Goal: Task Accomplishment & Management: Use online tool/utility

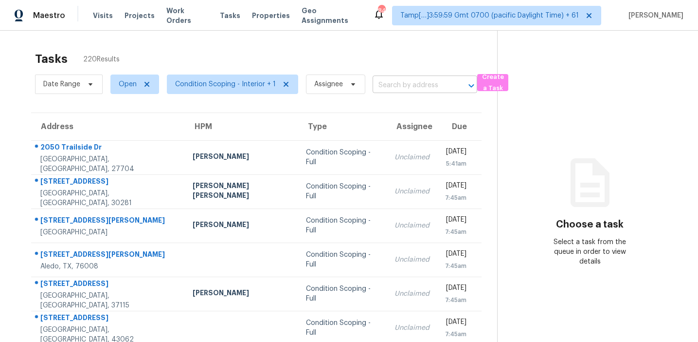
click at [416, 87] on input "text" at bounding box center [411, 85] width 77 height 15
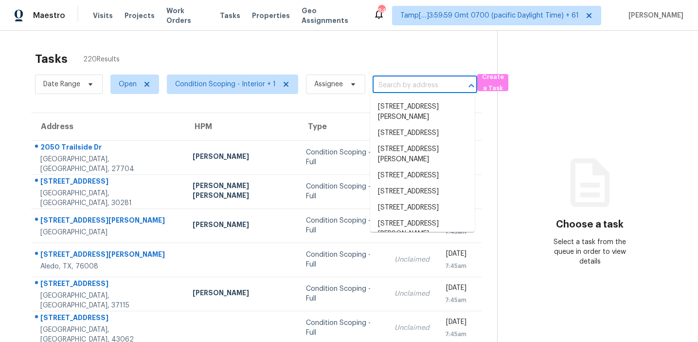
paste input "5972 Stone Fly Cv SE, Mableton, GA 30126"
type input "5972 Stone Fly Cv SE, Mableton, GA 30126"
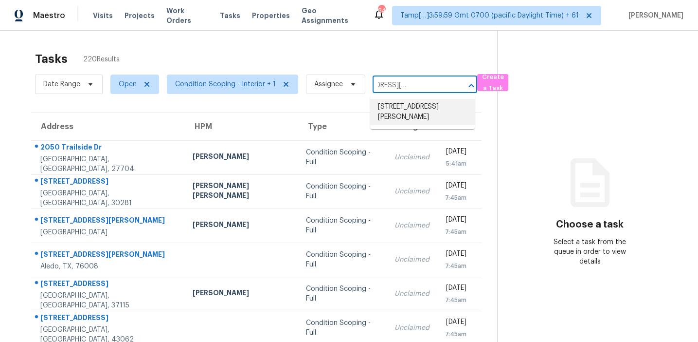
click at [396, 109] on li "5972 Stone Fly Cv SE, Mableton, GA 30126" at bounding box center [422, 112] width 105 height 26
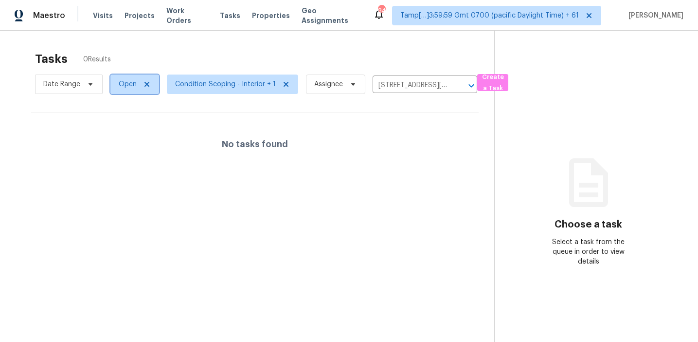
click at [130, 87] on span "Open" at bounding box center [128, 84] width 18 height 10
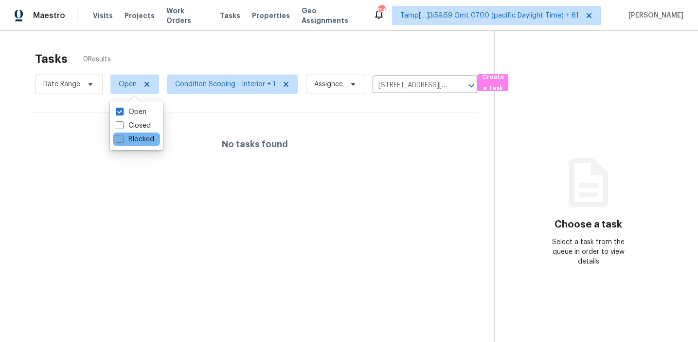
click at [136, 140] on label "Blocked" at bounding box center [135, 139] width 38 height 10
click at [122, 140] on input "Blocked" at bounding box center [119, 137] width 6 height 6
checkbox input "true"
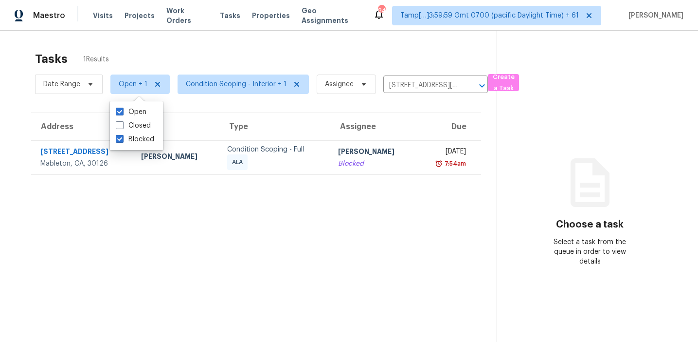
click at [330, 153] on td "Afran Peeran Blocked" at bounding box center [373, 157] width 86 height 34
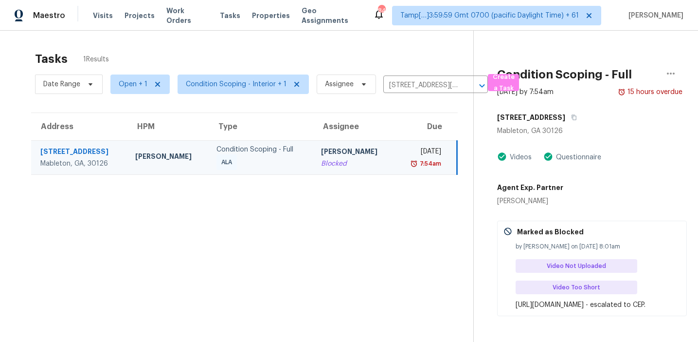
scroll to position [33, 0]
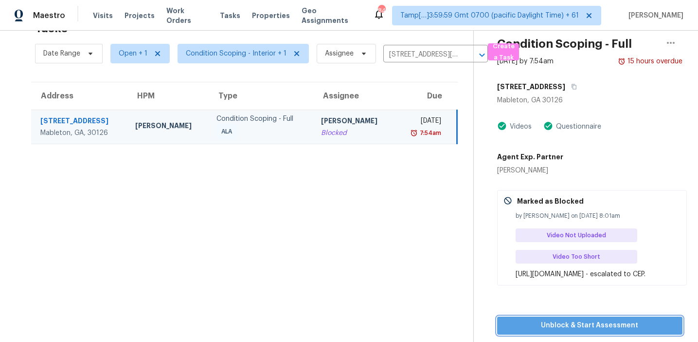
click at [550, 331] on span "Unblock & Start Assessment" at bounding box center [590, 325] width 170 height 12
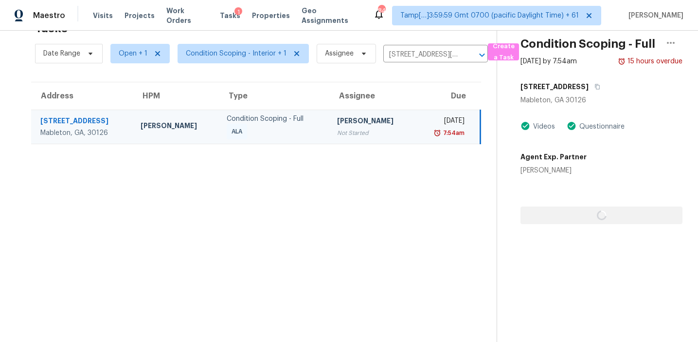
scroll to position [31, 0]
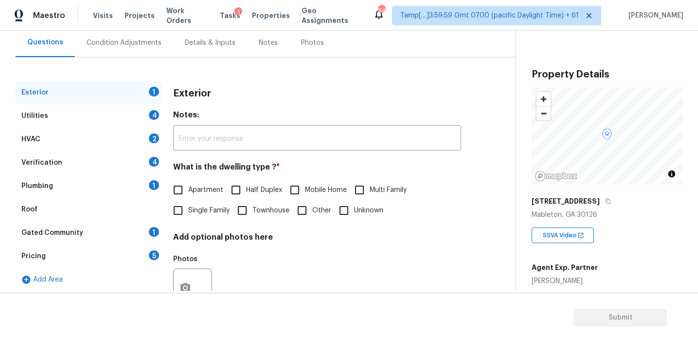
scroll to position [91, 0]
click at [632, 229] on div "SSVA Video" at bounding box center [607, 230] width 151 height 23
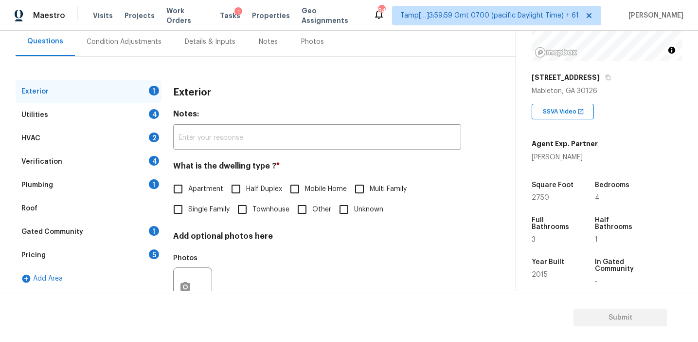
scroll to position [122, 0]
click at [125, 251] on div "Pricing 5" at bounding box center [89, 254] width 146 height 23
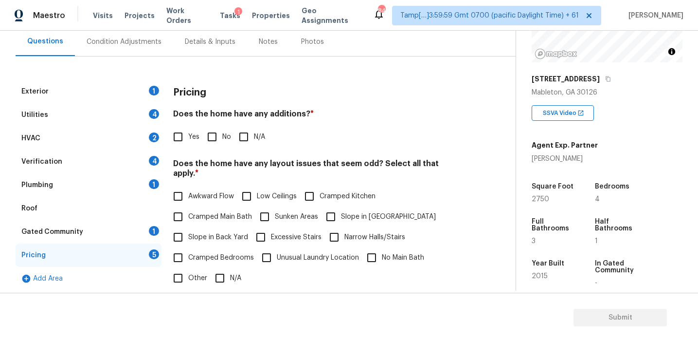
click at [217, 102] on div "Pricing" at bounding box center [317, 92] width 288 height 25
click at [511, 76] on div "Back to tasks Condition Scoping - Full Mon, Aug 25 2025 by 7:54 am 15 Hours Ove…" at bounding box center [266, 208] width 500 height 506
click at [268, 88] on div "Pricing" at bounding box center [317, 92] width 288 height 25
click at [278, 88] on div "Pricing" at bounding box center [317, 92] width 288 height 25
click at [140, 39] on div "Condition Adjustments" at bounding box center [124, 42] width 75 height 10
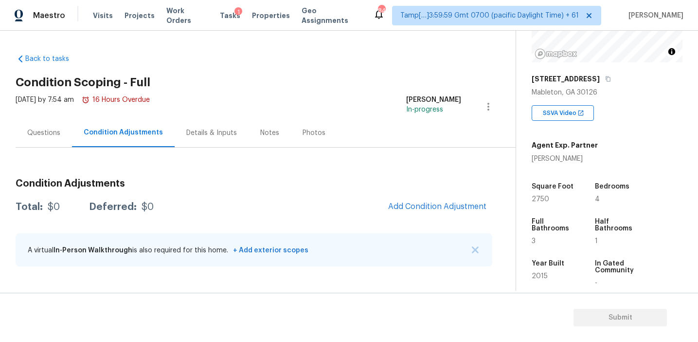
click at [366, 202] on div "Total: $0 Deferred: $0 Add Condition Adjustment" at bounding box center [254, 206] width 477 height 21
click at [413, 204] on span "Add Condition Adjustment" at bounding box center [437, 206] width 98 height 9
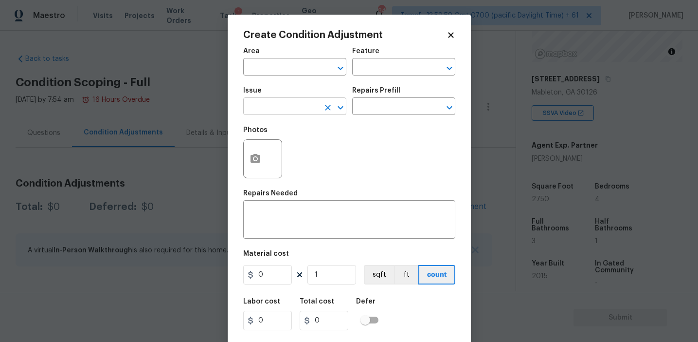
click at [301, 108] on input "text" at bounding box center [281, 107] width 76 height 15
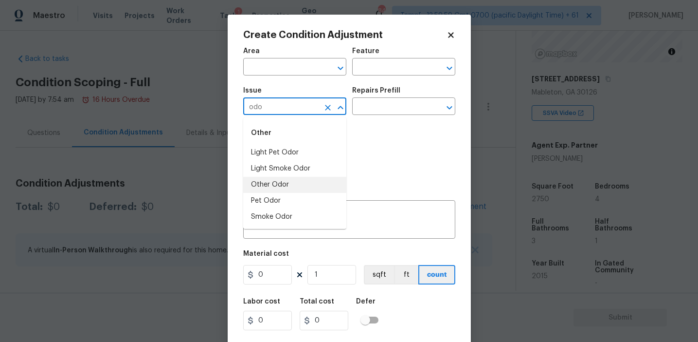
click at [301, 178] on li "Other Odor" at bounding box center [294, 185] width 103 height 16
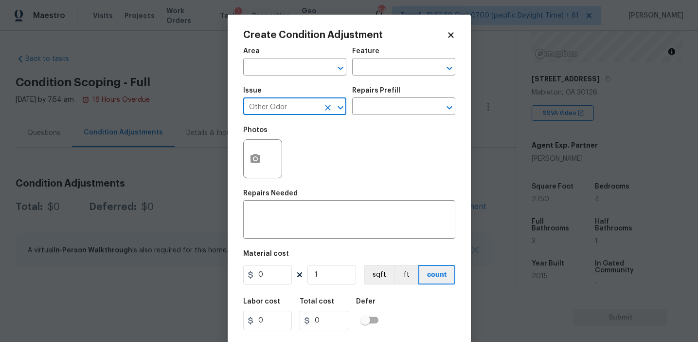
type input "Other Odor"
click at [374, 119] on div "Issue Other Odor ​ Repairs Prefill ​" at bounding box center [349, 100] width 212 height 39
click at [378, 106] on input "text" at bounding box center [390, 107] width 76 height 15
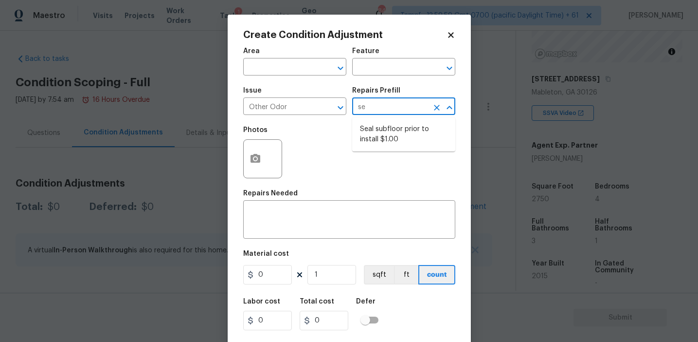
type input "sea"
click at [379, 120] on ul "Seal subfloor prior to install $1.00" at bounding box center [403, 134] width 103 height 34
click at [380, 141] on li "Seal subfloor prior to install $1.00" at bounding box center [403, 134] width 103 height 26
type textarea "OD Odor Protocol: Seal subfloor prior to flooring installation"
type input "1"
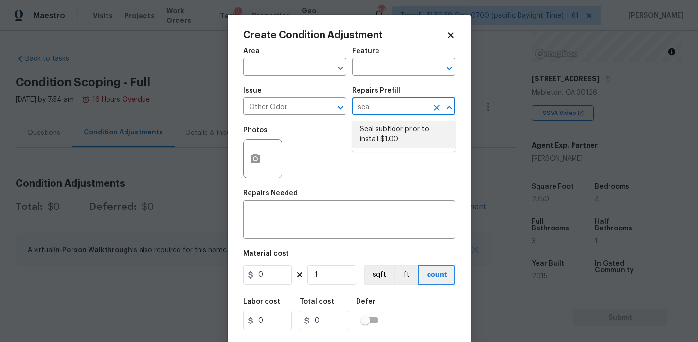
type input "1"
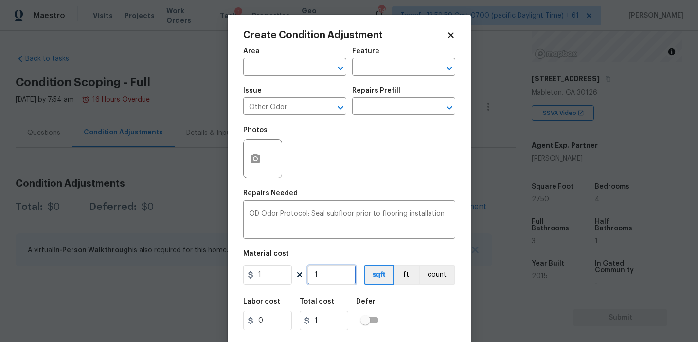
click at [334, 276] on input "1" at bounding box center [332, 274] width 49 height 19
click at [290, 270] on input "1" at bounding box center [267, 274] width 49 height 19
type input "0.5"
type input "2"
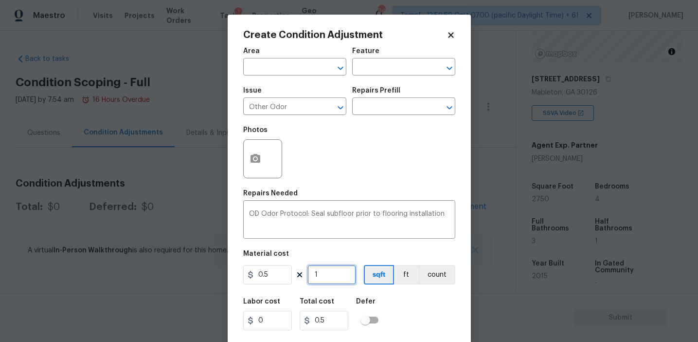
type input "1"
type input "27"
type input "13.5"
type input "275"
type input "137.5"
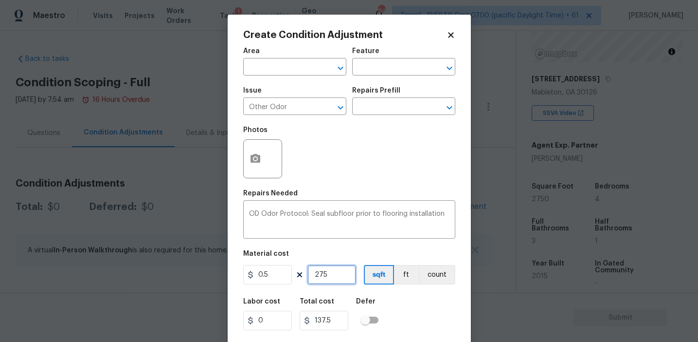
type input "2750"
type input "1375"
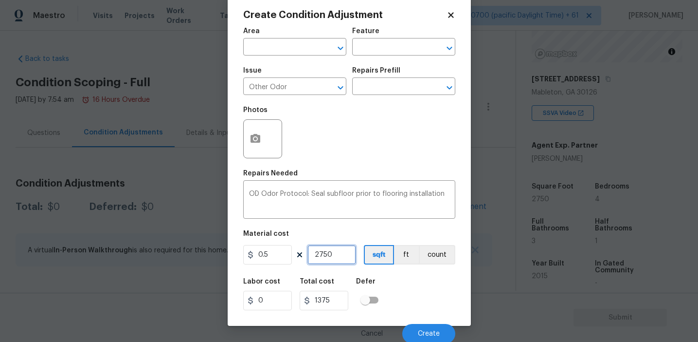
type input "2750"
click at [423, 304] on div "Labor cost 0 Total cost 1375 Defer" at bounding box center [349, 294] width 212 height 44
click at [428, 331] on span "Create" at bounding box center [429, 333] width 22 height 7
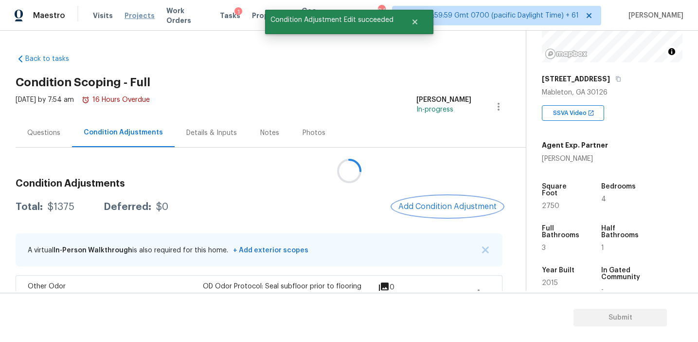
scroll to position [0, 0]
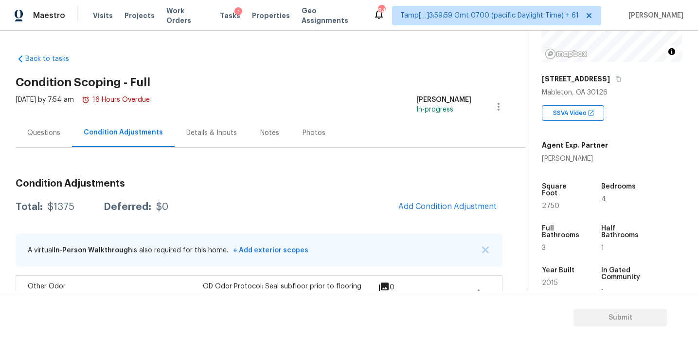
click at [191, 201] on div "Total: $1375 Deferred: $0 Add Condition Adjustment" at bounding box center [259, 206] width 487 height 21
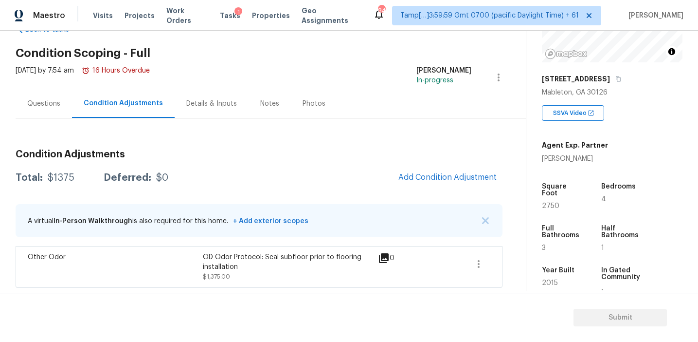
click at [395, 199] on div "Condition Adjustments Total: $1375 Deferred: $0 Add Condition Adjustment A virt…" at bounding box center [259, 215] width 487 height 146
click at [300, 150] on h3 "Condition Adjustments" at bounding box center [259, 154] width 487 height 10
click at [180, 144] on div "Condition Adjustments Total: $1375 Deferred: $0 Add Condition Adjustment A virt…" at bounding box center [259, 215] width 487 height 146
click at [195, 151] on h3 "Condition Adjustments" at bounding box center [259, 154] width 487 height 10
click at [64, 97] on div "Questions" at bounding box center [44, 103] width 56 height 29
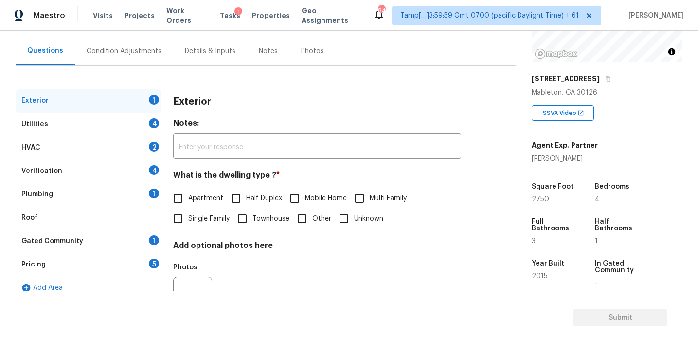
scroll to position [82, 0]
click at [124, 263] on div "Pricing 5" at bounding box center [89, 263] width 146 height 23
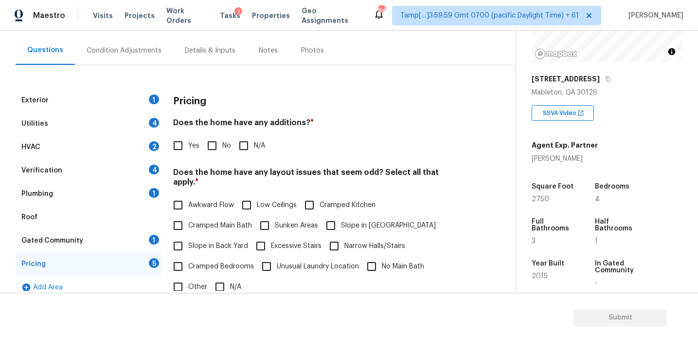
click at [143, 46] on div "Condition Adjustments" at bounding box center [124, 51] width 75 height 10
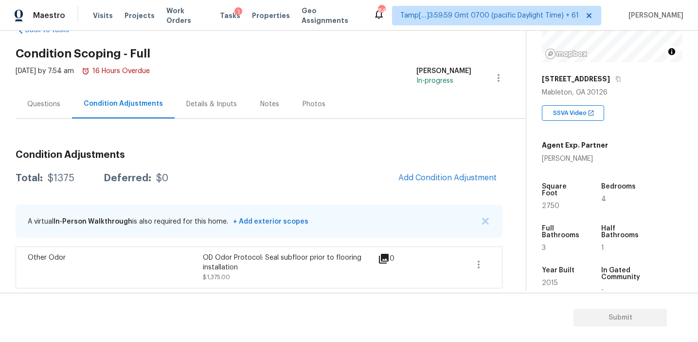
scroll to position [29, 0]
click at [437, 176] on span "Add Condition Adjustment" at bounding box center [448, 177] width 98 height 9
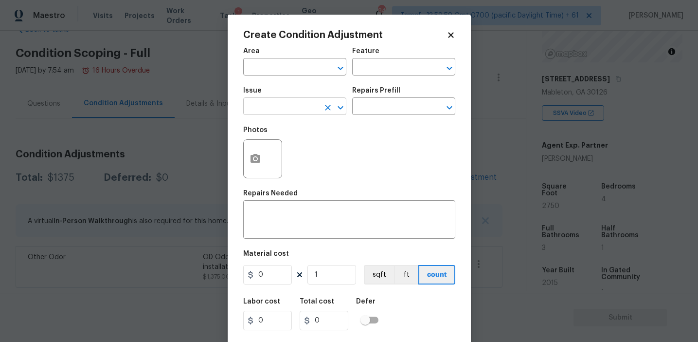
click at [301, 111] on input "text" at bounding box center [281, 107] width 76 height 15
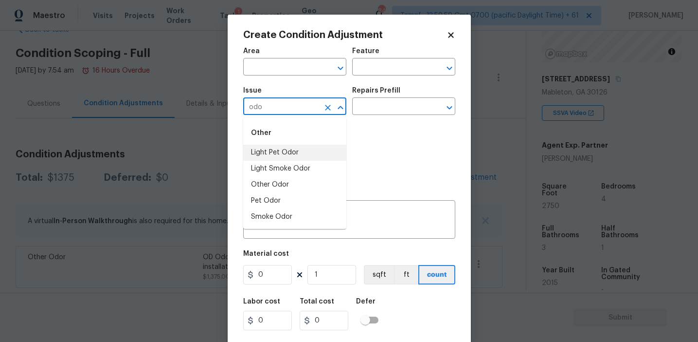
click at [312, 147] on li "Light Pet Odor" at bounding box center [294, 153] width 103 height 16
type input "Light Pet Odor"
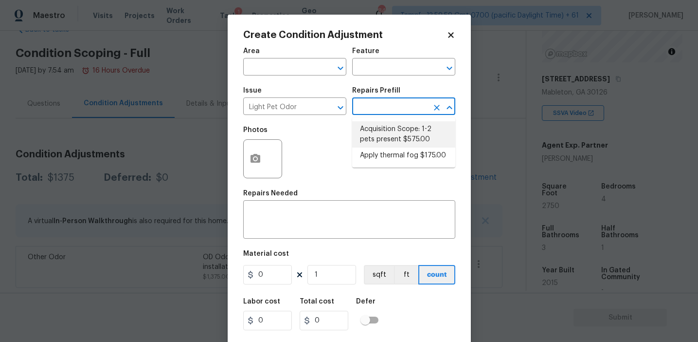
click at [388, 135] on li "Acquisition Scope: 1-2 pets present $575.00" at bounding box center [403, 134] width 103 height 26
type textarea "Acquisition Scope: 1-2 pets present"
type input "575"
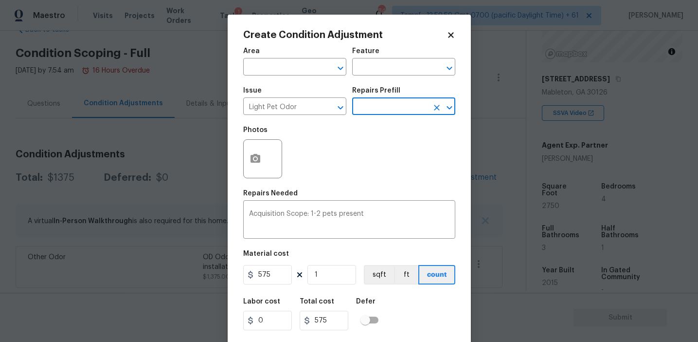
scroll to position [22, 0]
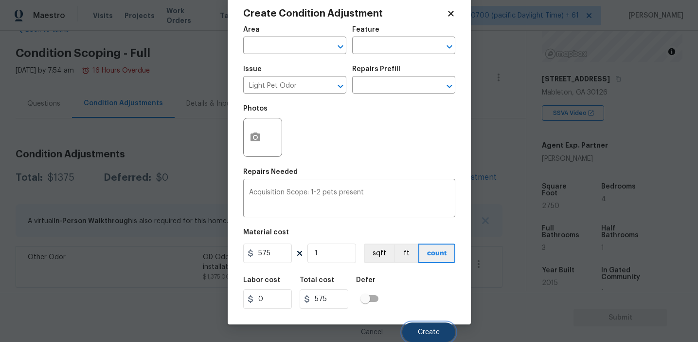
click at [422, 326] on button "Create" at bounding box center [428, 331] width 53 height 19
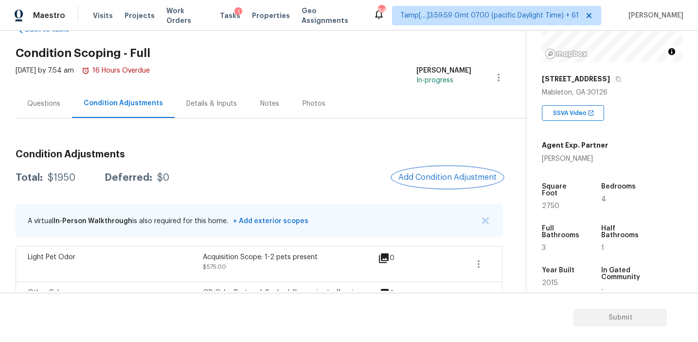
scroll to position [65, 0]
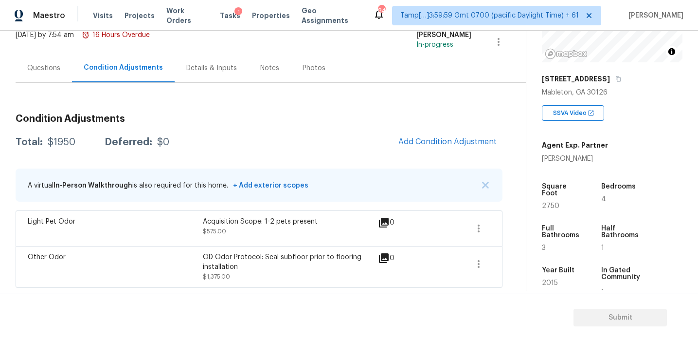
click at [274, 139] on div "Total: $1950 Deferred: $0 Add Condition Adjustment" at bounding box center [259, 141] width 487 height 21
click at [348, 133] on div "Total: $1950 Deferred: $0 Add Condition Adjustment" at bounding box center [259, 141] width 487 height 21
click at [355, 137] on div "Total: $1950 Deferred: $0 Add Condition Adjustment" at bounding box center [259, 141] width 487 height 21
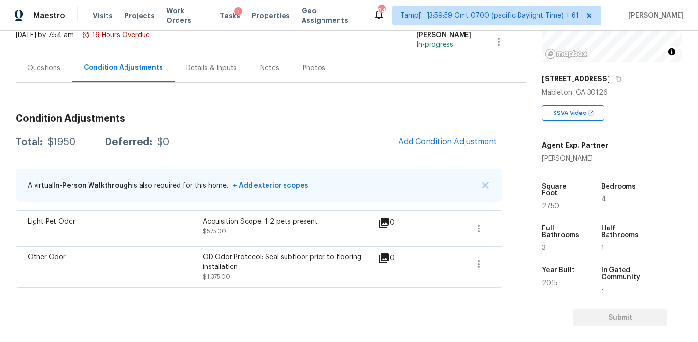
click at [202, 109] on div "Condition Adjustments Total: $1950 Deferred: $0 Add Condition Adjustment A virt…" at bounding box center [259, 197] width 487 height 182
click at [69, 66] on div "Questions" at bounding box center [44, 68] width 56 height 29
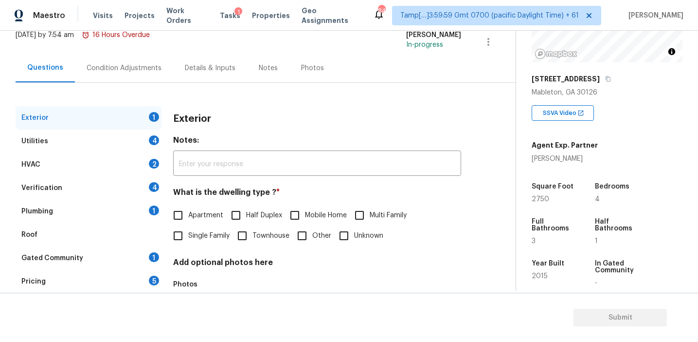
click at [132, 290] on div "Pricing 5" at bounding box center [89, 281] width 146 height 23
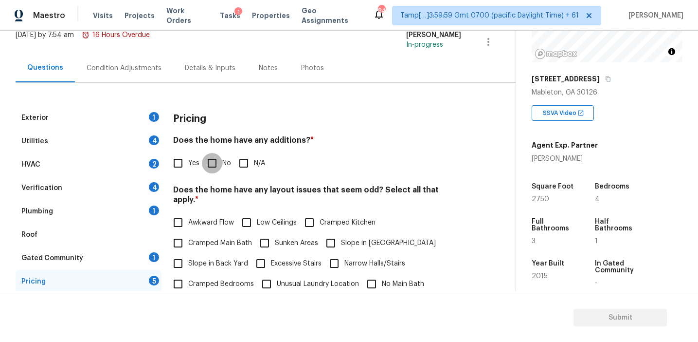
click at [214, 163] on input "No" at bounding box center [212, 163] width 20 height 20
checkbox input "true"
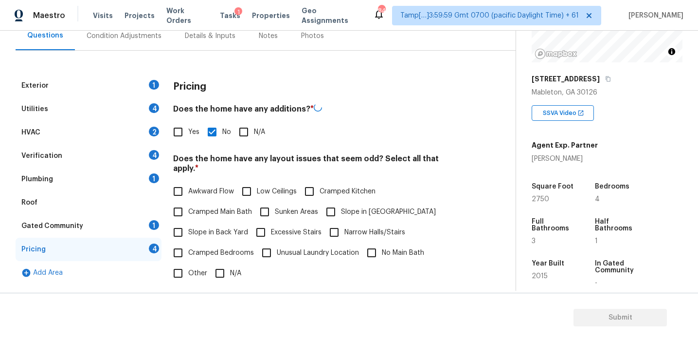
scroll to position [123, 0]
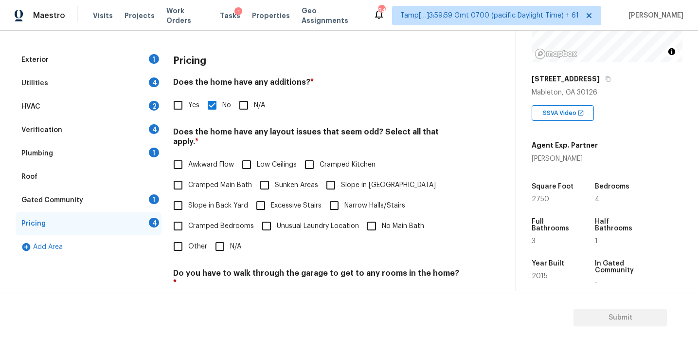
click at [219, 201] on span "Slope in Back Yard" at bounding box center [218, 206] width 60 height 10
click at [188, 196] on input "Slope in Back Yard" at bounding box center [178, 205] width 20 height 20
checkbox input "true"
click at [335, 175] on input "Slope in [GEOGRAPHIC_DATA]" at bounding box center [331, 185] width 20 height 20
checkbox input "true"
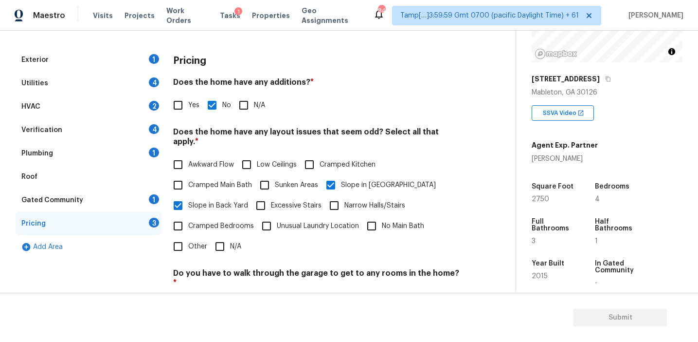
scroll to position [242, 0]
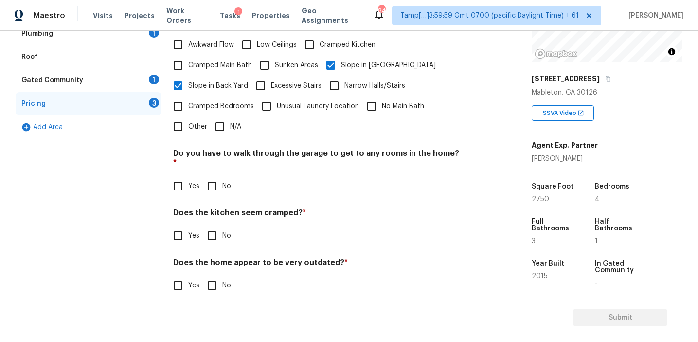
click at [216, 176] on input "No" at bounding box center [212, 186] width 20 height 20
checkbox input "true"
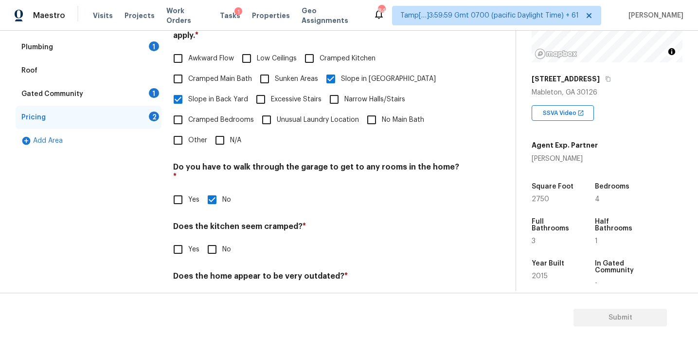
scroll to position [219, 0]
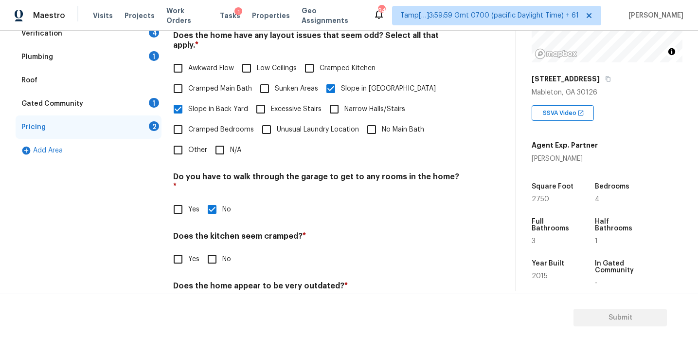
click at [208, 63] on span "Awkward Flow" at bounding box center [211, 68] width 46 height 10
click at [188, 58] on input "Awkward Flow" at bounding box center [178, 68] width 20 height 20
checkbox input "true"
click at [212, 249] on input "No" at bounding box center [212, 259] width 20 height 20
checkbox input "true"
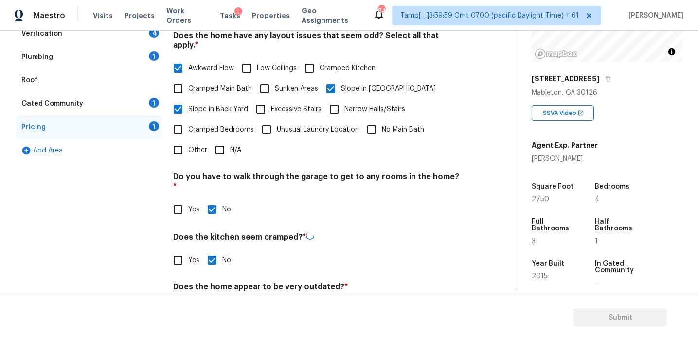
click at [214, 299] on input "No" at bounding box center [212, 309] width 20 height 20
checkbox input "true"
click at [147, 107] on div "Gated Community 1" at bounding box center [89, 103] width 146 height 23
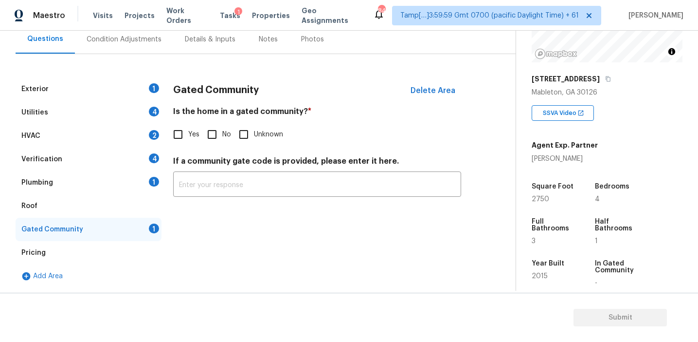
scroll to position [93, 0]
click at [212, 131] on input "No" at bounding box center [212, 134] width 20 height 20
checkbox input "true"
click at [92, 181] on div "Plumbing 1" at bounding box center [89, 182] width 146 height 23
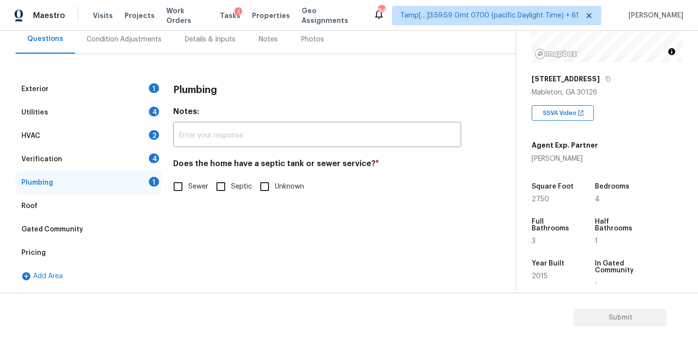
click at [167, 184] on div "Exterior 1 Utilities 4 HVAC 2 Verification 4 Plumbing 1 Roof Gated Community Pr…" at bounding box center [254, 182] width 477 height 210
click at [136, 154] on div "Verification 4" at bounding box center [89, 158] width 146 height 23
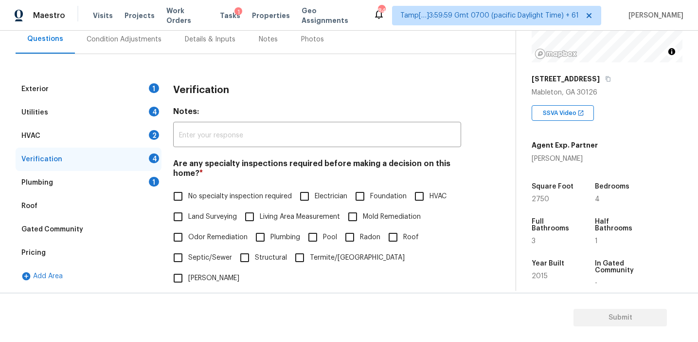
click at [140, 174] on div "Plumbing 1" at bounding box center [89, 182] width 146 height 23
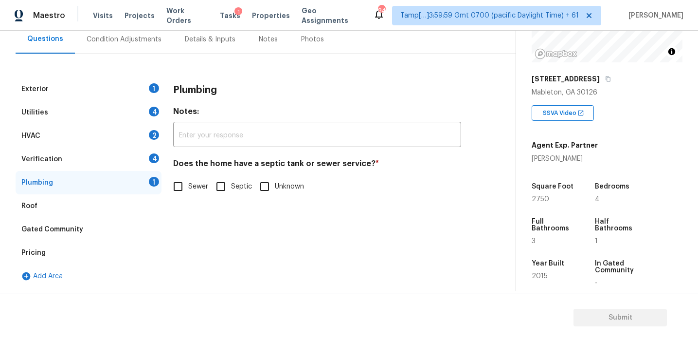
click at [194, 187] on span "Sewer" at bounding box center [198, 187] width 20 height 10
click at [188, 187] on input "Sewer" at bounding box center [178, 186] width 20 height 20
checkbox input "true"
click at [142, 164] on div "Verification 4" at bounding box center [89, 158] width 146 height 23
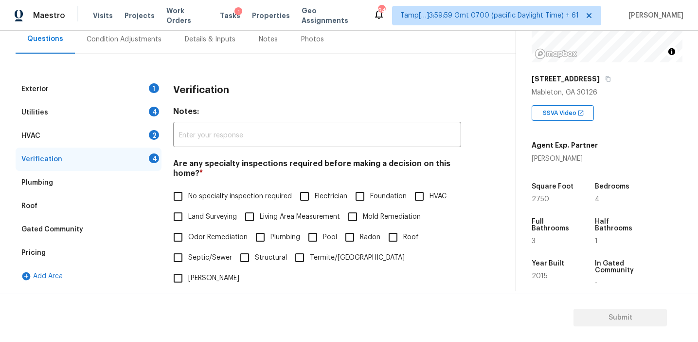
scroll to position [211, 0]
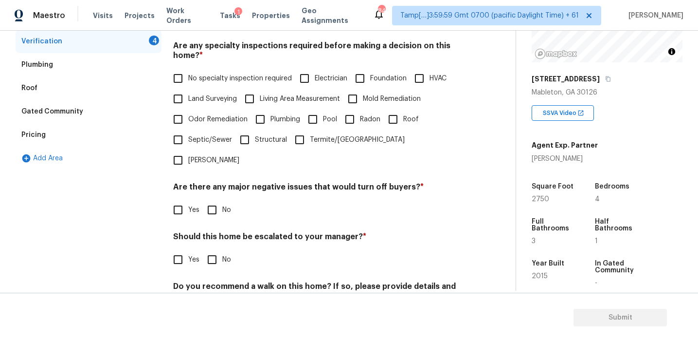
click at [218, 200] on input "No" at bounding box center [212, 210] width 20 height 20
checkbox input "true"
click at [219, 250] on div "Verification Notes: ​ Are any specialty inspections required before making a de…" at bounding box center [317, 151] width 288 height 382
click at [224, 72] on label "No specialty inspection required" at bounding box center [230, 78] width 124 height 20
click at [188, 72] on input "No specialty inspection required" at bounding box center [178, 78] width 20 height 20
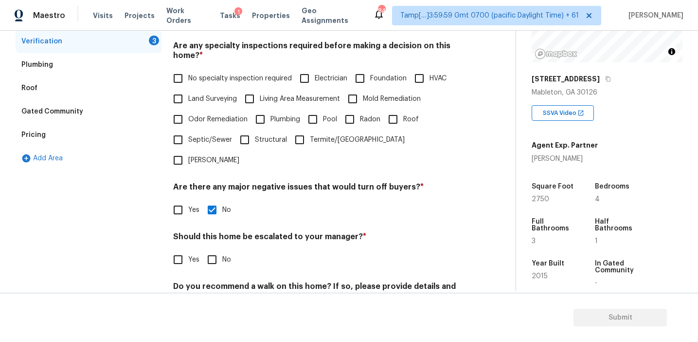
checkbox input "true"
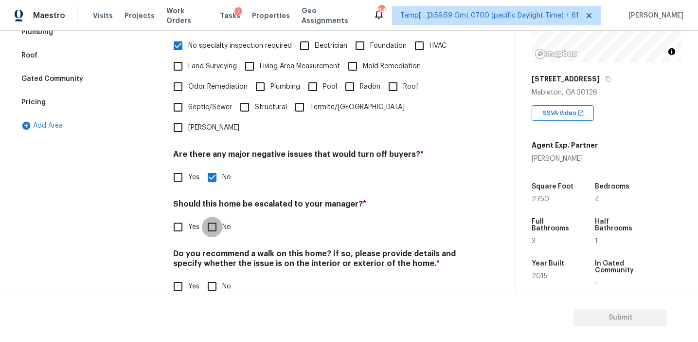
click at [215, 217] on input "No" at bounding box center [212, 227] width 20 height 20
checkbox input "true"
click at [214, 276] on input "No" at bounding box center [212, 286] width 20 height 20
checkbox input "true"
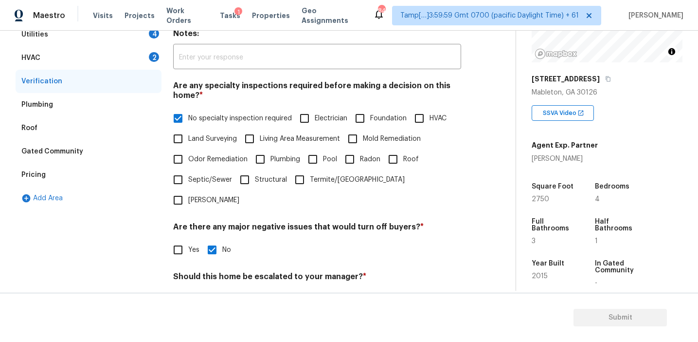
click at [148, 59] on div "HVAC 2" at bounding box center [89, 57] width 146 height 23
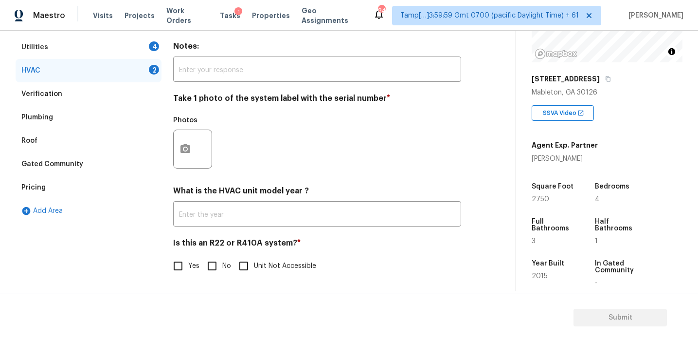
click at [214, 269] on input "No" at bounding box center [212, 265] width 20 height 20
checkbox input "true"
click at [192, 148] on button "button" at bounding box center [185, 148] width 23 height 38
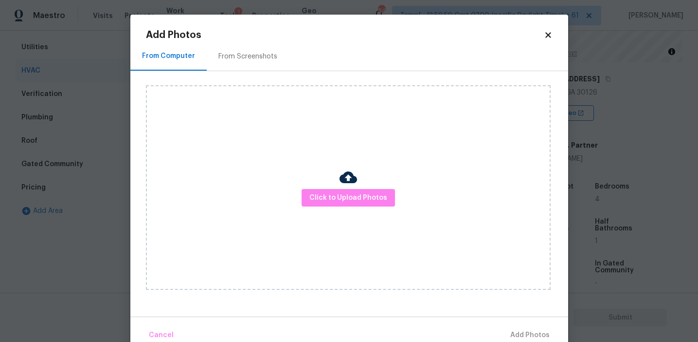
click at [263, 55] on div "From Screenshots" at bounding box center [248, 57] width 59 height 10
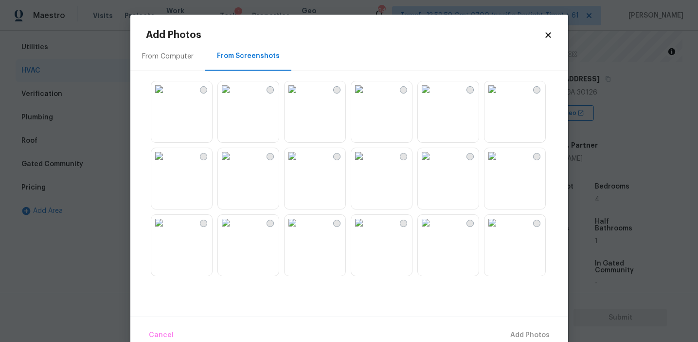
click at [293, 230] on img at bounding box center [293, 223] width 16 height 16
click at [367, 161] on img at bounding box center [359, 156] width 16 height 16
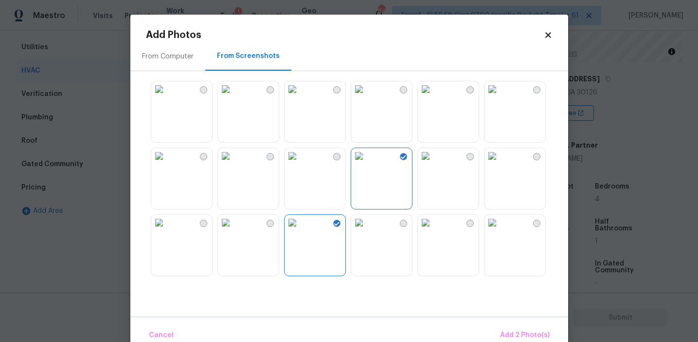
click at [167, 230] on img at bounding box center [159, 223] width 16 height 16
click at [523, 332] on span "Add 3 Photo(s)" at bounding box center [525, 335] width 49 height 12
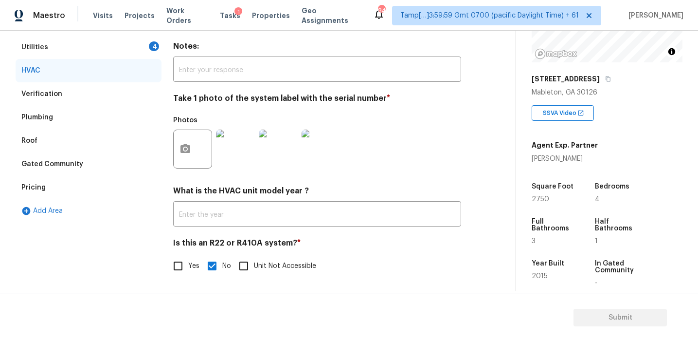
click at [142, 43] on div "Utilities 4" at bounding box center [89, 47] width 146 height 23
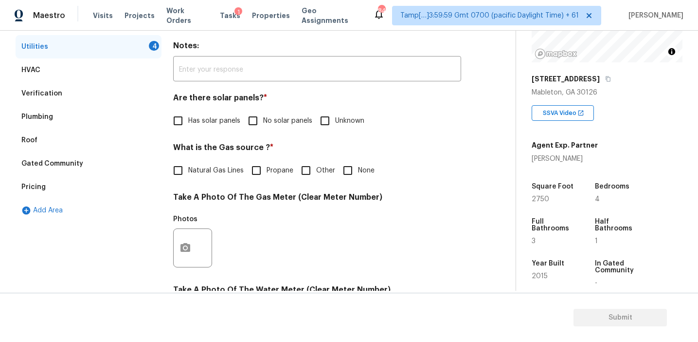
click at [271, 117] on span "No solar panels" at bounding box center [287, 121] width 49 height 10
click at [263, 117] on input "No solar panels" at bounding box center [253, 120] width 20 height 20
checkbox input "true"
click at [221, 169] on span "Natural Gas Lines" at bounding box center [215, 170] width 55 height 10
click at [188, 169] on input "Natural Gas Lines" at bounding box center [178, 170] width 20 height 20
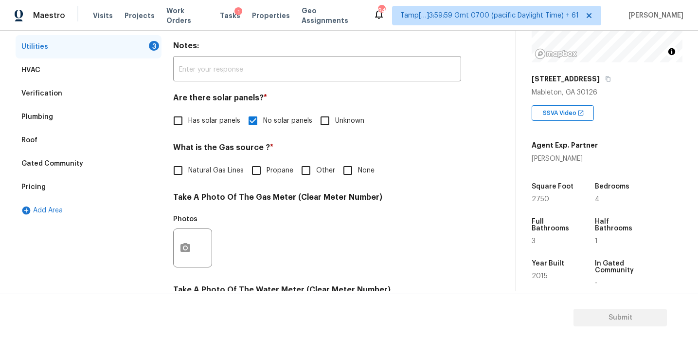
checkbox input "true"
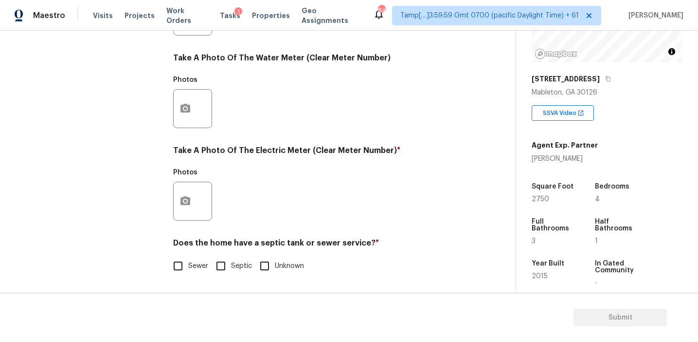
scroll to position [391, 0]
click at [189, 261] on span "Sewer" at bounding box center [198, 266] width 20 height 10
click at [188, 261] on input "Sewer" at bounding box center [178, 265] width 20 height 20
checkbox input "true"
click at [189, 206] on icon "button" at bounding box center [186, 201] width 12 height 12
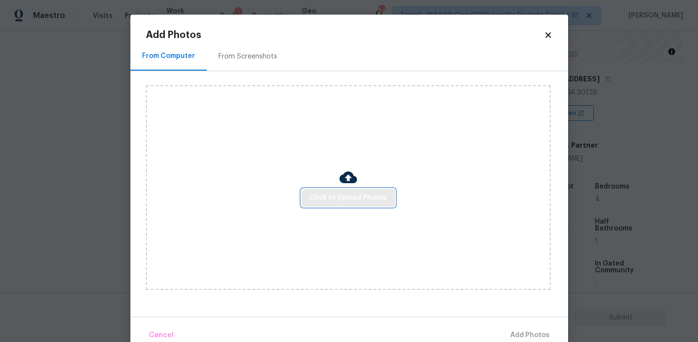
click at [316, 190] on button "Click to Upload Photos" at bounding box center [348, 198] width 93 height 18
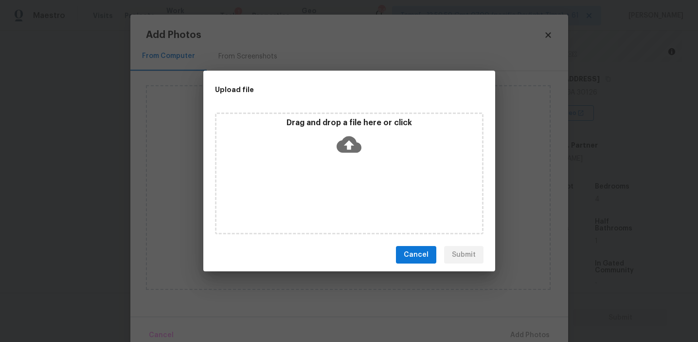
click at [315, 107] on div "Upload file" at bounding box center [327, 90] width 248 height 38
click at [315, 124] on p "Drag and drop a file here or click" at bounding box center [350, 123] width 266 height 10
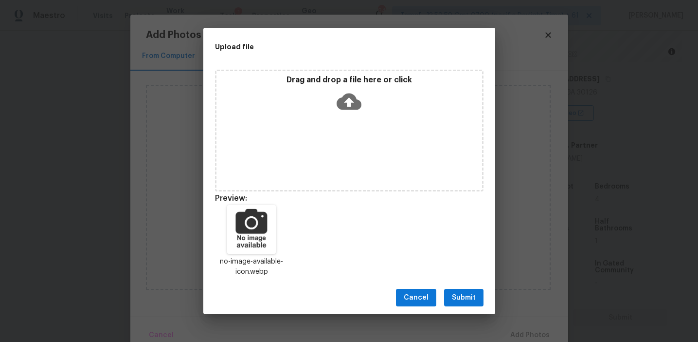
click at [463, 293] on span "Submit" at bounding box center [464, 298] width 24 height 12
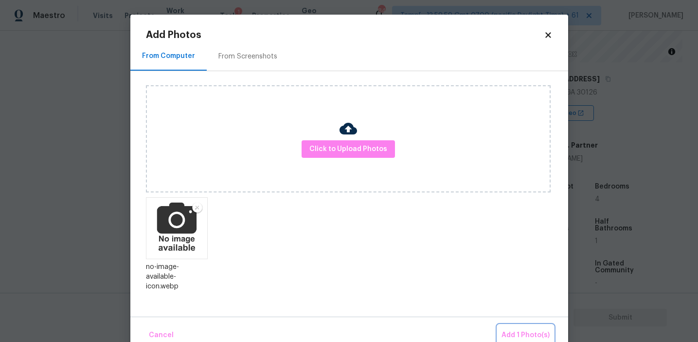
click at [513, 326] on button "Add 1 Photo(s)" at bounding box center [526, 335] width 56 height 21
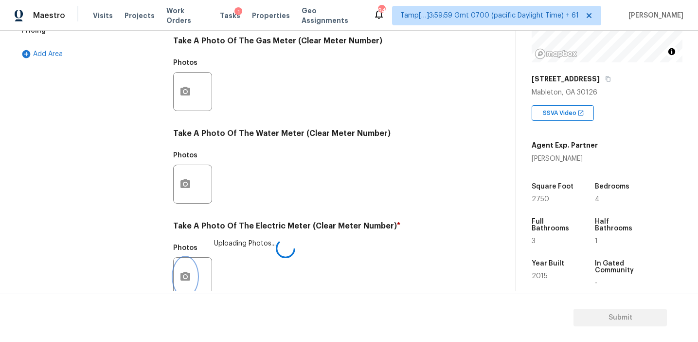
scroll to position [285, 0]
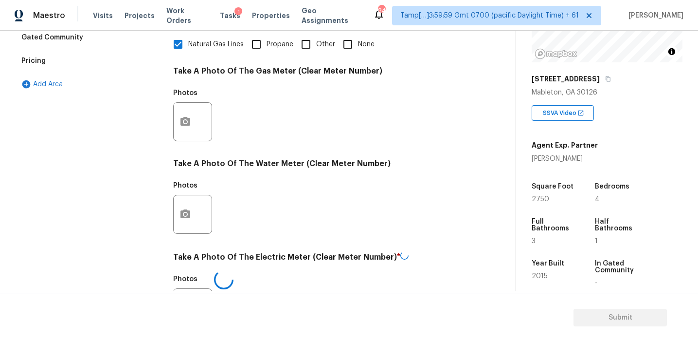
click at [352, 43] on input "None" at bounding box center [348, 44] width 20 height 20
checkbox input "true"
checkbox input "false"
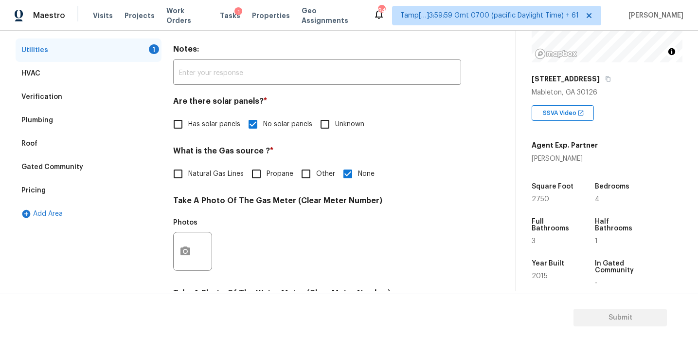
scroll to position [144, 0]
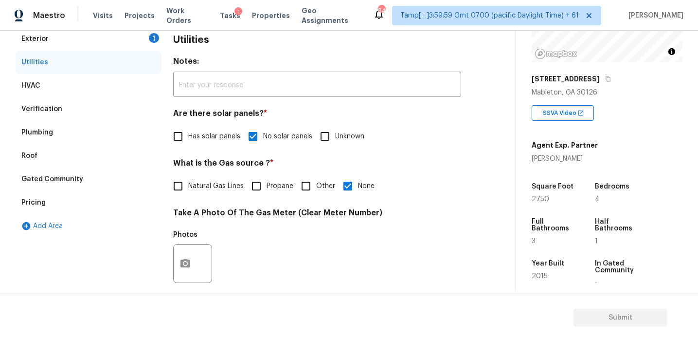
click at [128, 38] on div "Exterior 1" at bounding box center [89, 38] width 146 height 23
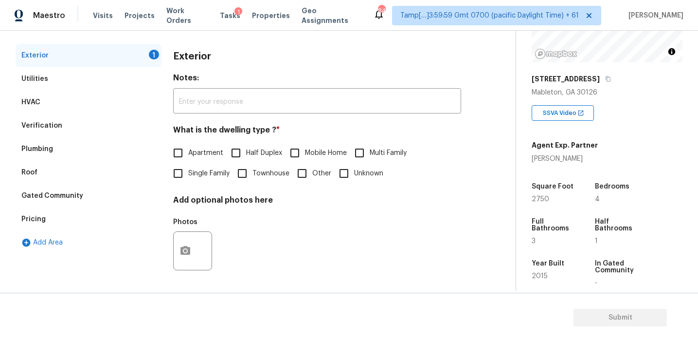
click at [188, 174] on input "Single Family" at bounding box center [178, 173] width 20 height 20
checkbox input "true"
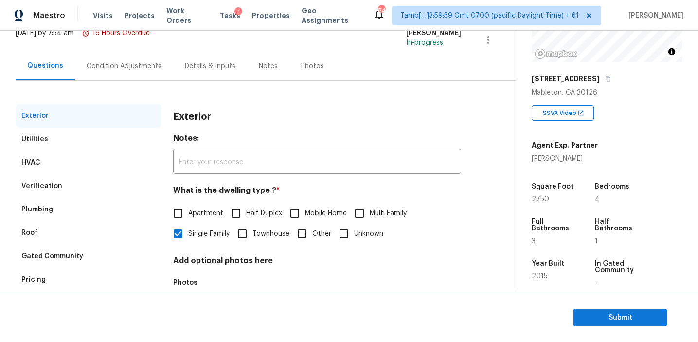
click at [159, 62] on div "Condition Adjustments" at bounding box center [124, 66] width 98 height 29
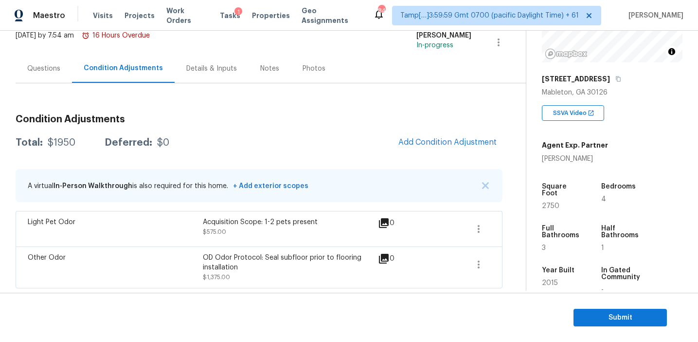
scroll to position [65, 0]
click at [271, 119] on h3 "Condition Adjustments" at bounding box center [259, 119] width 487 height 10
click at [419, 134] on button "Add Condition Adjustment" at bounding box center [448, 141] width 110 height 20
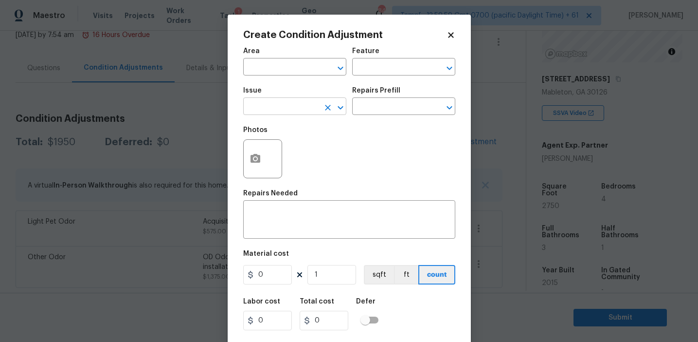
click at [309, 108] on input "text" at bounding box center [281, 107] width 76 height 15
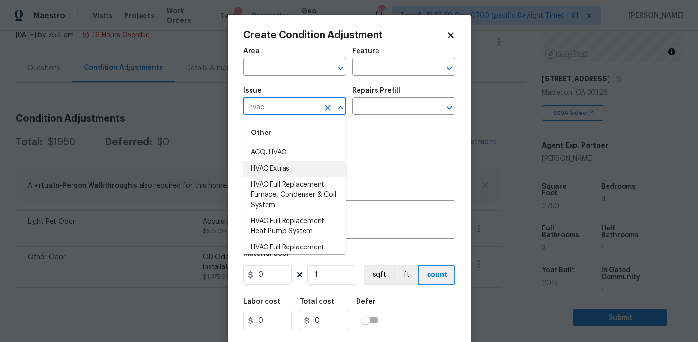
click at [339, 168] on li "HVAC Extras" at bounding box center [294, 169] width 103 height 16
type input "HVAC Extras"
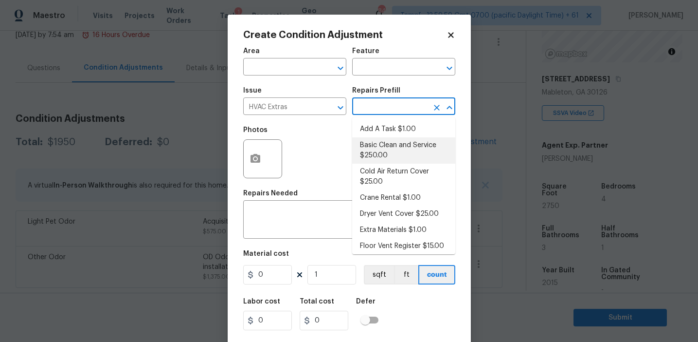
click at [404, 146] on li "Basic Clean and Service $250.00" at bounding box center [403, 150] width 103 height 26
type input "HVAC"
type textarea "General Service HVAC system including: cleaning condenser and evaporator coils,…"
type input "250"
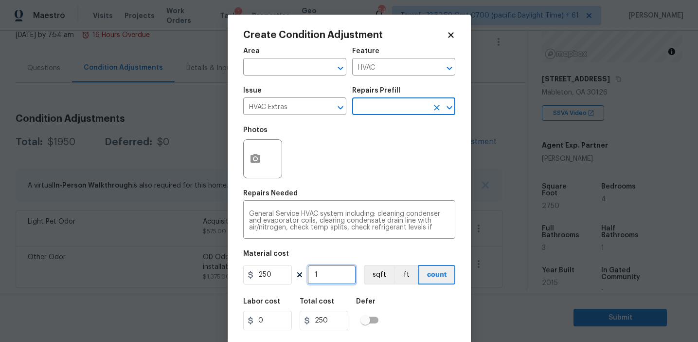
click at [339, 277] on input "1" at bounding box center [332, 274] width 49 height 19
type input "0"
type input "3"
type input "750"
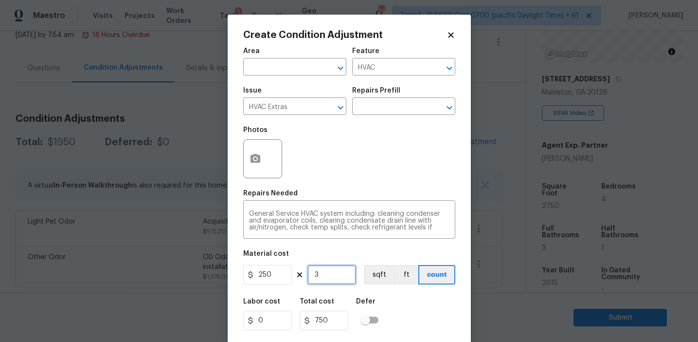
type input "3"
click at [341, 271] on input "3" at bounding box center [332, 274] width 49 height 19
type input "0"
type input "2"
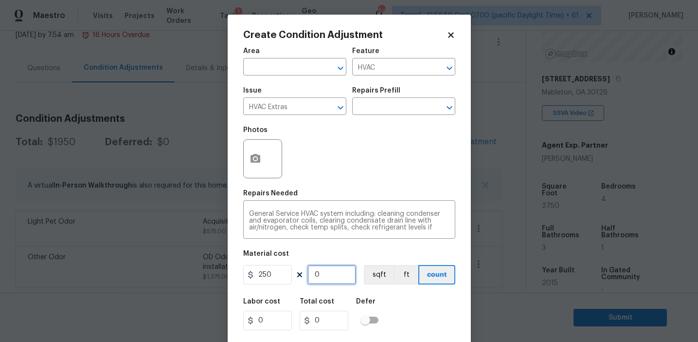
type input "500"
type input "2"
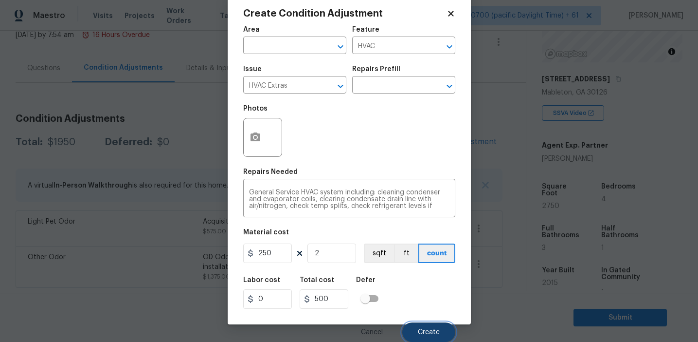
click at [436, 328] on button "Create" at bounding box center [428, 331] width 53 height 19
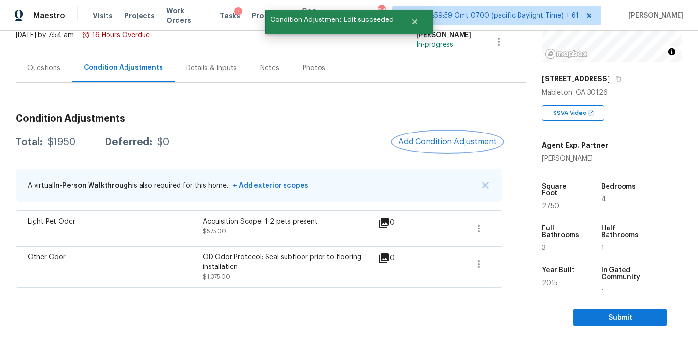
scroll to position [0, 0]
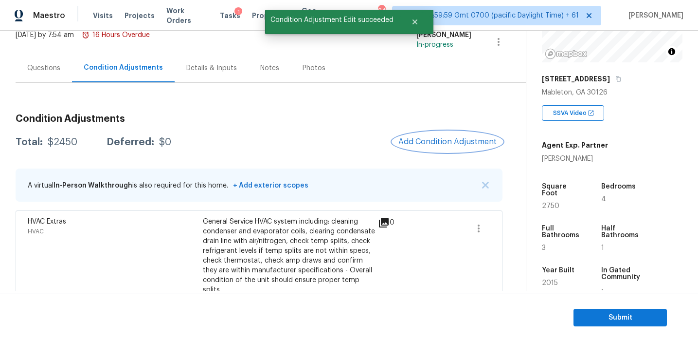
click at [427, 143] on span "Add Condition Adjustment" at bounding box center [448, 141] width 98 height 9
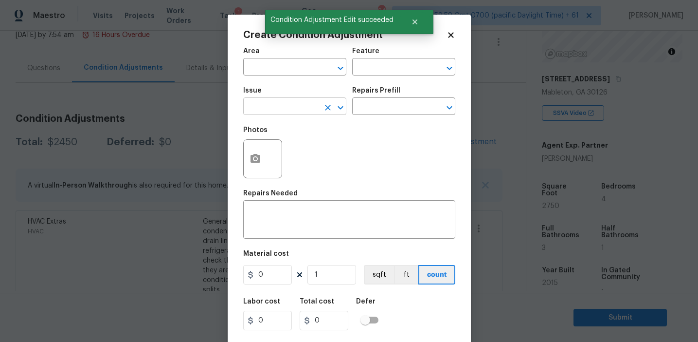
click at [270, 109] on input "text" at bounding box center [281, 107] width 76 height 15
click at [292, 152] on li "Pressure Washing" at bounding box center [294, 153] width 103 height 16
type input "Pressure Washing"
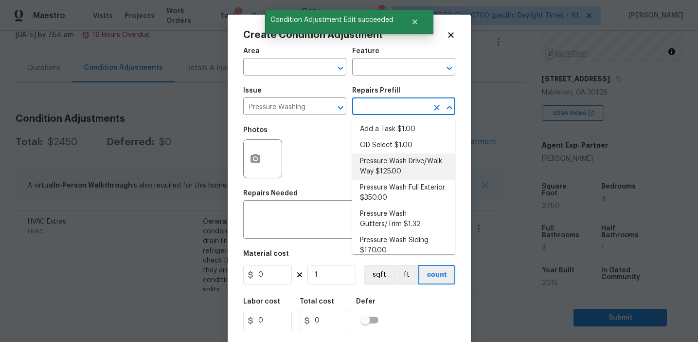
click at [397, 163] on li "Pressure Wash Drive/Walk Way $125.00" at bounding box center [403, 166] width 103 height 26
type input "Siding"
type textarea "Pressure wash the driveways/walkways as directed by the PM. Ensure that all deb…"
type input "125"
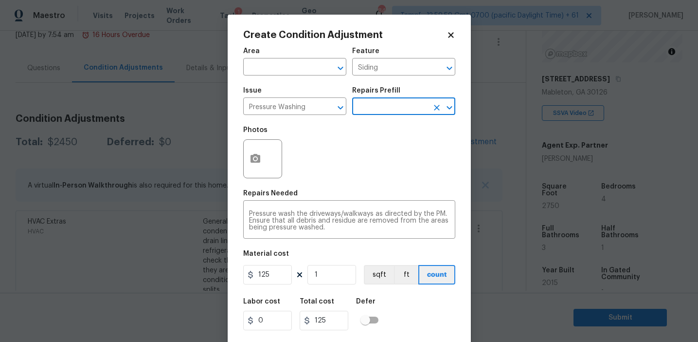
click at [385, 111] on input "text" at bounding box center [390, 107] width 76 height 15
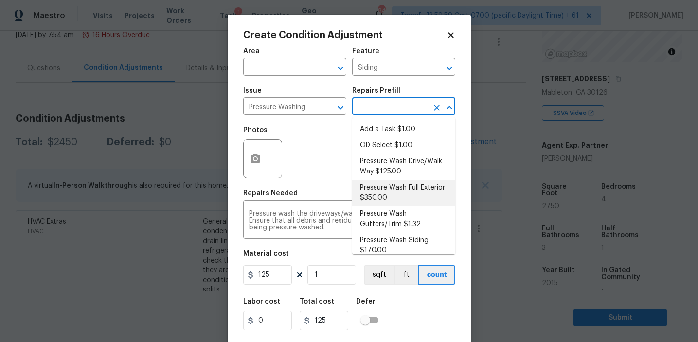
click at [393, 205] on li "Pressure Wash Full Exterior $350.00" at bounding box center [403, 193] width 103 height 26
type textarea "Pressure wash the House, Flatwork, Deck and Garage interior."
type input "350"
click at [391, 103] on input "text" at bounding box center [390, 107] width 76 height 15
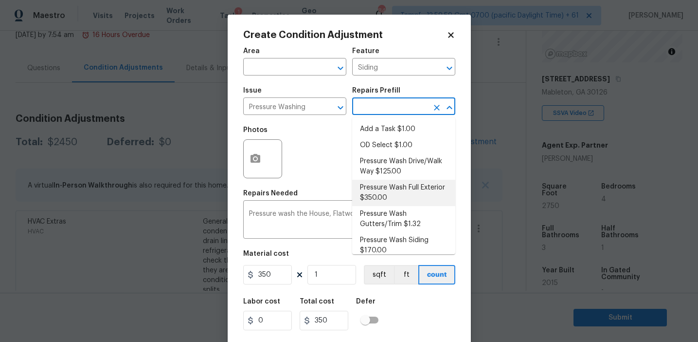
click at [385, 197] on li "Pressure Wash Full Exterior $350.00" at bounding box center [403, 193] width 103 height 26
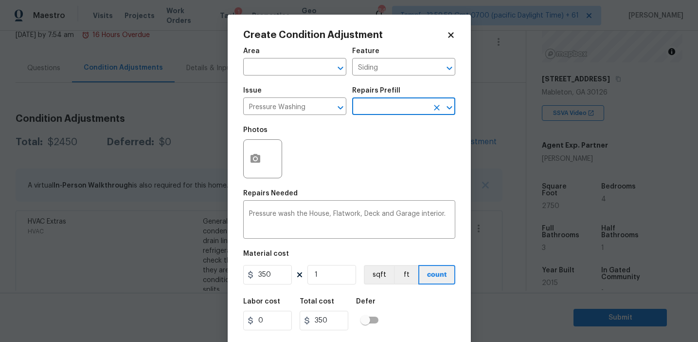
scroll to position [22, 0]
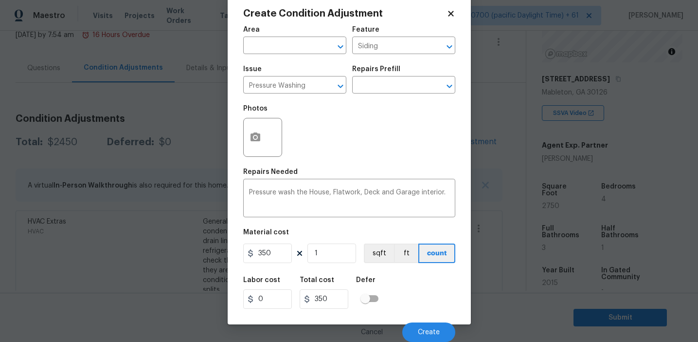
click at [406, 323] on div "Cancel Create" at bounding box center [349, 327] width 212 height 27
click at [421, 328] on span "Create" at bounding box center [429, 331] width 22 height 7
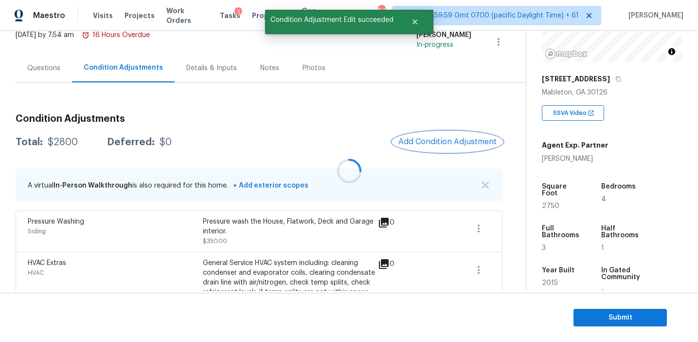
scroll to position [0, 0]
click at [419, 145] on span "Add Condition Adjustment" at bounding box center [448, 141] width 98 height 9
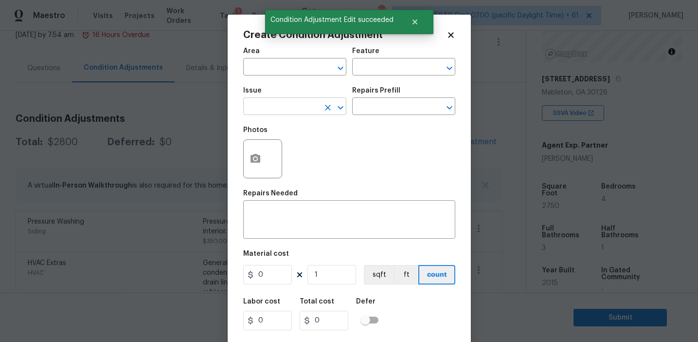
click at [274, 108] on input "text" at bounding box center [281, 107] width 76 height 15
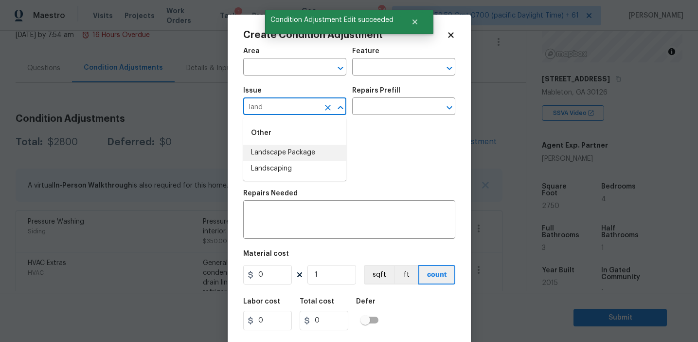
click at [292, 147] on li "Landscape Package" at bounding box center [294, 153] width 103 height 16
type input "Landscape Package"
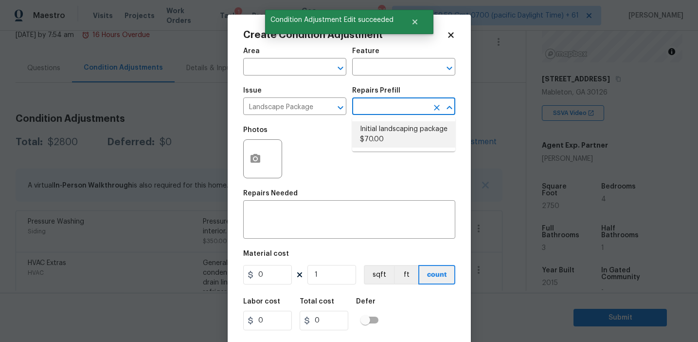
click at [379, 145] on li "Initial landscaping package $70.00" at bounding box center [403, 134] width 103 height 26
type input "Home Readiness Packages"
type textarea "Mowing of grass up to 6" in height. Mow, edge along driveways & sidewalks, trim…"
type input "70"
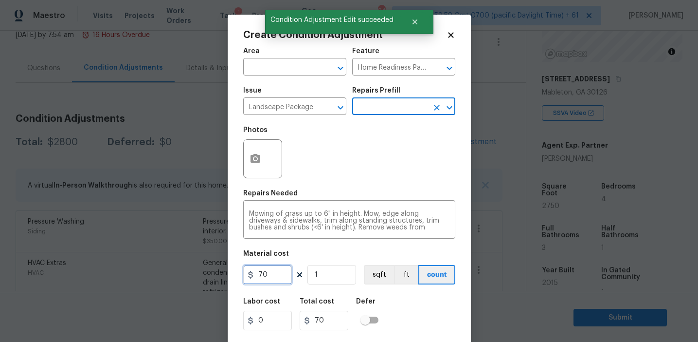
click at [274, 276] on input "70" at bounding box center [267, 274] width 49 height 19
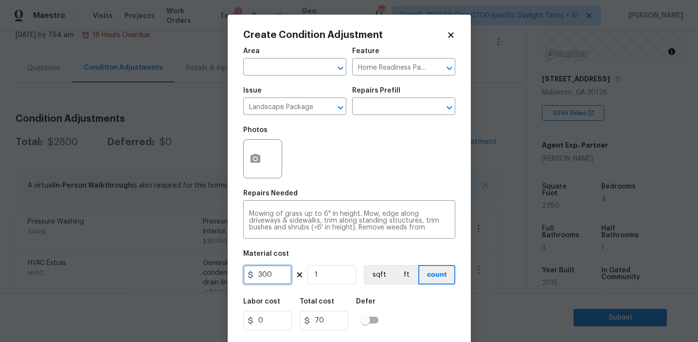
type input "300"
click at [259, 166] on button "button" at bounding box center [255, 159] width 23 height 38
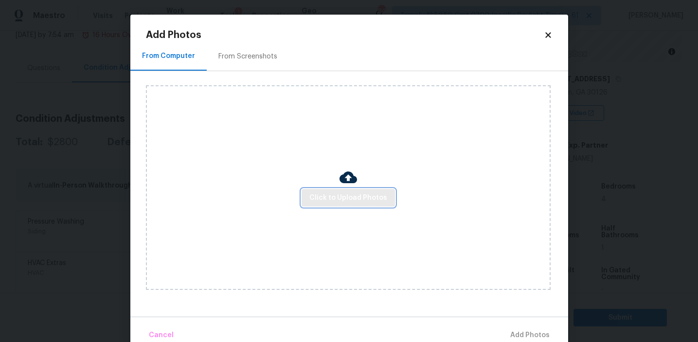
click at [329, 189] on button "Click to Upload Photos" at bounding box center [348, 198] width 93 height 18
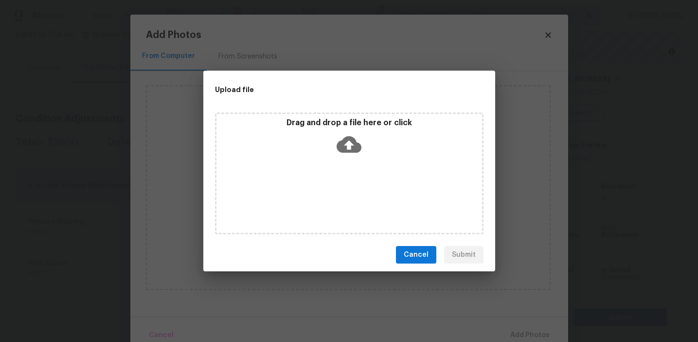
click at [331, 134] on div "Drag and drop a file here or click" at bounding box center [350, 139] width 266 height 42
click at [412, 250] on span "Cancel" at bounding box center [416, 255] width 25 height 12
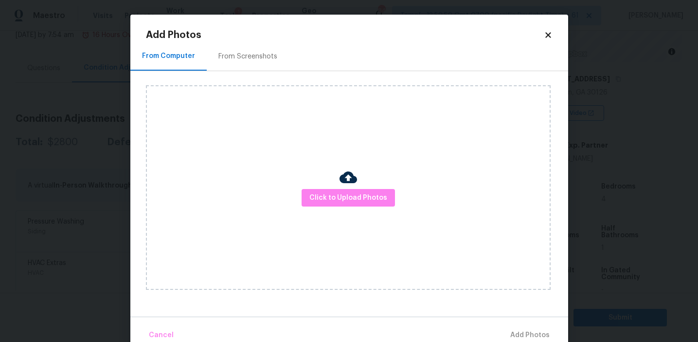
click at [255, 52] on div "From Screenshots" at bounding box center [248, 57] width 59 height 10
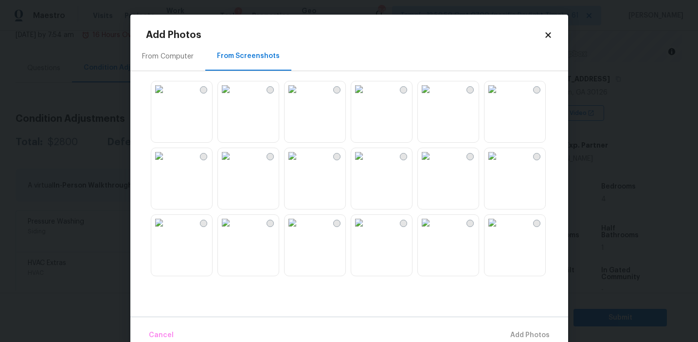
click at [167, 164] on img at bounding box center [159, 156] width 16 height 16
click at [367, 230] on img at bounding box center [359, 223] width 16 height 16
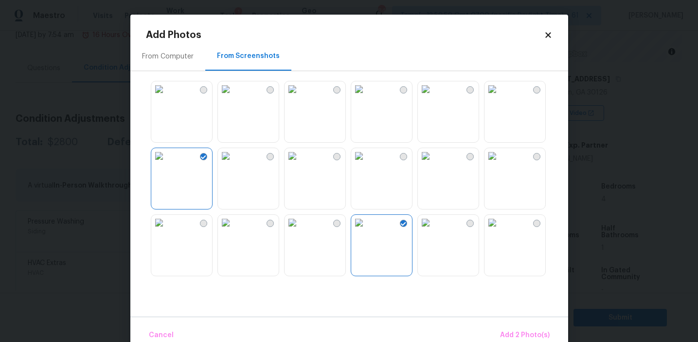
click at [434, 230] on img at bounding box center [426, 223] width 16 height 16
click at [500, 230] on img at bounding box center [493, 223] width 16 height 16
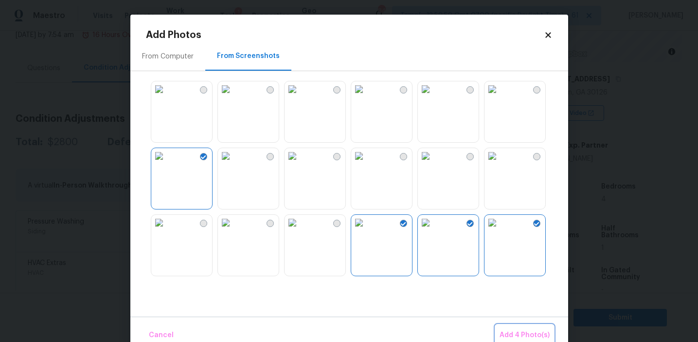
click at [510, 334] on span "Add 4 Photo(s)" at bounding box center [525, 335] width 50 height 12
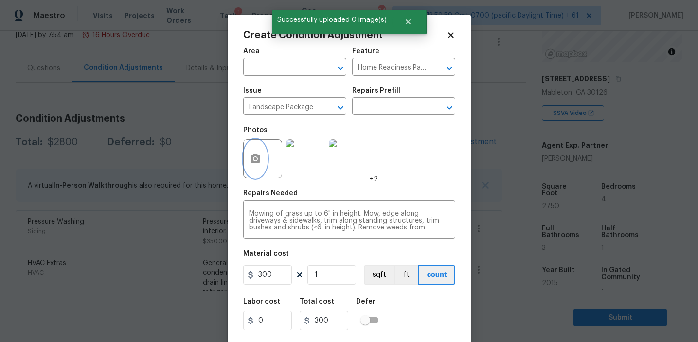
scroll to position [22, 0]
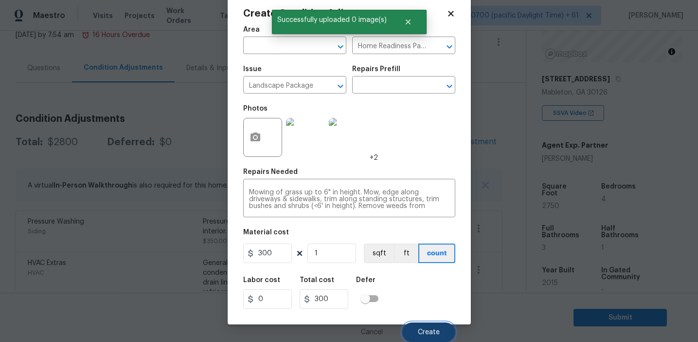
click at [428, 328] on span "Create" at bounding box center [429, 331] width 22 height 7
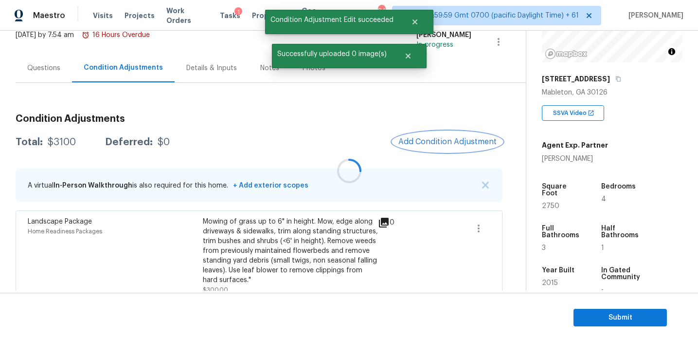
scroll to position [0, 0]
click at [441, 147] on button "Add Condition Adjustment" at bounding box center [448, 141] width 110 height 20
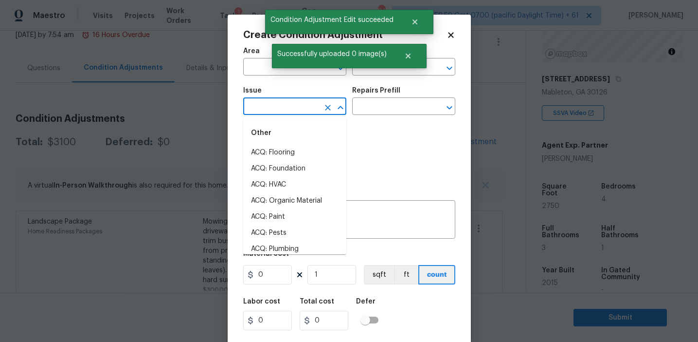
click at [292, 109] on input "text" at bounding box center [281, 107] width 76 height 15
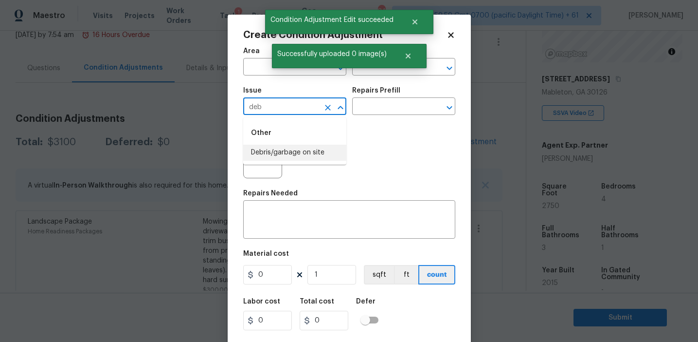
click at [300, 153] on li "Debris/garbage on site" at bounding box center [294, 153] width 103 height 16
type input "Debris/garbage on site"
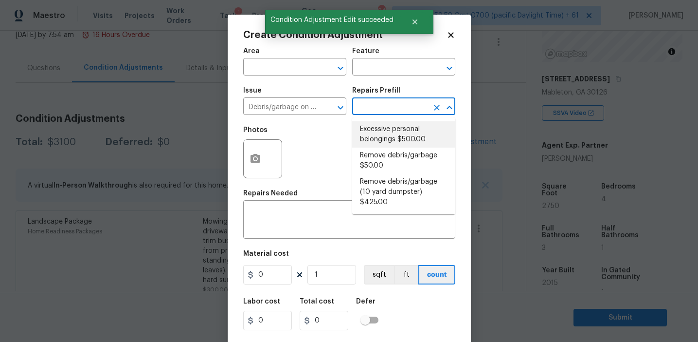
click at [377, 129] on li "Excessive personal belongings $500.00" at bounding box center [403, 134] width 103 height 26
type textarea "Contingency for excessive items to be removed - During assessment, the home con…"
type input "500"
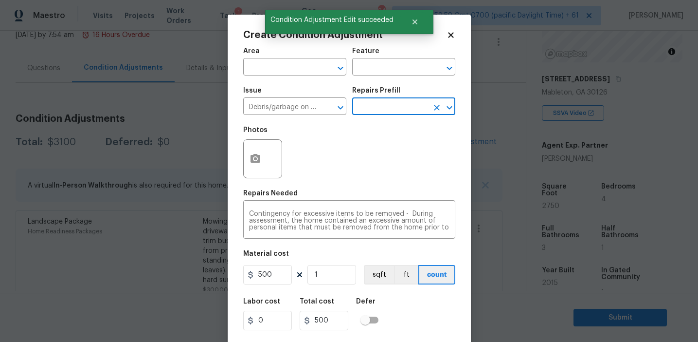
click at [369, 104] on input "text" at bounding box center [390, 107] width 76 height 15
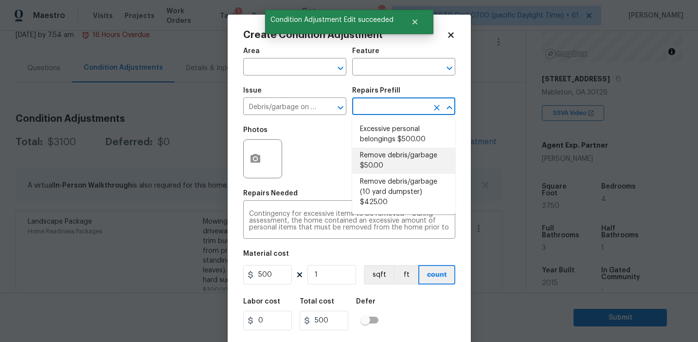
click at [369, 164] on li "Remove debris/garbage $50.00" at bounding box center [403, 160] width 103 height 26
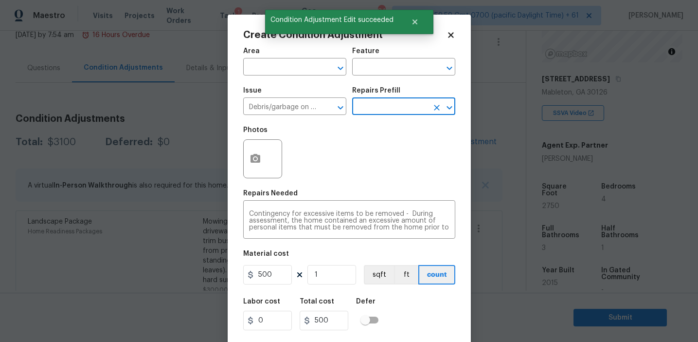
type textarea "Remove, haul off, and properly dispose of any debris left by seller to offsite …"
type input "50"
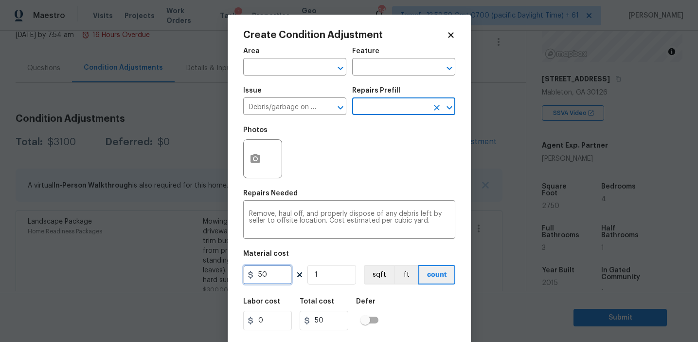
click at [256, 270] on input "50" at bounding box center [267, 274] width 49 height 19
type input "250"
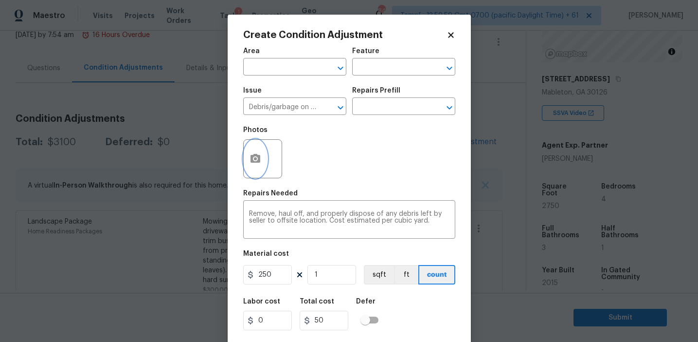
type input "250"
click at [254, 167] on button "button" at bounding box center [255, 159] width 23 height 38
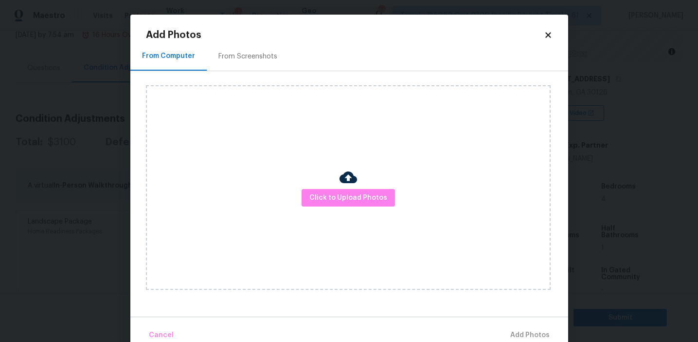
click at [270, 52] on div "From Screenshots" at bounding box center [248, 57] width 59 height 10
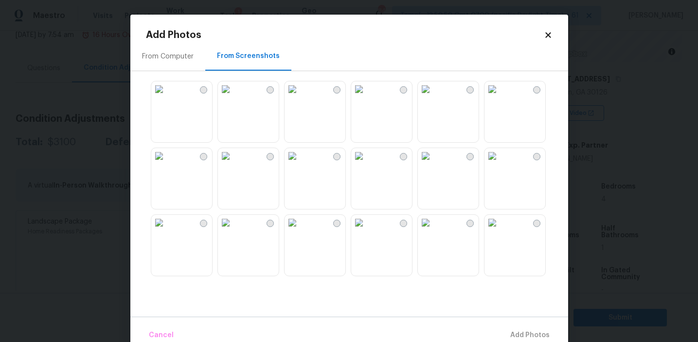
scroll to position [196, 0]
click at [310, 282] on div "From Computer From Screenshots" at bounding box center [349, 179] width 438 height 274
click at [300, 235] on img at bounding box center [293, 227] width 16 height 16
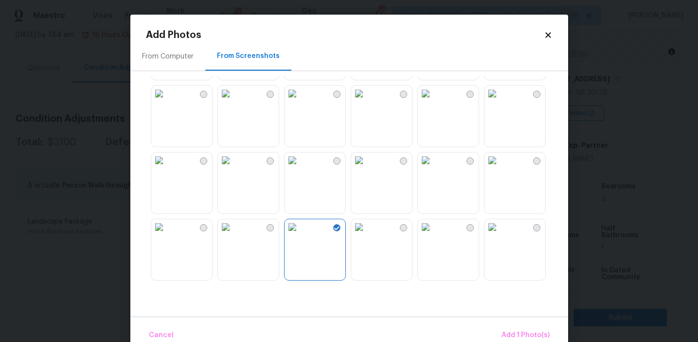
click at [500, 235] on img at bounding box center [493, 227] width 16 height 16
click at [500, 168] on img at bounding box center [493, 160] width 16 height 16
click at [234, 168] on img at bounding box center [226, 160] width 16 height 16
click at [167, 101] on img at bounding box center [159, 94] width 16 height 16
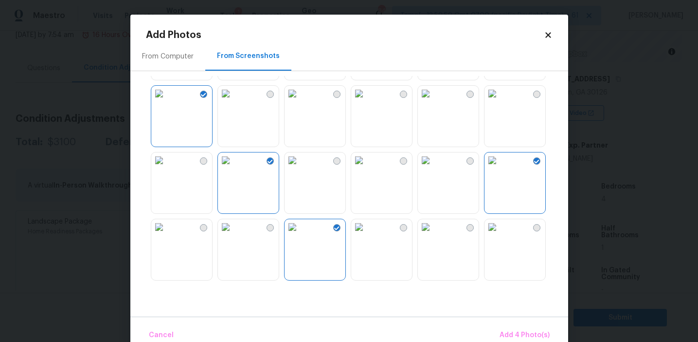
click at [367, 101] on img at bounding box center [359, 94] width 16 height 16
click at [523, 329] on span "Add 5 Photo(s)" at bounding box center [525, 335] width 49 height 12
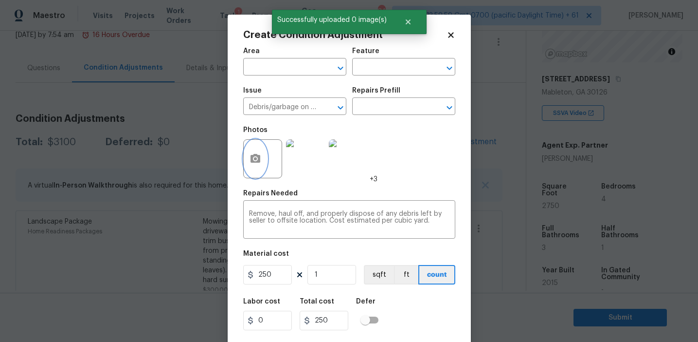
scroll to position [22, 0]
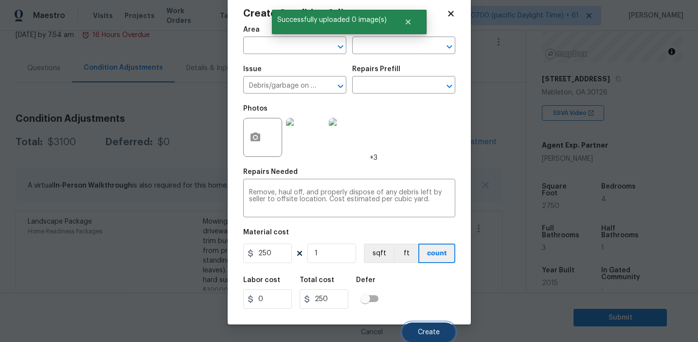
click at [419, 327] on button "Create" at bounding box center [428, 331] width 53 height 19
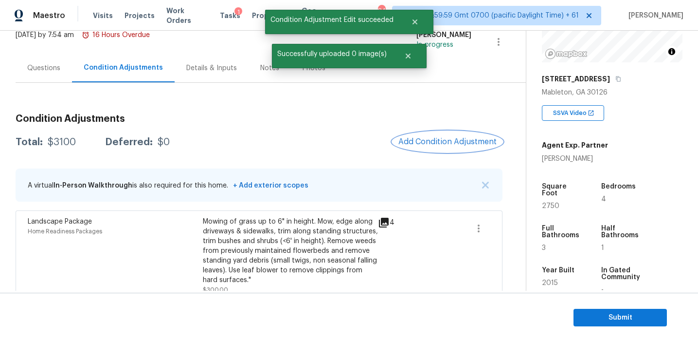
scroll to position [0, 0]
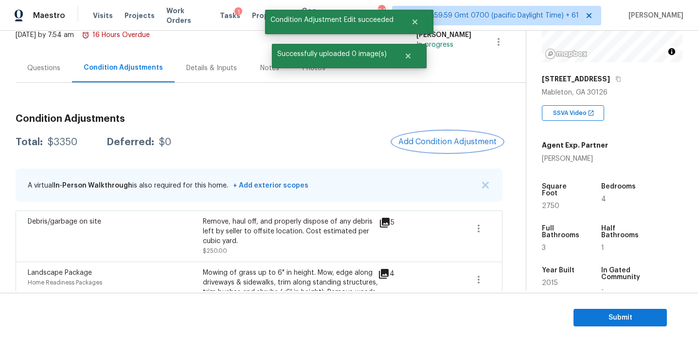
click at [426, 134] on button "Add Condition Adjustment" at bounding box center [448, 141] width 110 height 20
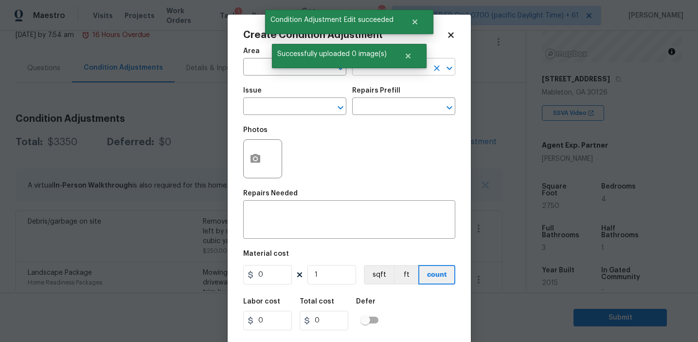
click at [383, 71] on input "text" at bounding box center [390, 67] width 76 height 15
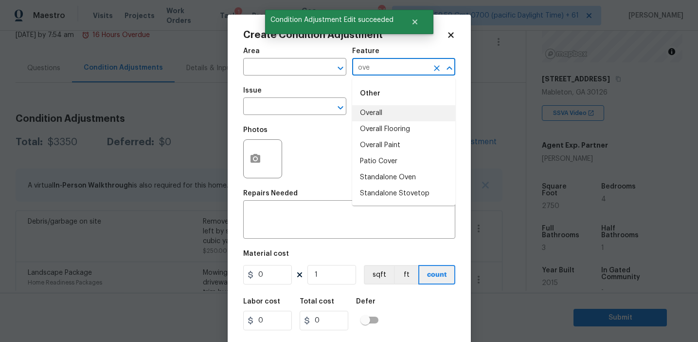
click at [388, 112] on li "Overall" at bounding box center [403, 113] width 103 height 16
type input "Overall"
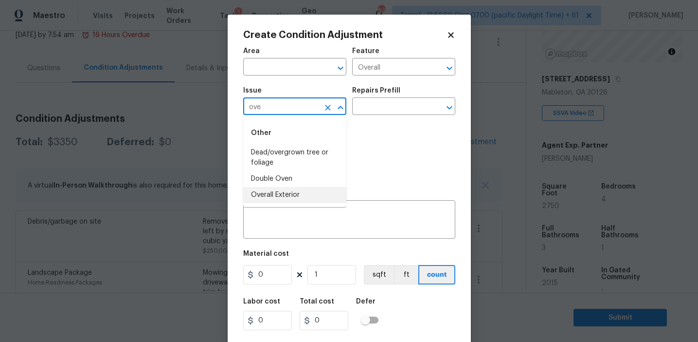
click at [302, 195] on li "Overall Exterior" at bounding box center [294, 195] width 103 height 16
type input "Overall Exterior"
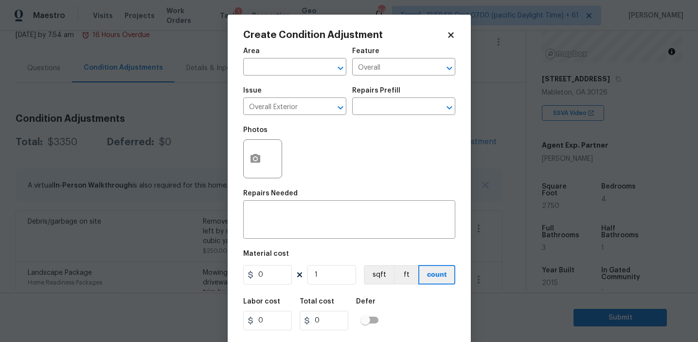
click at [318, 160] on div "Photos" at bounding box center [349, 152] width 212 height 63
click at [330, 216] on textarea at bounding box center [349, 220] width 201 height 20
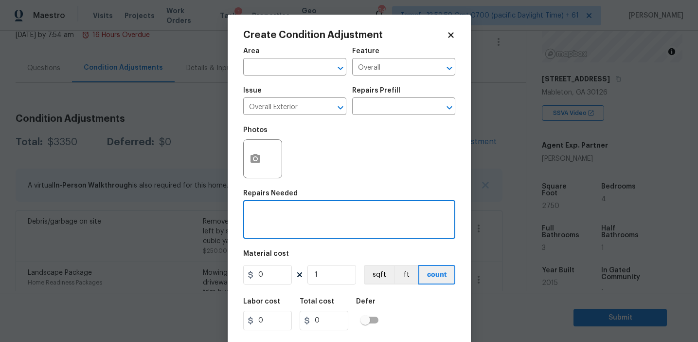
paste textarea "Overall exterior repairs (siding, stucco, fencing, decking, soffit, eaves, trim…"
click at [406, 212] on textarea "Overall exterior repairs (siding, stucco, fencing, decking, soffit, eaves, trim…" at bounding box center [349, 220] width 201 height 20
type textarea "Overall exterior repairs (siding, stucco, fencing, soffit, [PERSON_NAME], trims…"
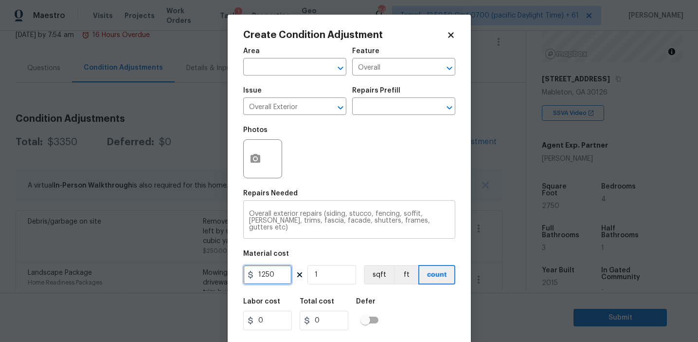
type input "1250"
click at [273, 279] on input "1250" at bounding box center [267, 274] width 49 height 19
click at [276, 278] on input "1250" at bounding box center [267, 274] width 49 height 19
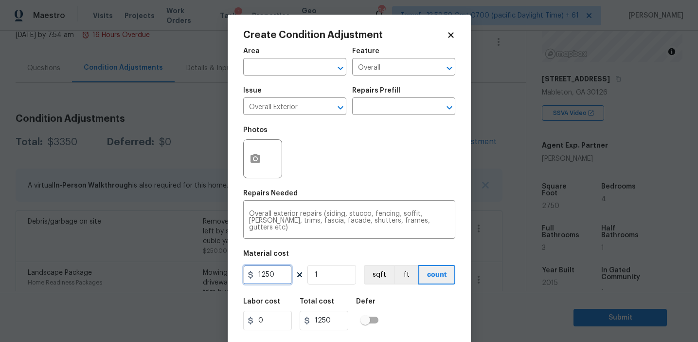
click at [276, 278] on input "1250" at bounding box center [267, 274] width 49 height 19
type input "875"
click at [257, 164] on icon "button" at bounding box center [256, 159] width 12 height 12
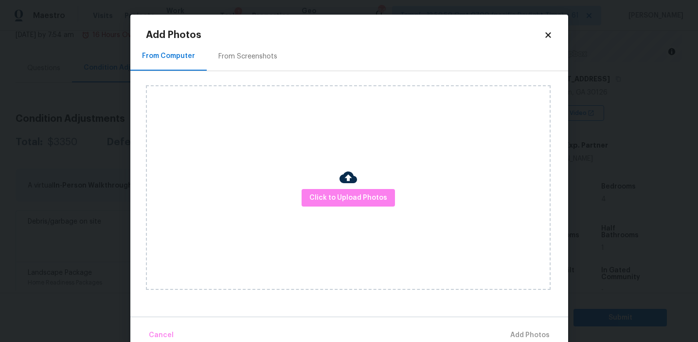
click at [255, 55] on div "From Screenshots" at bounding box center [248, 57] width 59 height 10
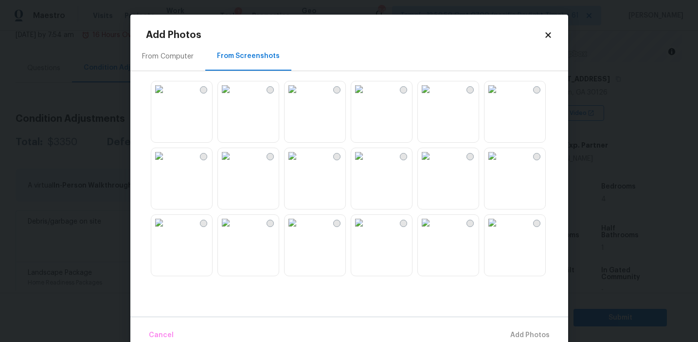
click at [234, 97] on img at bounding box center [226, 89] width 16 height 16
click at [300, 97] on img at bounding box center [293, 89] width 16 height 16
click at [434, 97] on img at bounding box center [426, 89] width 16 height 16
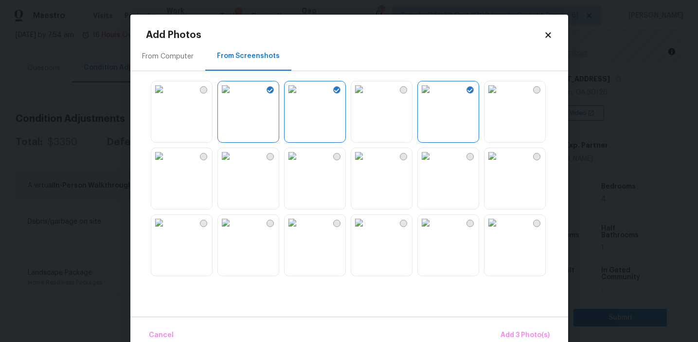
click at [500, 164] on img at bounding box center [493, 156] width 16 height 16
click at [300, 164] on img at bounding box center [293, 156] width 16 height 16
click at [234, 230] on img at bounding box center [226, 223] width 16 height 16
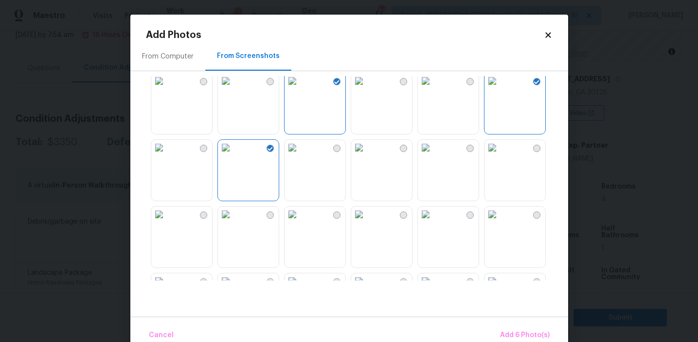
scroll to position [105, 0]
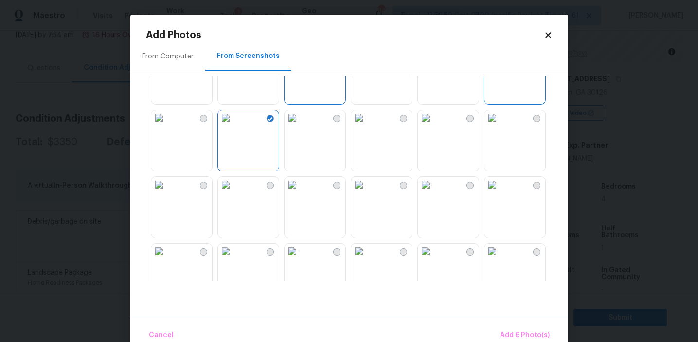
click at [300, 192] on img at bounding box center [293, 185] width 16 height 16
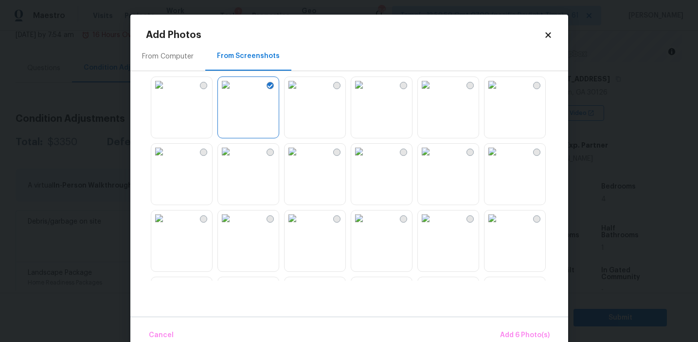
click at [434, 159] on img at bounding box center [426, 152] width 16 height 16
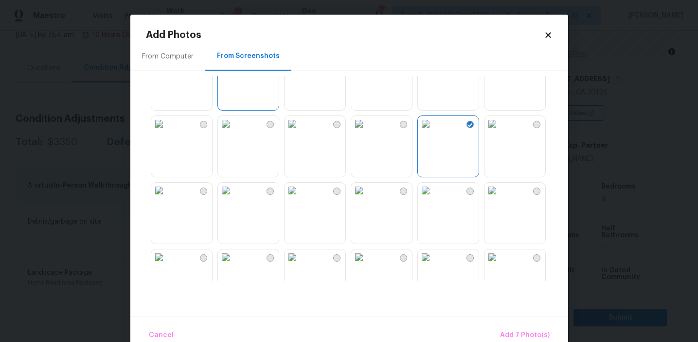
scroll to position [188, 0]
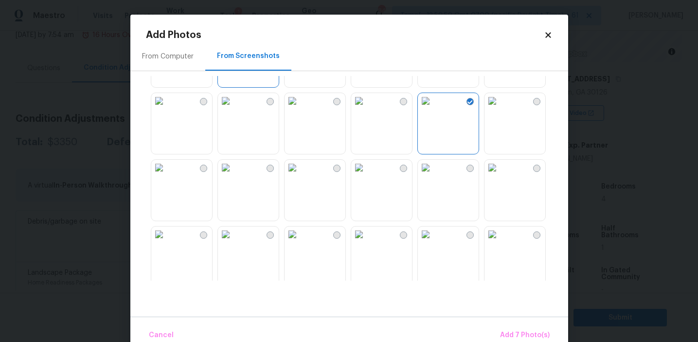
click at [434, 175] on img at bounding box center [426, 168] width 16 height 16
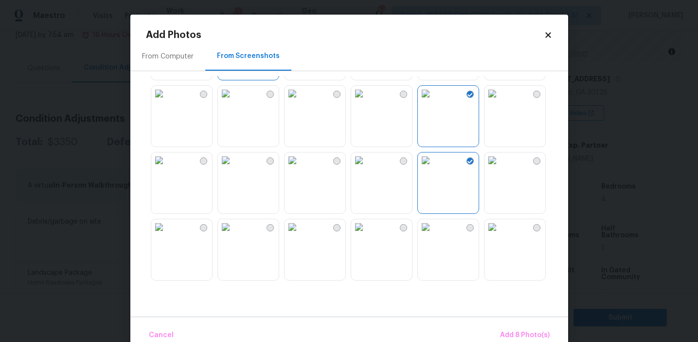
click at [500, 235] on img at bounding box center [493, 227] width 16 height 16
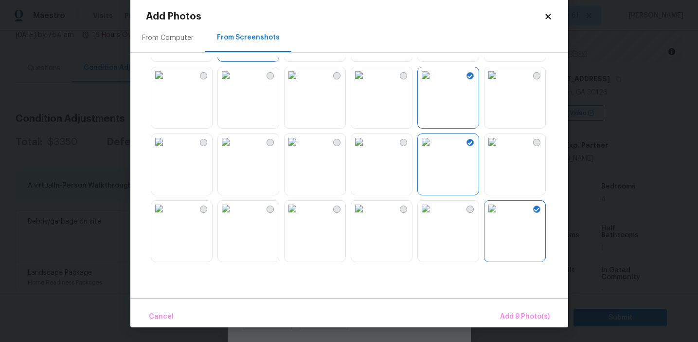
click at [234, 216] on img at bounding box center [226, 209] width 16 height 16
click at [513, 313] on span "Add 10 Photo(s)" at bounding box center [523, 316] width 53 height 12
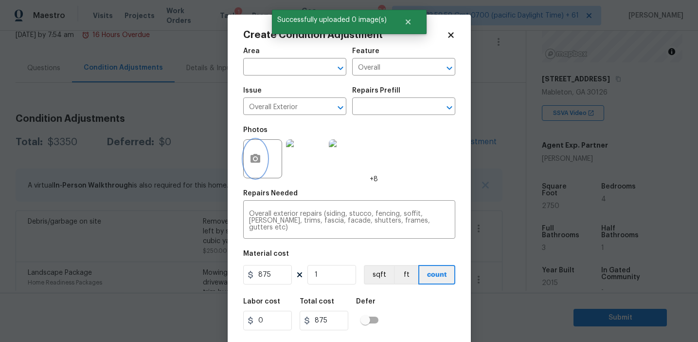
scroll to position [22, 0]
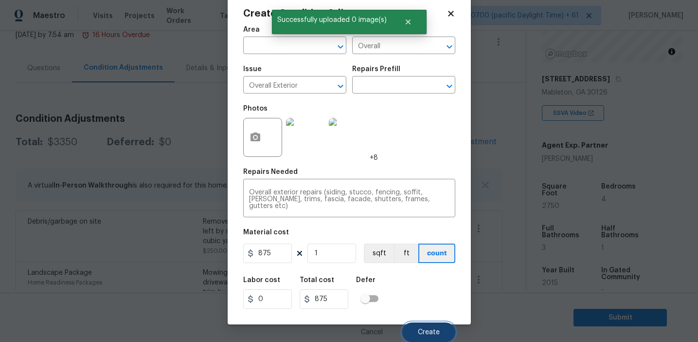
click at [431, 331] on span "Create" at bounding box center [429, 331] width 22 height 7
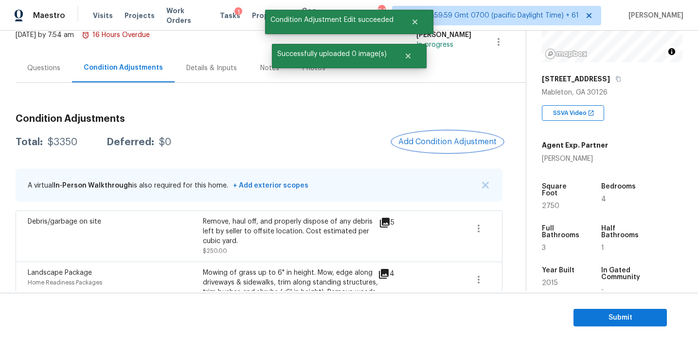
scroll to position [0, 0]
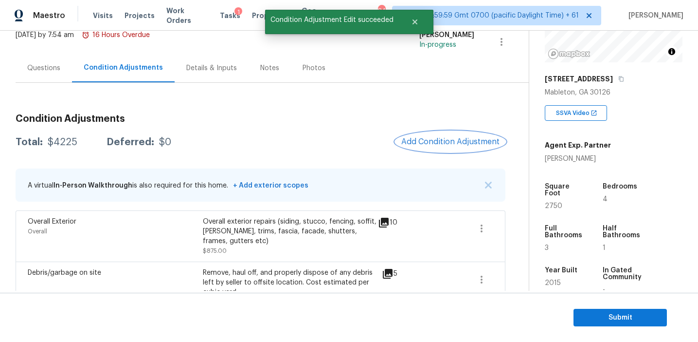
click at [415, 141] on span "Add Condition Adjustment" at bounding box center [450, 141] width 98 height 9
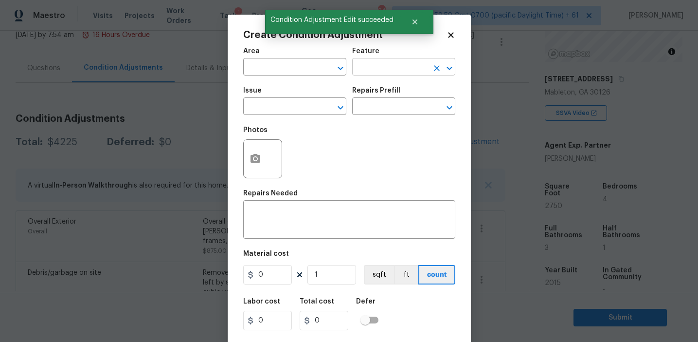
click at [380, 69] on input "text" at bounding box center [390, 67] width 76 height 15
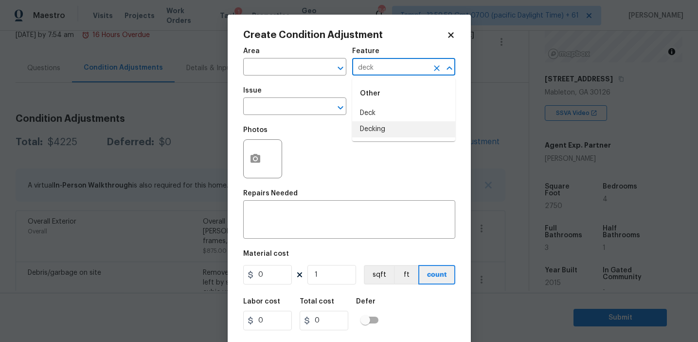
click at [384, 126] on li "Decking" at bounding box center [403, 129] width 103 height 16
click at [377, 69] on input "Decking" at bounding box center [390, 67] width 76 height 15
type input "Decking"
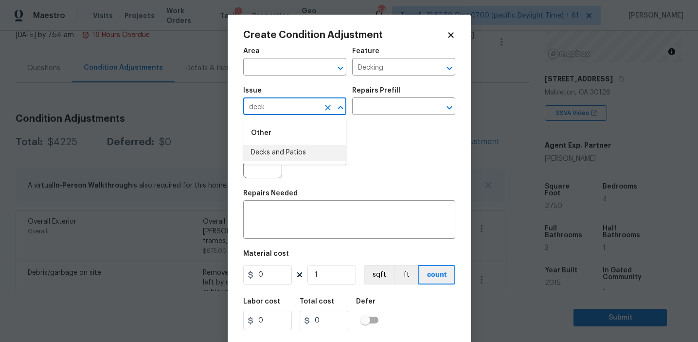
click at [311, 149] on li "Decks and Patios" at bounding box center [294, 153] width 103 height 16
type input "Decks and Patios"
click at [317, 231] on div "x ​" at bounding box center [349, 220] width 212 height 36
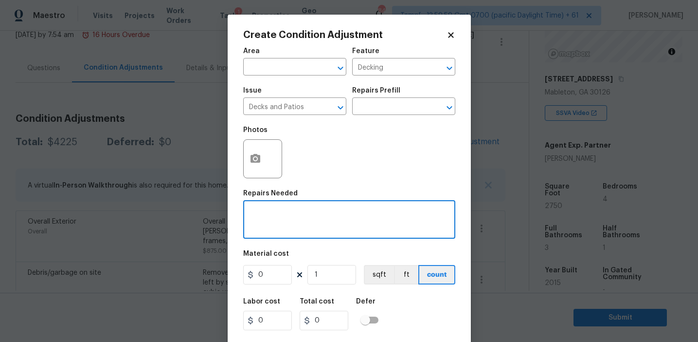
paste textarea "Decking"
type textarea "Decking repairs"
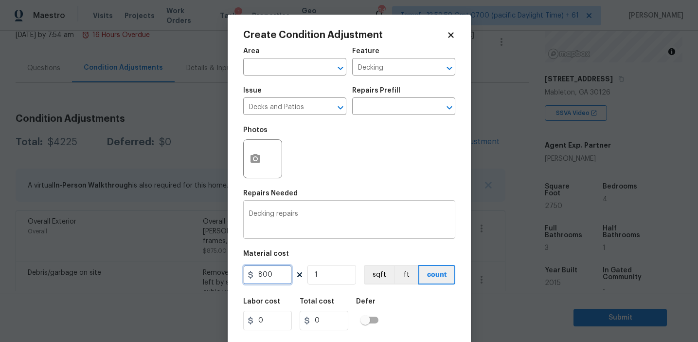
type input "800"
click at [253, 160] on icon "button" at bounding box center [256, 159] width 12 height 12
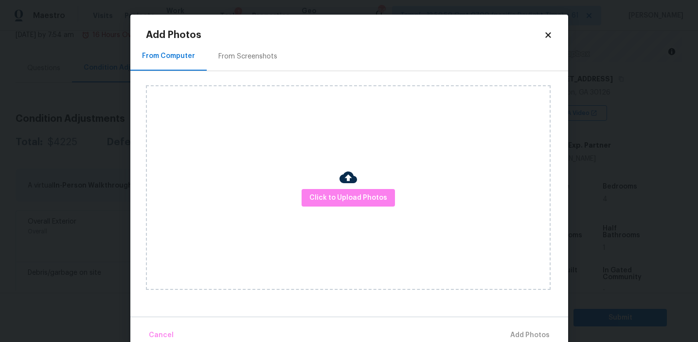
click at [255, 59] on div "From Screenshots" at bounding box center [248, 57] width 59 height 10
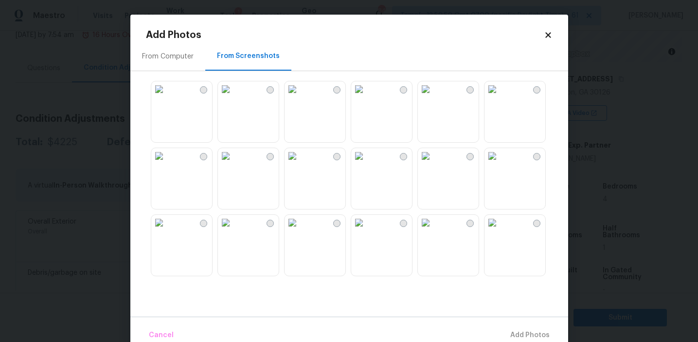
click at [187, 63] on div "From Computer" at bounding box center [167, 56] width 75 height 29
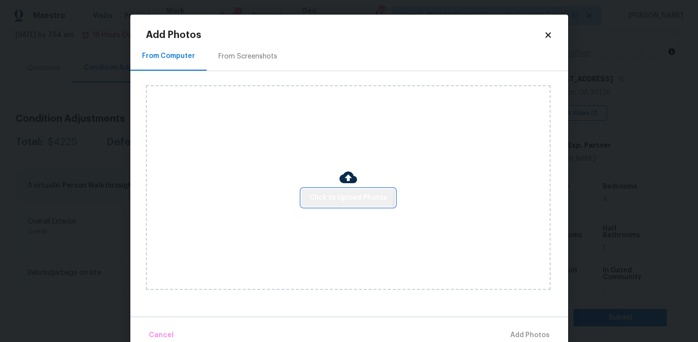
click at [343, 189] on button "Click to Upload Photos" at bounding box center [348, 198] width 93 height 18
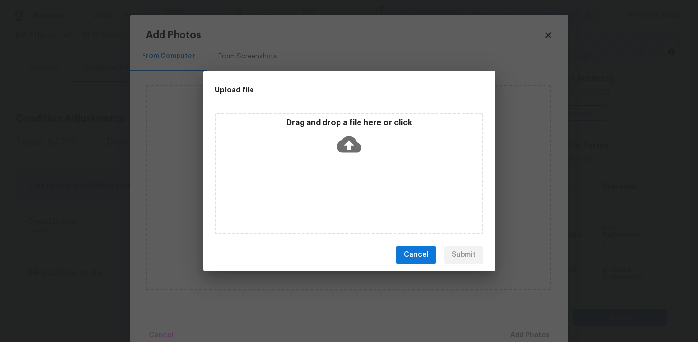
click at [331, 137] on div "Drag and drop a file here or click" at bounding box center [350, 139] width 266 height 42
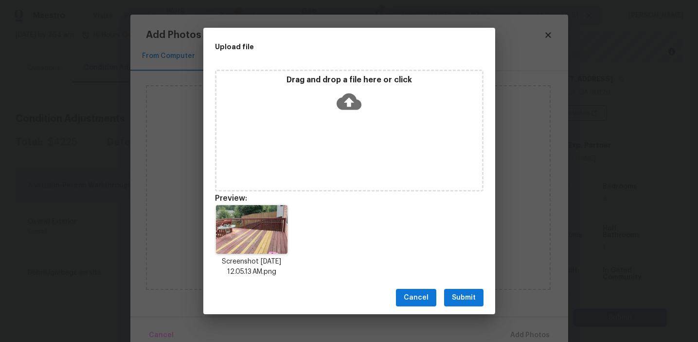
click at [461, 297] on span "Submit" at bounding box center [464, 298] width 24 height 12
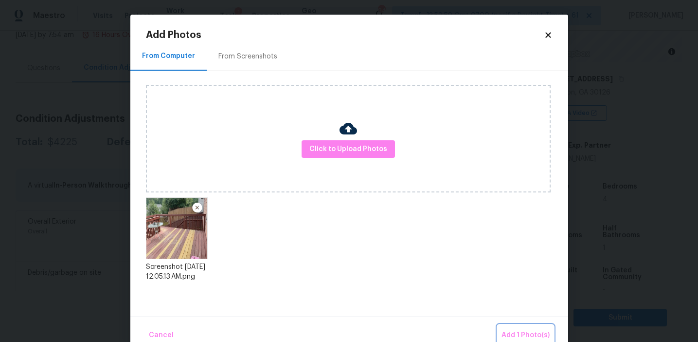
click at [527, 326] on button "Add 1 Photo(s)" at bounding box center [526, 335] width 56 height 21
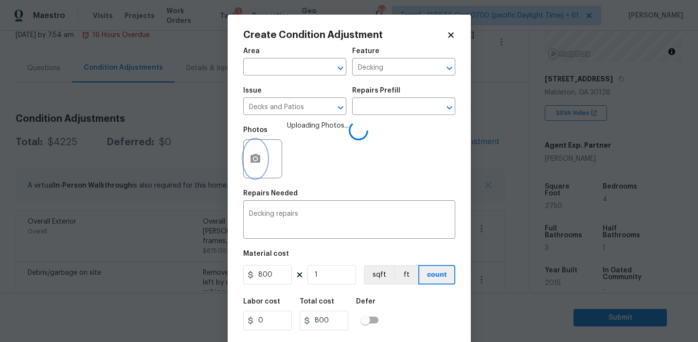
scroll to position [22, 0]
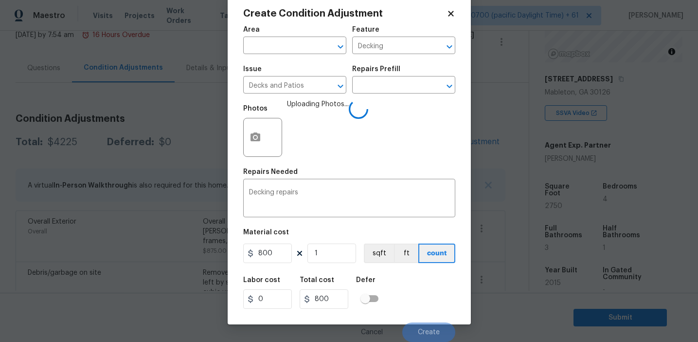
click at [431, 300] on div "Labor cost 0 Total cost 800 Defer" at bounding box center [349, 293] width 212 height 44
click at [426, 298] on div "Labor cost 0 Total cost 800 Defer" at bounding box center [349, 293] width 212 height 44
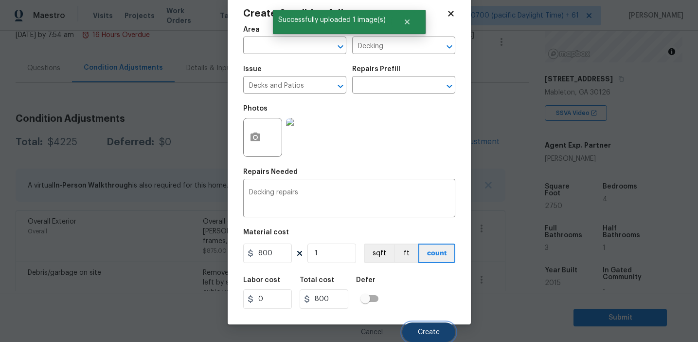
click at [421, 324] on button "Create" at bounding box center [428, 331] width 53 height 19
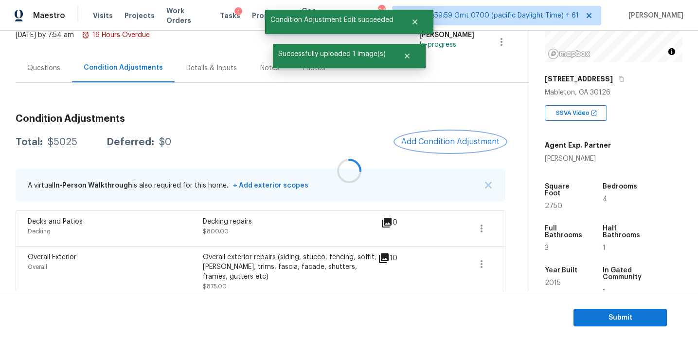
scroll to position [0, 0]
click at [436, 144] on span "Add Condition Adjustment" at bounding box center [450, 141] width 98 height 9
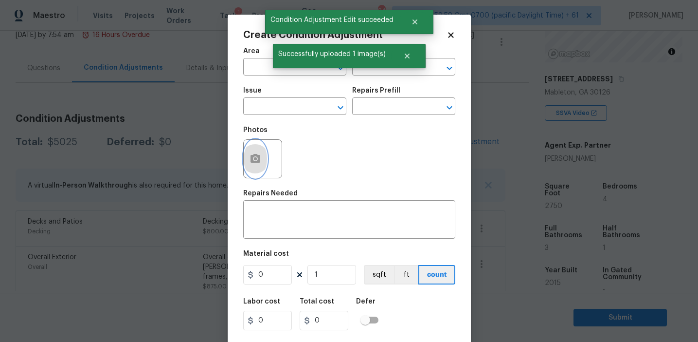
click at [260, 164] on icon "button" at bounding box center [256, 159] width 12 height 12
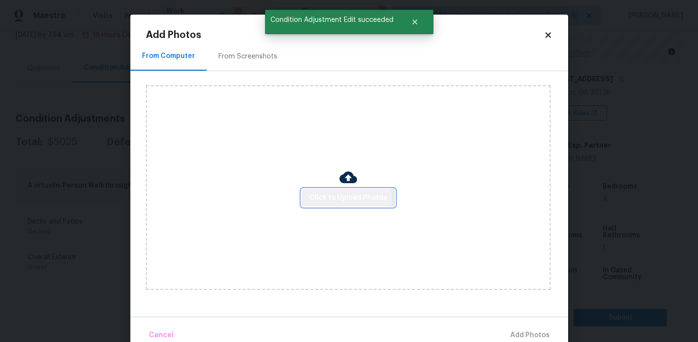
click at [340, 199] on span "Click to Upload Photos" at bounding box center [349, 198] width 78 height 12
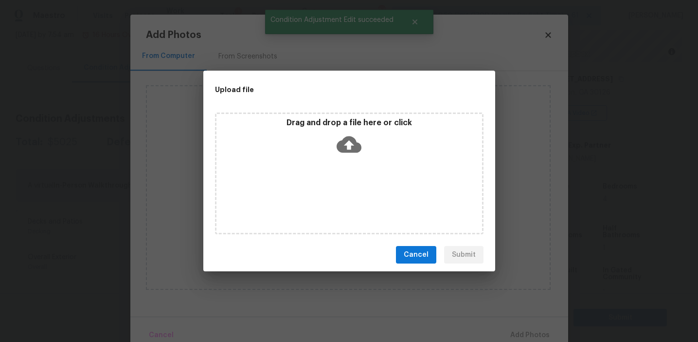
click at [340, 137] on icon at bounding box center [349, 144] width 25 height 25
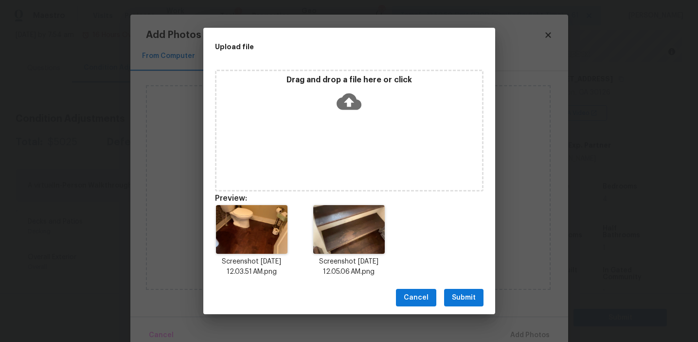
click at [462, 301] on span "Submit" at bounding box center [464, 298] width 24 height 12
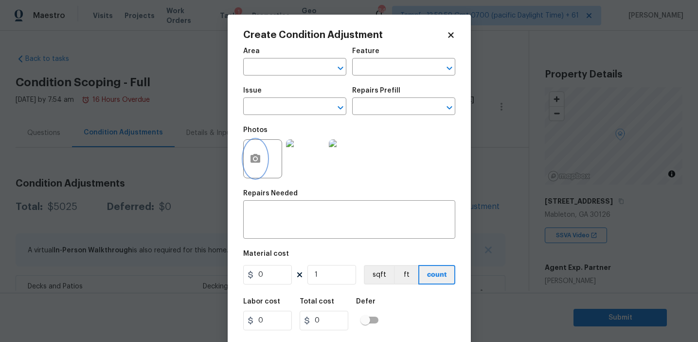
scroll to position [122, 0]
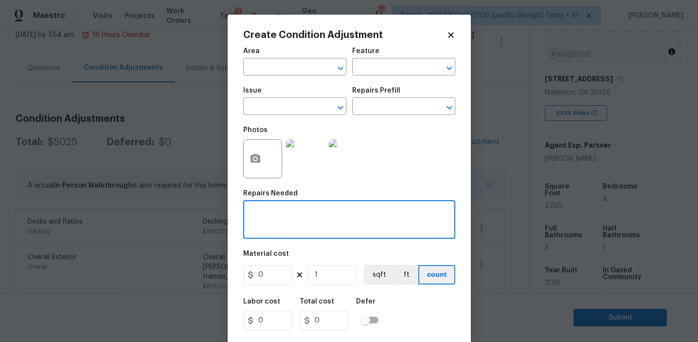
click at [333, 215] on textarea at bounding box center [349, 220] width 201 height 20
paste textarea "the floors need to be refinished downstairs"
click at [253, 216] on textarea "the floors need to be refinished downstairs" at bounding box center [349, 220] width 201 height 20
type textarea "The floors need to be refinished downstairs"
click at [319, 211] on textarea "The floors need to be refinished downstairs" at bounding box center [349, 220] width 201 height 20
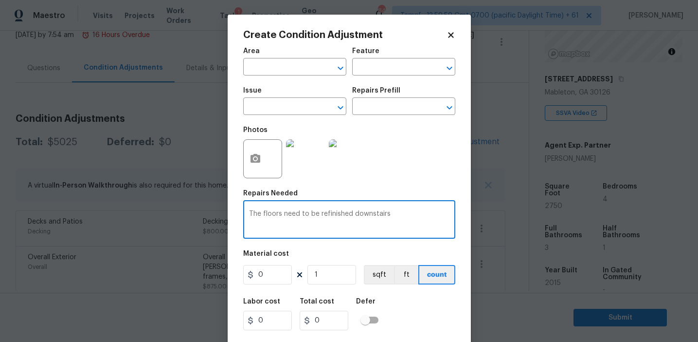
click at [335, 212] on textarea "The floors need to be refinished downstairs" at bounding box center [349, 220] width 201 height 20
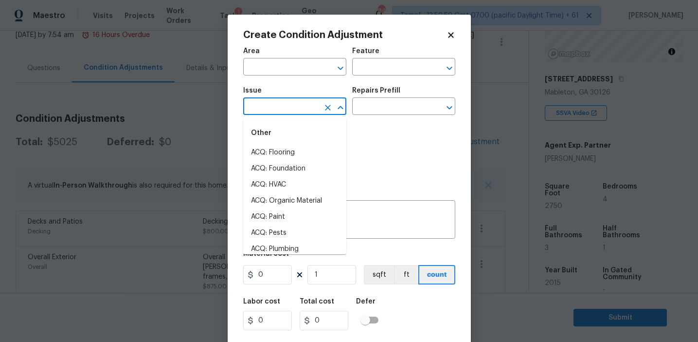
click at [312, 106] on input "text" at bounding box center [281, 107] width 76 height 15
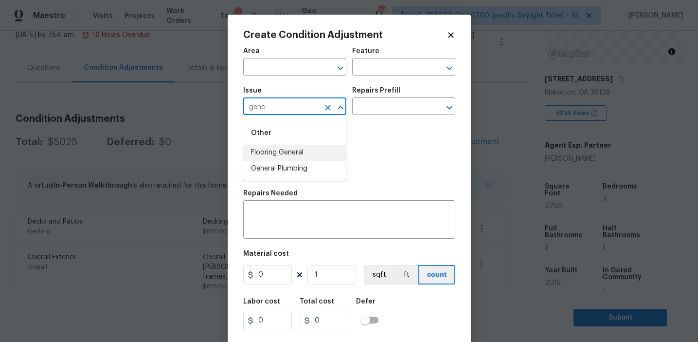
click at [312, 154] on li "Flooring General" at bounding box center [294, 153] width 103 height 16
type input "Flooring General"
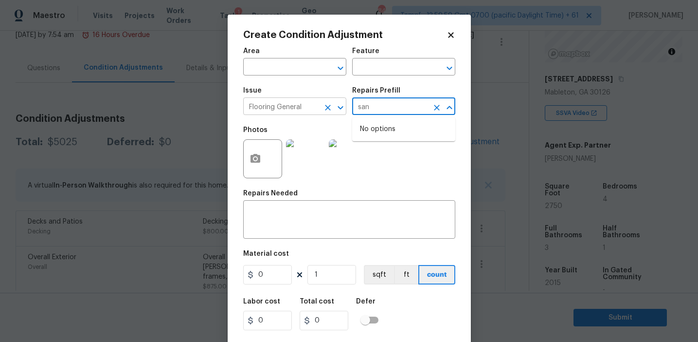
click at [329, 106] on icon "Clear" at bounding box center [328, 108] width 6 height 6
type input "san"
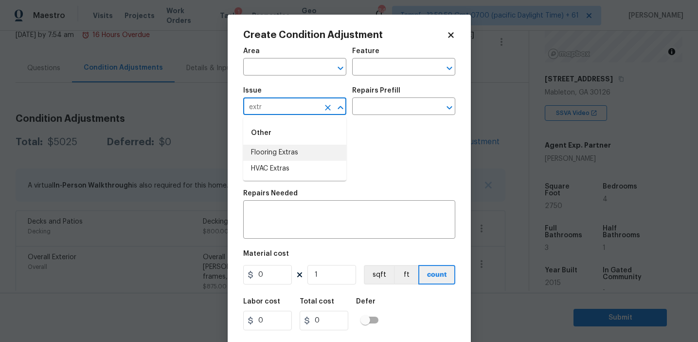
click at [297, 157] on li "Flooring Extras" at bounding box center [294, 153] width 103 height 16
type input "Flooring Extras"
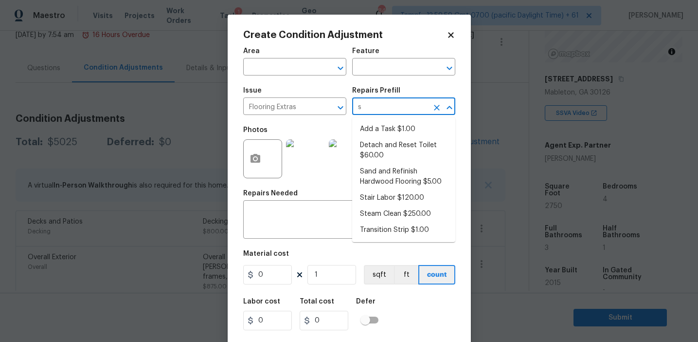
type input "sa"
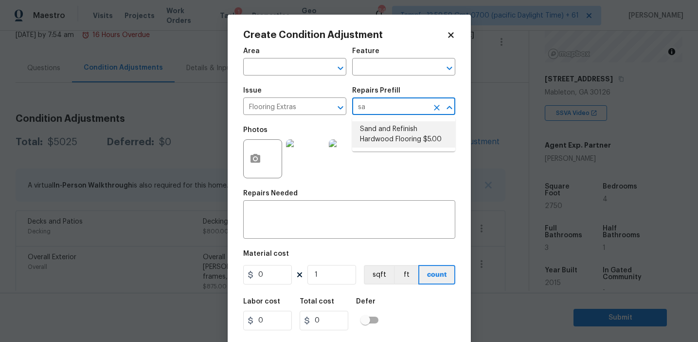
click at [382, 135] on li "Sand and Refinish Hardwood Flooring $5.00" at bounding box center [403, 134] width 103 height 26
type input "Overall Flooring"
type input "5"
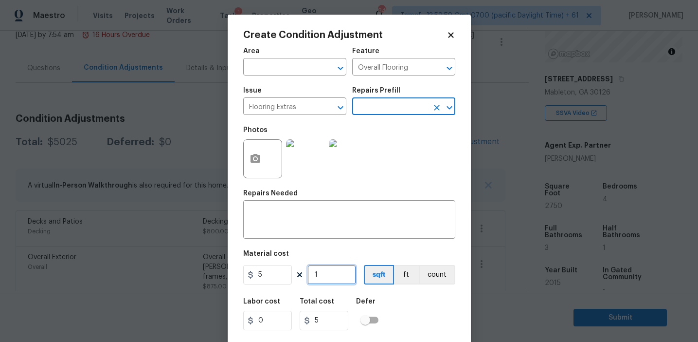
click at [328, 272] on input "1" at bounding box center [332, 274] width 49 height 19
type input "13"
type input "65"
type input "132"
type input "660"
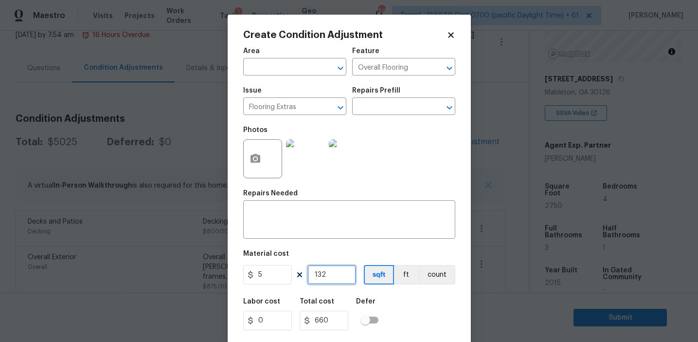
type input "1325"
type input "6625"
type input "1325"
click at [417, 306] on div "Labor cost 0 Total cost 6625 Defer" at bounding box center [349, 314] width 212 height 44
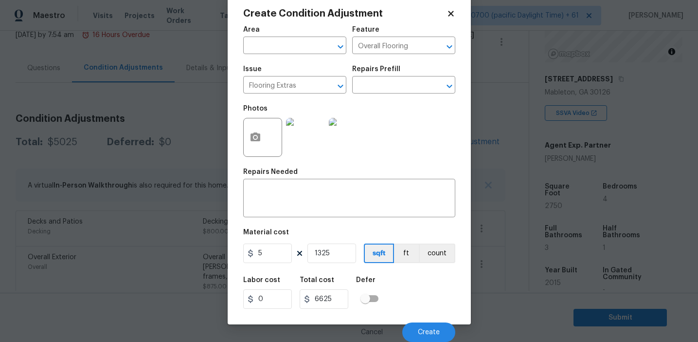
click at [417, 306] on div "Labor cost 0 Total cost 6625 Defer" at bounding box center [349, 293] width 212 height 44
click at [326, 255] on input "1325" at bounding box center [332, 252] width 49 height 19
type input "135"
type input "675"
type input "1375"
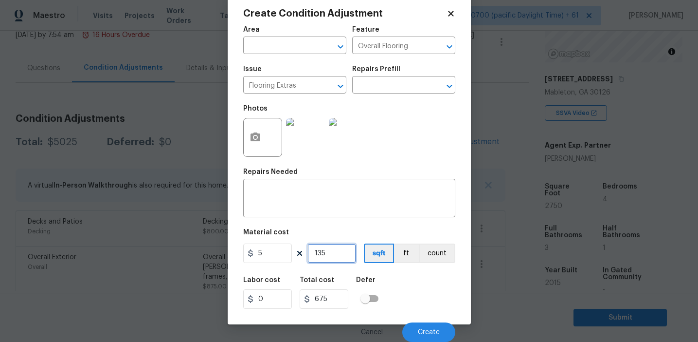
type input "6875"
type input "1375"
click at [401, 284] on div "Labor cost 0 Total cost 6875 Defer" at bounding box center [349, 293] width 212 height 44
click at [395, 270] on div "Area ​ Feature Overall Flooring ​ Issue Flooring Extras ​ Repairs Prefill ​ Pho…" at bounding box center [349, 180] width 212 height 321
click at [259, 253] on input "5" at bounding box center [267, 252] width 49 height 19
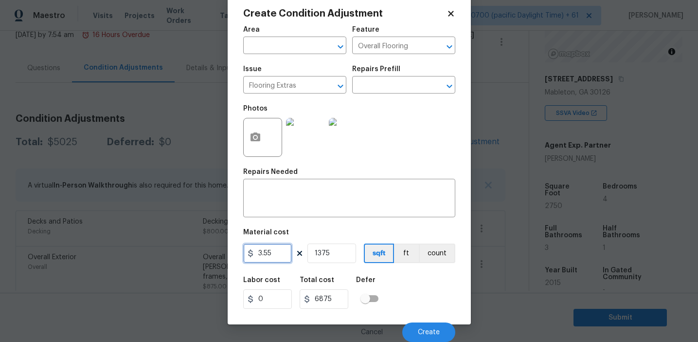
type input "3.55"
type input "4881.25"
click at [401, 291] on div "Labor cost 0 Total cost 4881.25 Defer" at bounding box center [349, 293] width 212 height 44
click at [411, 297] on div "Labor cost 0 Total cost 4881.25 Defer" at bounding box center [349, 293] width 212 height 44
click at [412, 298] on div "Labor cost 0 Total cost 4881.25 Defer" at bounding box center [349, 293] width 212 height 44
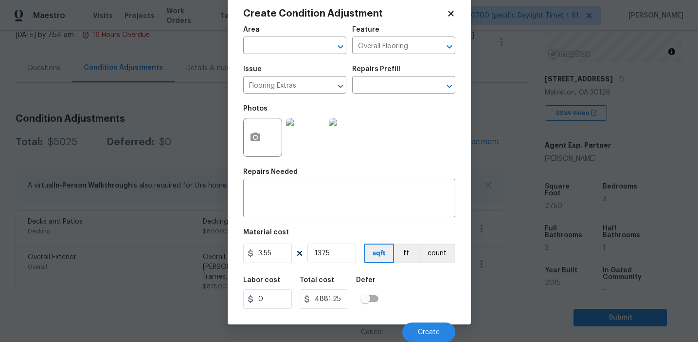
click at [415, 296] on div "Labor cost 0 Total cost 4881.25 Defer" at bounding box center [349, 293] width 212 height 44
click at [424, 327] on button "Create" at bounding box center [428, 331] width 53 height 19
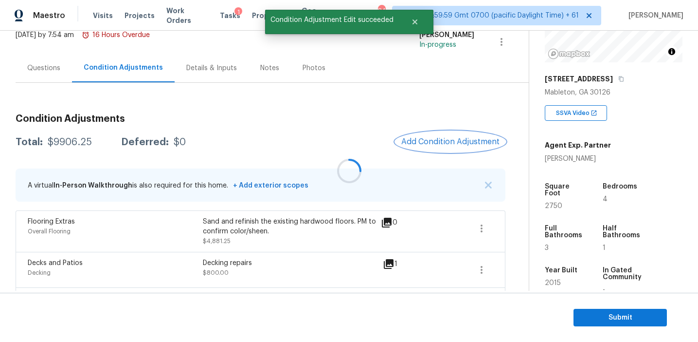
scroll to position [0, 0]
click at [482, 224] on icon "button" at bounding box center [482, 228] width 12 height 12
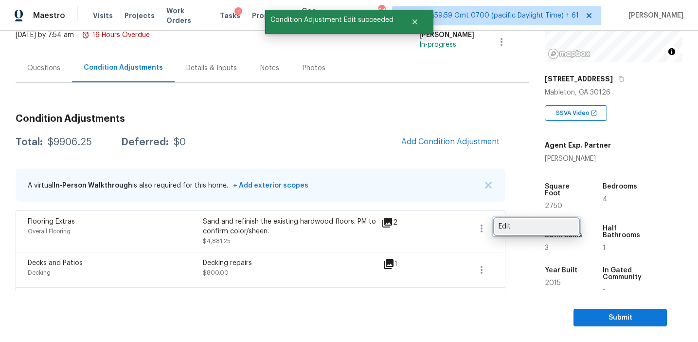
click at [510, 223] on div "Edit" at bounding box center [537, 226] width 76 height 10
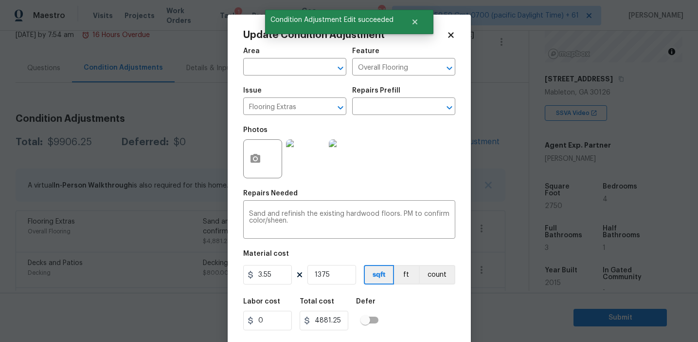
click at [196, 240] on body "Maestro Visits Projects Work Orders Tasks 1 Properties Geo Assignments 843 Tamp…" at bounding box center [349, 171] width 698 height 342
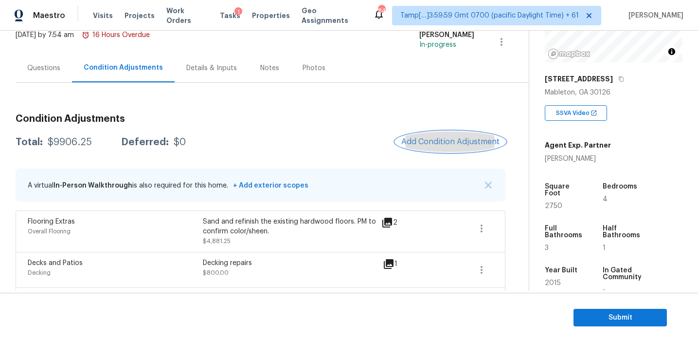
click at [414, 141] on span "Add Condition Adjustment" at bounding box center [450, 141] width 98 height 9
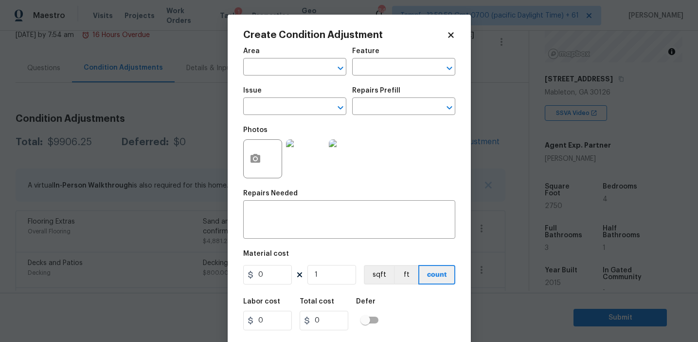
click at [189, 201] on body "Maestro Visits Projects Work Orders Tasks 1 Properties Geo Assignments 843 Tamp…" at bounding box center [349, 171] width 698 height 342
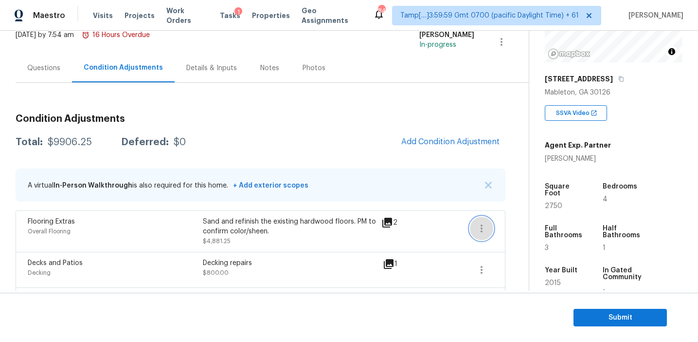
click at [481, 229] on icon "button" at bounding box center [482, 228] width 12 height 12
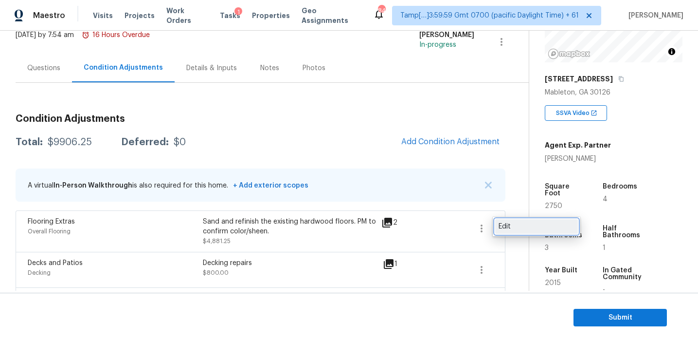
click at [503, 226] on div "Edit" at bounding box center [537, 226] width 76 height 10
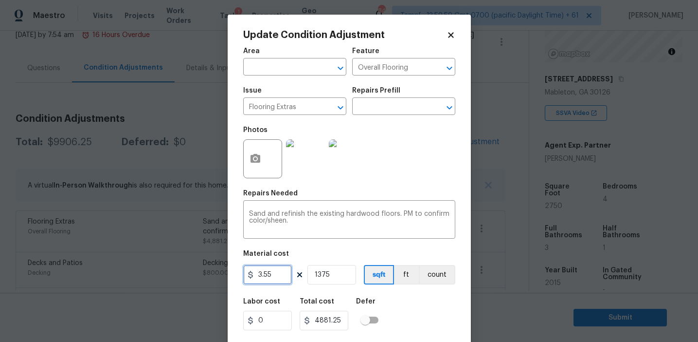
click at [280, 275] on input "3.55" at bounding box center [267, 274] width 49 height 19
type input "3.5"
type input "4812.5"
click at [416, 298] on div "Labor cost 0 Total cost 4812.5 Defer" at bounding box center [349, 314] width 212 height 44
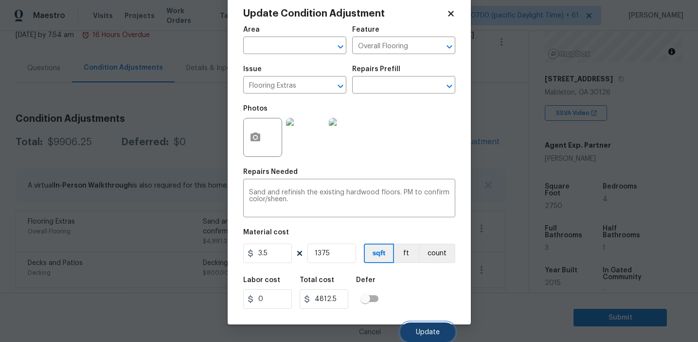
click at [410, 328] on button "Update" at bounding box center [428, 331] width 55 height 19
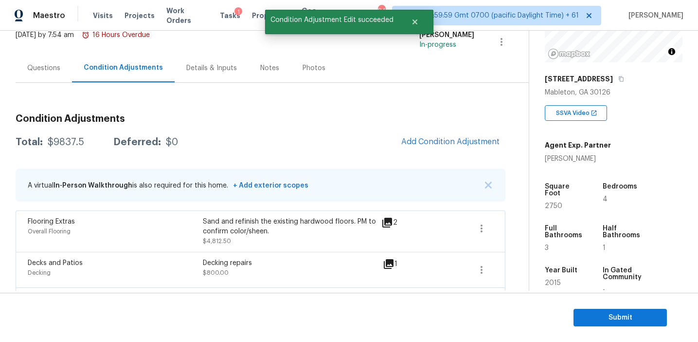
scroll to position [0, 0]
click at [421, 139] on span "Add Condition Adjustment" at bounding box center [450, 141] width 98 height 9
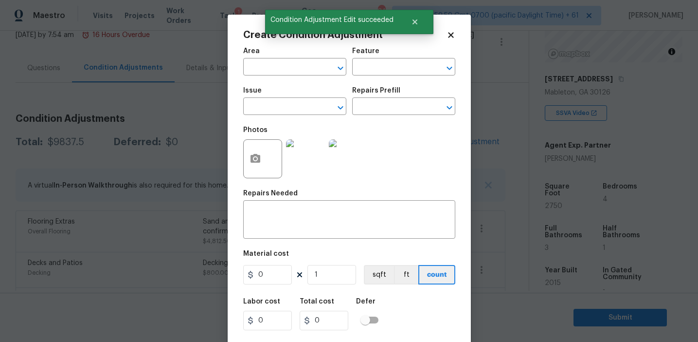
click at [167, 224] on body "Maestro Visits Projects Work Orders Tasks 1 Properties Geo Assignments 843 Tamp…" at bounding box center [349, 171] width 698 height 342
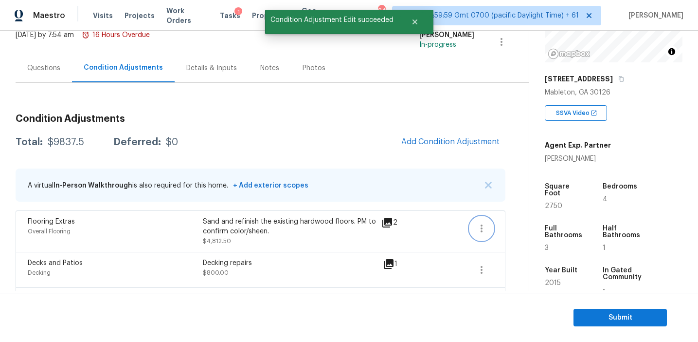
click at [484, 228] on icon "button" at bounding box center [482, 228] width 12 height 12
click at [508, 221] on link "Edit" at bounding box center [536, 226] width 83 height 15
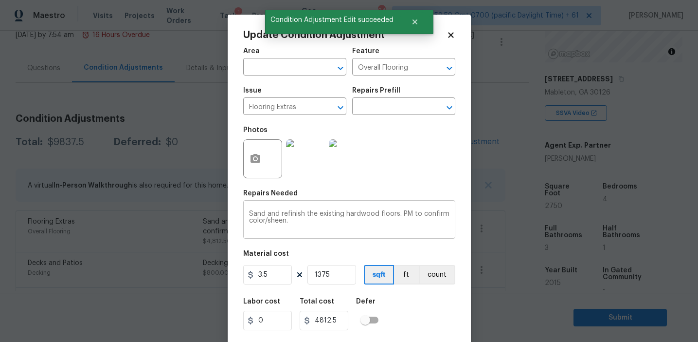
click at [329, 214] on textarea "Sand and refinish the existing hardwood floors. PM to confirm color/sheen." at bounding box center [349, 220] width 201 height 20
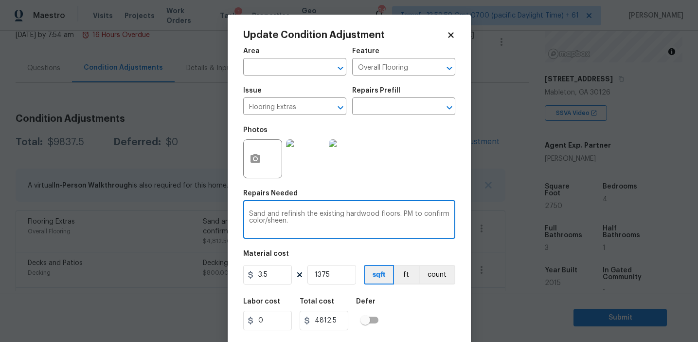
click at [329, 214] on textarea "Sand and refinish the existing hardwood floors. PM to confirm color/sheen." at bounding box center [349, 220] width 201 height 20
paste textarea "The floors need to be refinished downstairs"
type textarea "The floors need to be refinished downstairs"
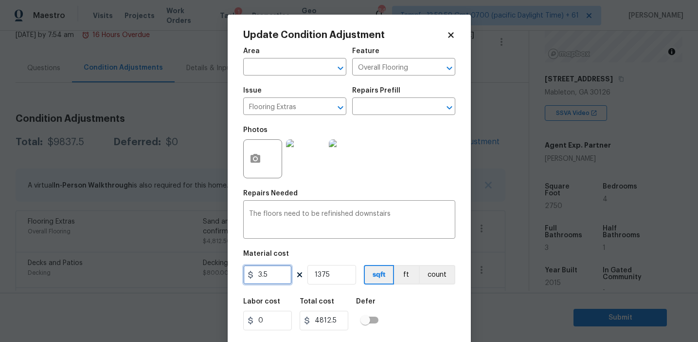
scroll to position [22, 0]
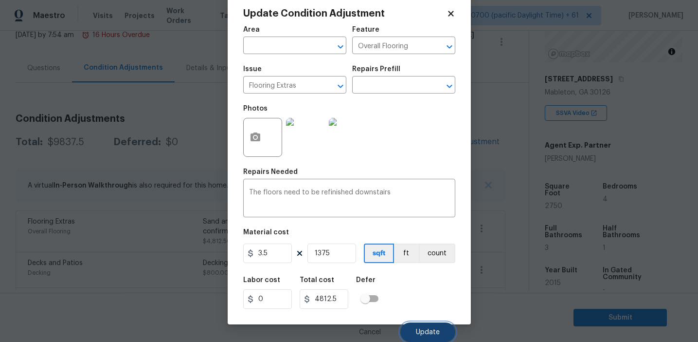
click at [433, 333] on span "Update" at bounding box center [428, 331] width 24 height 7
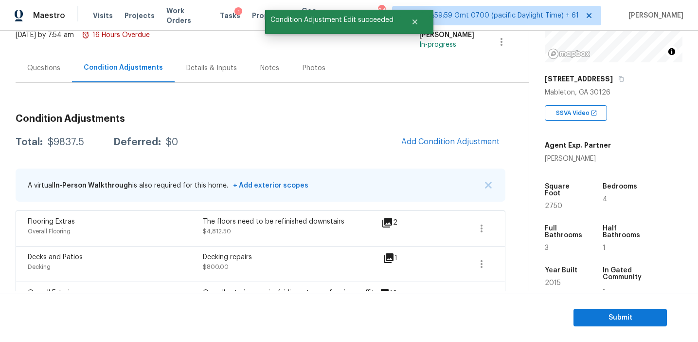
scroll to position [0, 0]
click at [420, 140] on span "Add Condition Adjustment" at bounding box center [450, 141] width 98 height 9
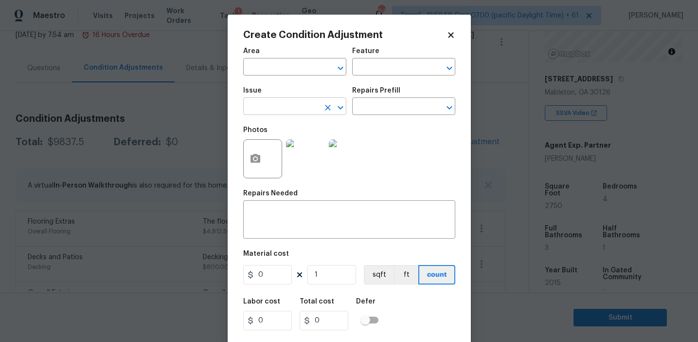
click at [305, 109] on input "text" at bounding box center [281, 107] width 76 height 15
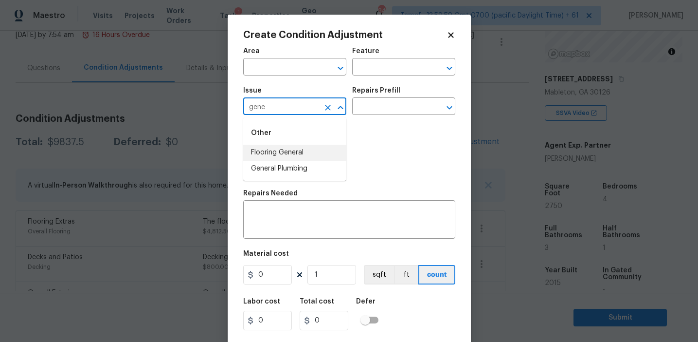
click at [317, 151] on li "Flooring General" at bounding box center [294, 153] width 103 height 16
type input "Flooring General"
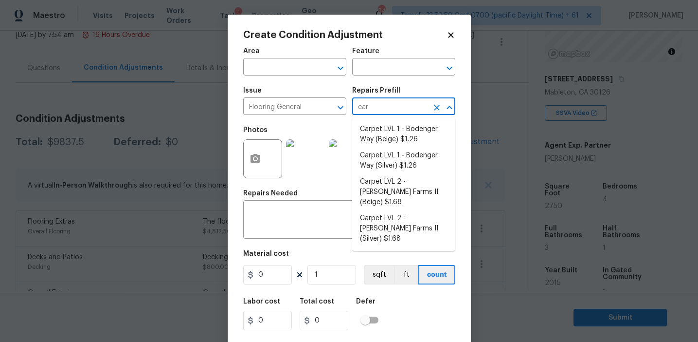
type input "carp"
click at [411, 162] on li "Carpet LVL 1 - Bodenger Way (Silver) $1.26" at bounding box center [403, 160] width 103 height 26
type input "Overall Flooring"
type textarea "Install new carpet. (Bodenger Way [GEOGRAPHIC_DATA], Silver) at all previously …"
type input "1.26"
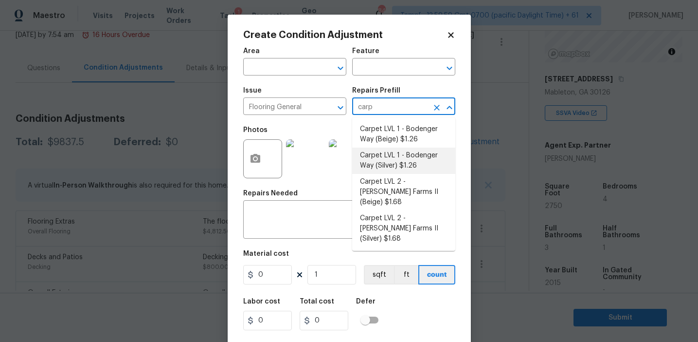
type input "1.26"
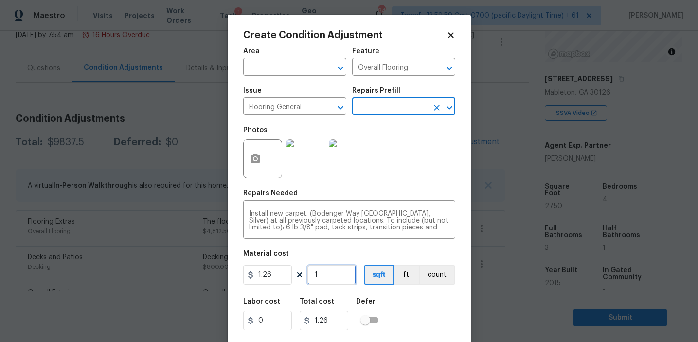
click at [330, 279] on input "1" at bounding box center [332, 274] width 49 height 19
type input "0"
paste input "text"
type input "0"
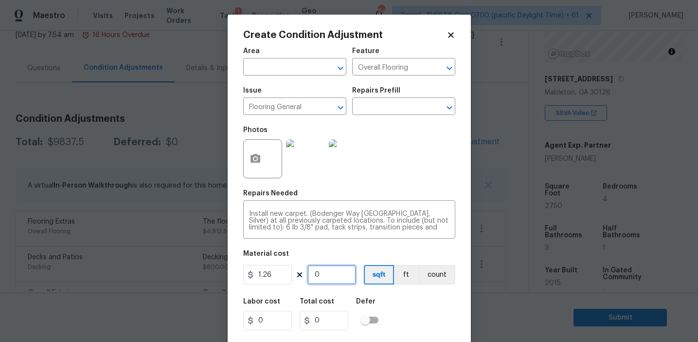
click at [331, 281] on input "0" at bounding box center [332, 274] width 49 height 19
paste input "text"
type input "1"
type input "1.26"
type input "13"
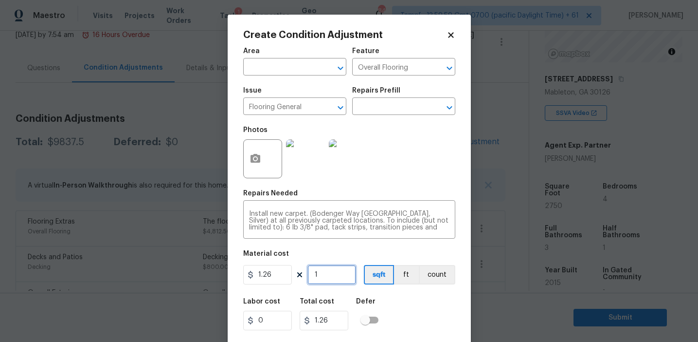
type input "16.38"
type input "132"
type input "166.32"
type input "1325"
type input "1669.5"
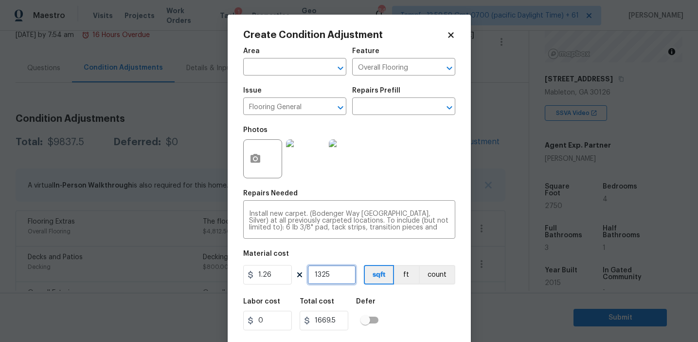
type input "1325"
click at [389, 292] on div "Labor cost 0 Total cost 1669.5 Defer" at bounding box center [349, 314] width 212 height 44
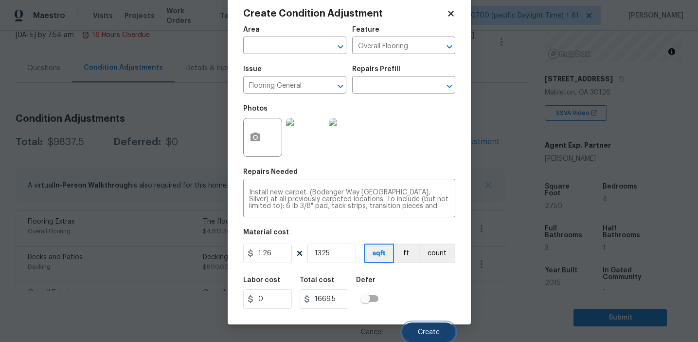
click at [421, 330] on span "Create" at bounding box center [429, 331] width 22 height 7
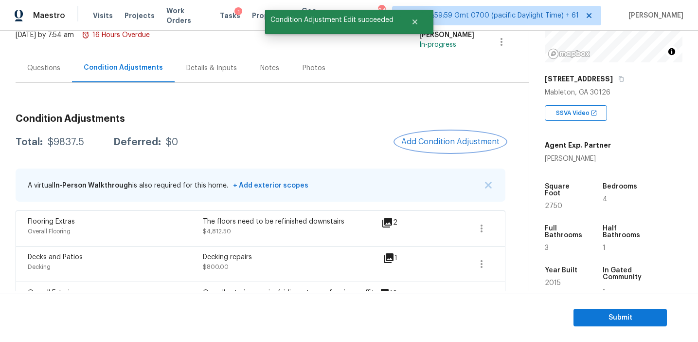
scroll to position [0, 0]
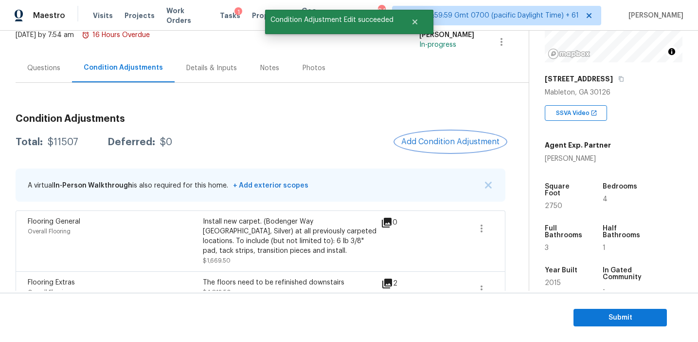
click at [426, 140] on span "Add Condition Adjustment" at bounding box center [450, 141] width 98 height 9
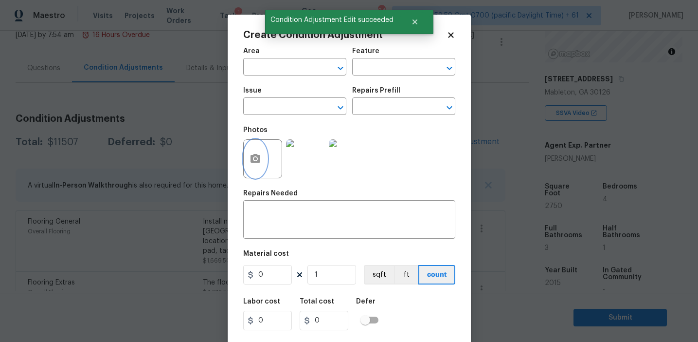
click at [256, 168] on button "button" at bounding box center [255, 159] width 23 height 38
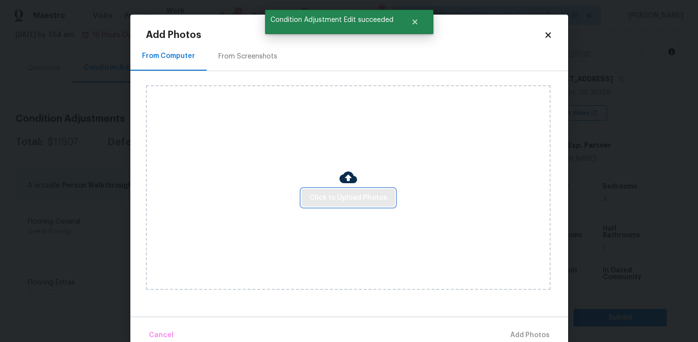
click at [331, 198] on span "Click to Upload Photos" at bounding box center [349, 198] width 78 height 12
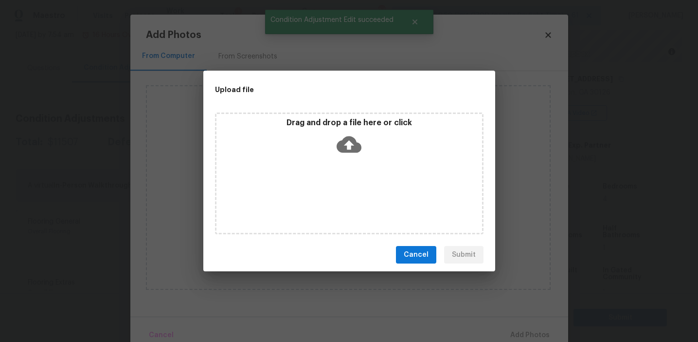
click at [331, 133] on div "Drag and drop a file here or click" at bounding box center [350, 139] width 266 height 42
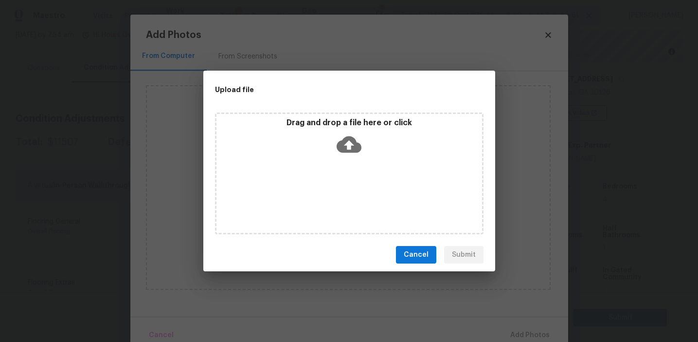
click at [416, 250] on span "Cancel" at bounding box center [416, 255] width 25 height 12
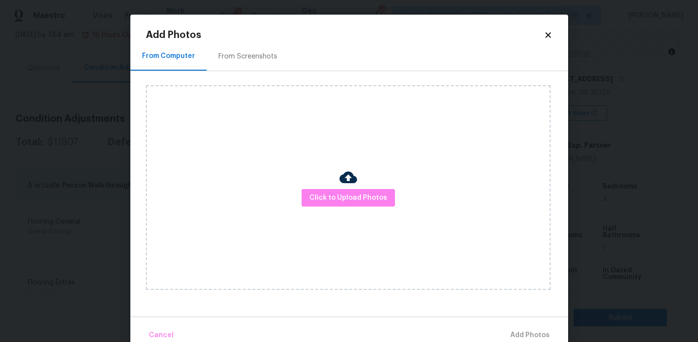
click at [240, 47] on div "From Screenshots" at bounding box center [248, 56] width 82 height 29
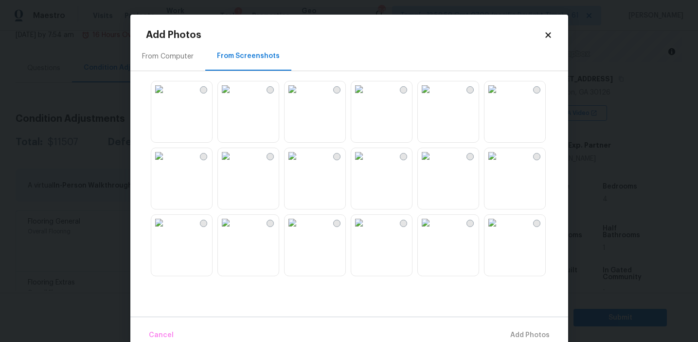
click at [141, 68] on div "From Computer" at bounding box center [167, 56] width 75 height 29
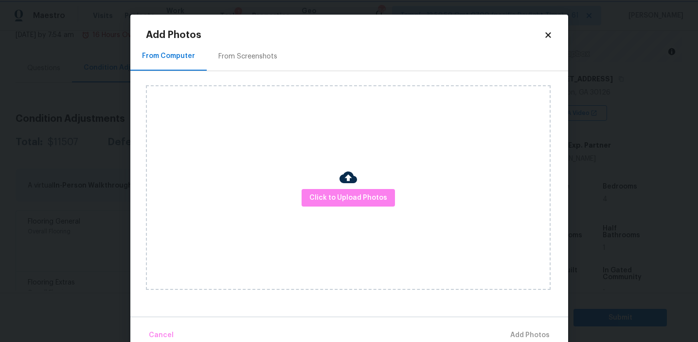
click at [112, 137] on body "Maestro Visits Projects Work Orders Tasks 1 Properties Geo Assignments 843 Tamp…" at bounding box center [349, 171] width 698 height 342
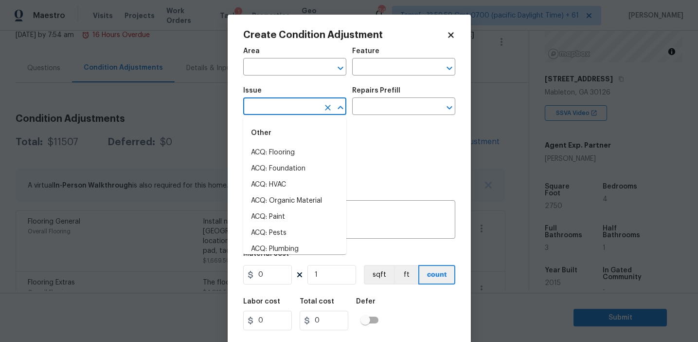
click at [270, 109] on input "text" at bounding box center [281, 107] width 76 height 15
click at [289, 151] on li "ACQ: Paint" at bounding box center [294, 153] width 103 height 16
type input "ACQ: Paint"
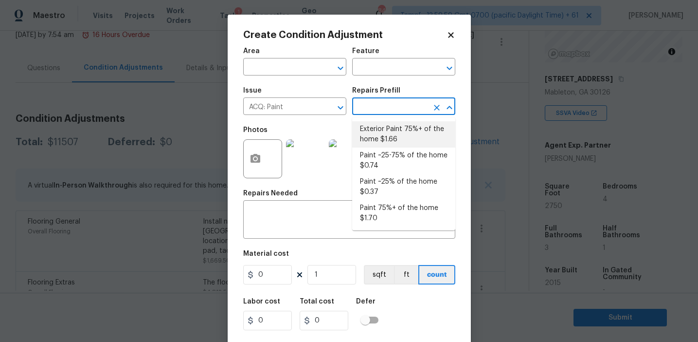
click at [395, 164] on li "Paint ~25-75% of the home $0.74" at bounding box center [403, 160] width 103 height 26
type input "Acquisition"
type textarea "Acquisition Scope: ~25 - 75% of the home needs interior paint"
type input "0.74"
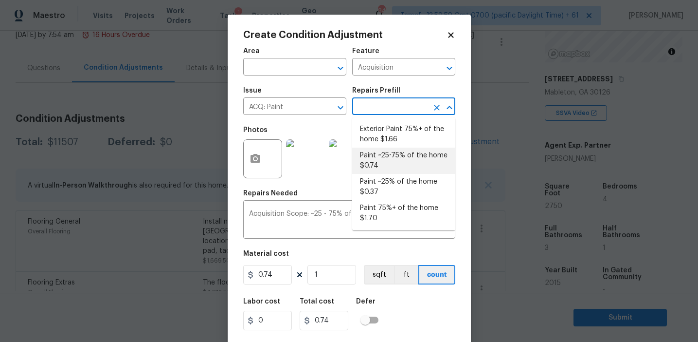
click at [386, 109] on input "text" at bounding box center [390, 107] width 76 height 15
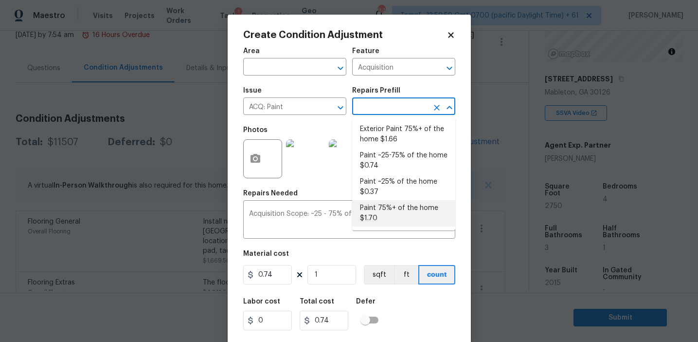
click at [380, 213] on li "Paint 75%+ of the home $1.70" at bounding box center [403, 213] width 103 height 26
type textarea "Acquisition Scope: 75%+ of the home will likely require interior paint"
type input "1.7"
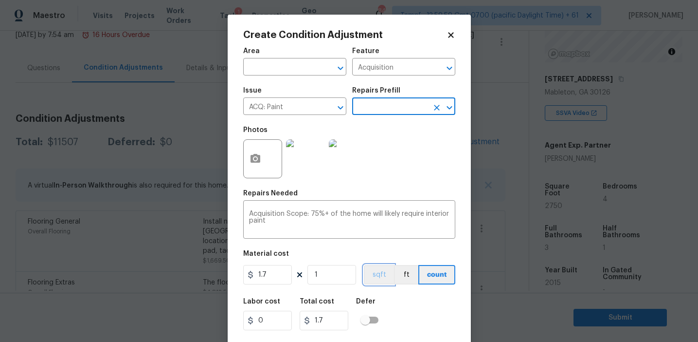
click at [380, 277] on button "sqft" at bounding box center [379, 274] width 30 height 19
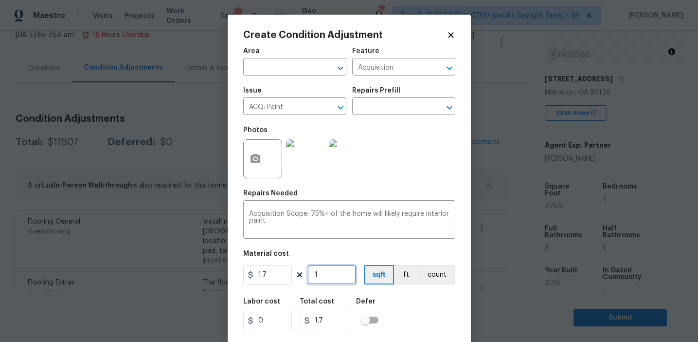
click at [350, 277] on input "1" at bounding box center [332, 274] width 49 height 19
type input "0"
type input "2"
type input "3.4"
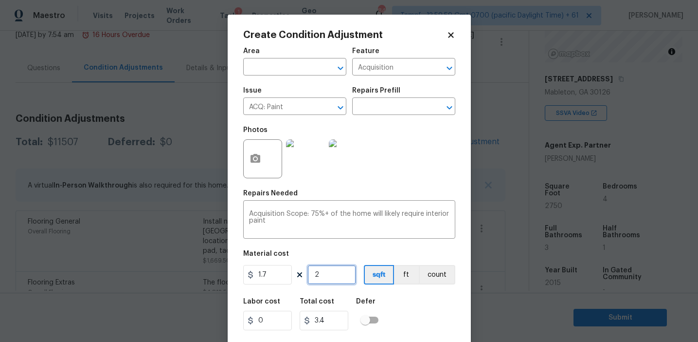
type input "27"
type input "45.9"
type input "275"
type input "467.5"
type input "2750"
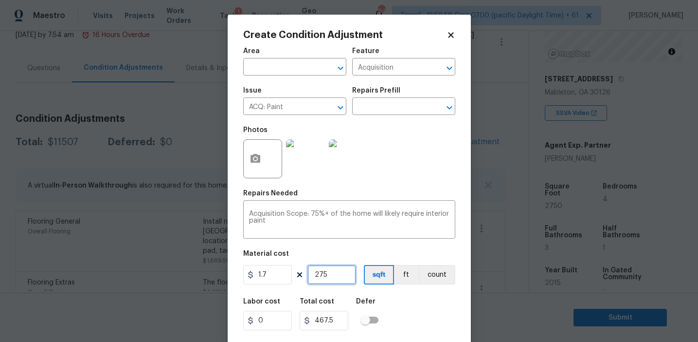
type input "4675"
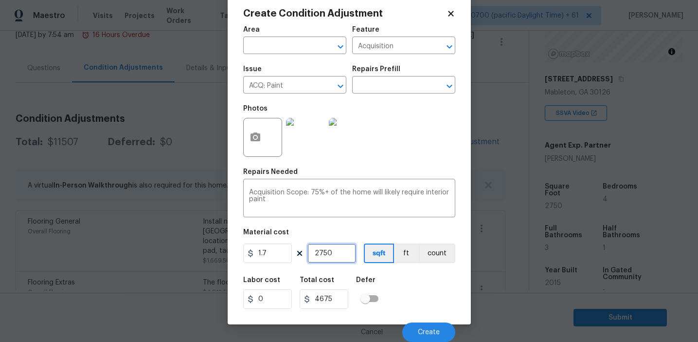
type input "2750"
click at [417, 304] on div "Labor cost 0 Total cost 4675 Defer" at bounding box center [349, 293] width 212 height 44
click at [426, 328] on button "Create" at bounding box center [428, 331] width 53 height 19
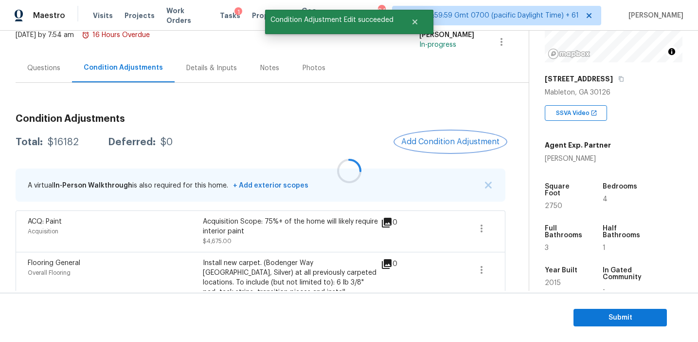
scroll to position [0, 0]
click at [61, 141] on div "$16182" at bounding box center [63, 142] width 31 height 10
copy div "16182"
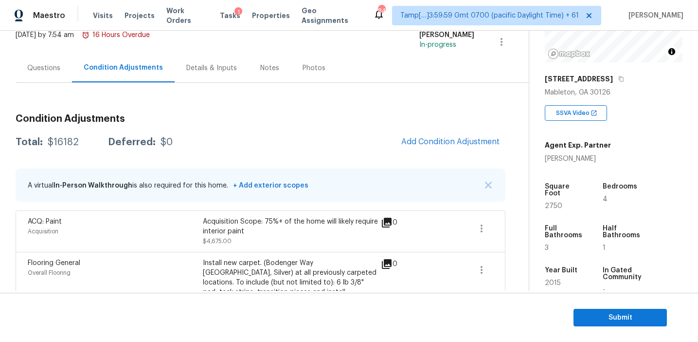
click at [218, 117] on h3 "Condition Adjustments" at bounding box center [261, 119] width 490 height 10
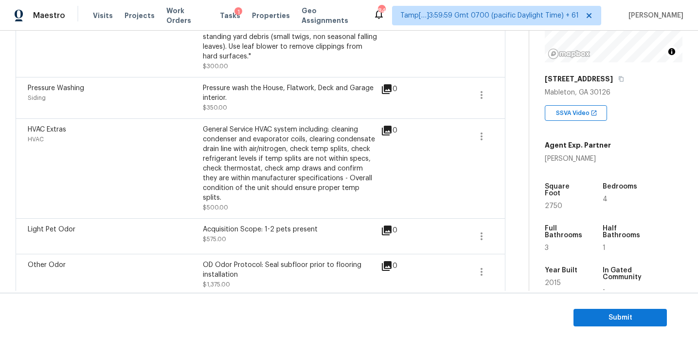
click at [211, 89] on div "Pressure wash the House, Flatwork, Deck and Garage interior." at bounding box center [290, 92] width 175 height 19
click at [151, 128] on div "HVAC Extras" at bounding box center [115, 130] width 175 height 10
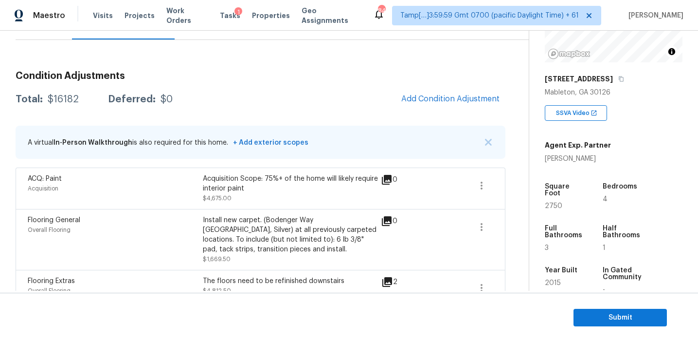
scroll to position [78, 0]
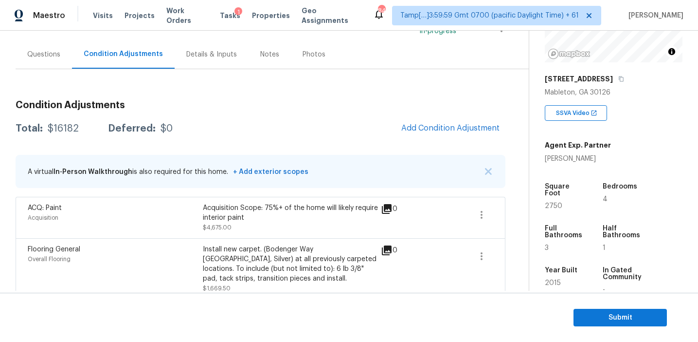
click at [60, 55] on div "Questions" at bounding box center [44, 54] width 56 height 29
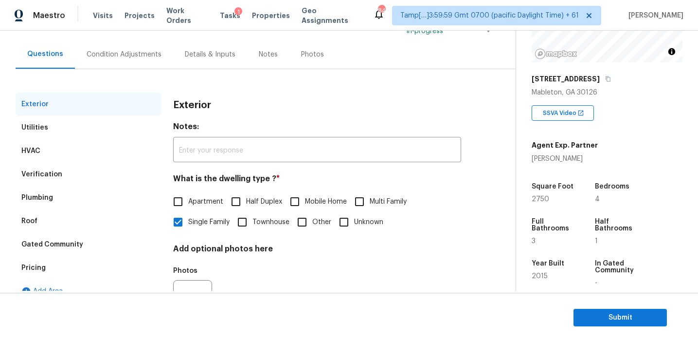
click at [96, 271] on div "Pricing" at bounding box center [89, 267] width 146 height 23
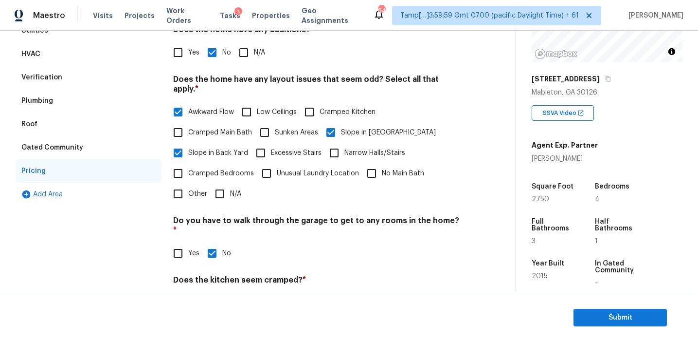
scroll to position [155, 0]
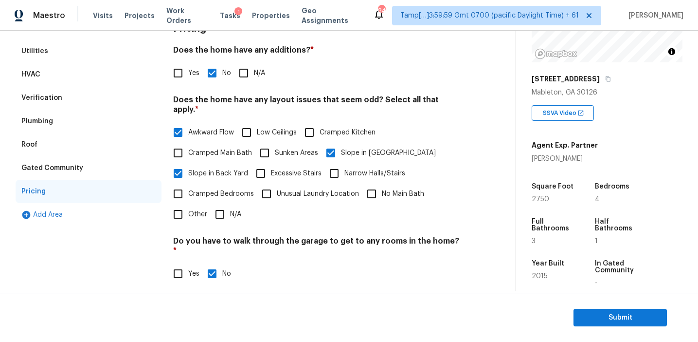
click at [96, 95] on div "Verification" at bounding box center [89, 97] width 146 height 23
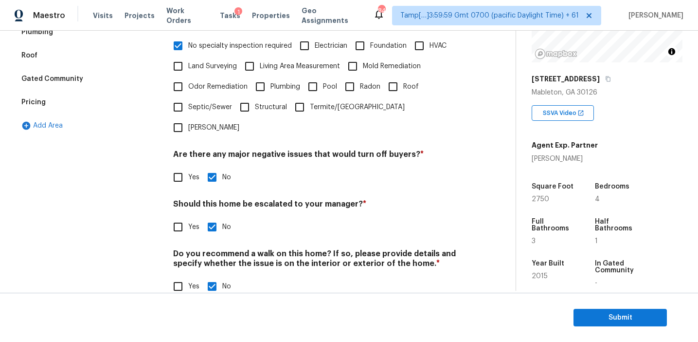
click at [107, 93] on div "Pricing" at bounding box center [89, 102] width 146 height 23
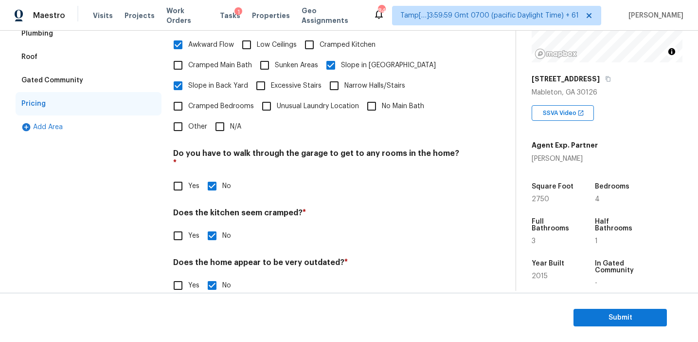
click at [91, 80] on div "Gated Community" at bounding box center [89, 80] width 146 height 23
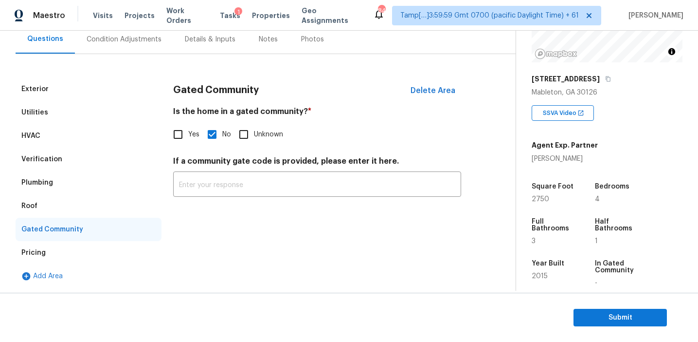
click at [54, 203] on div "Roof" at bounding box center [89, 205] width 146 height 23
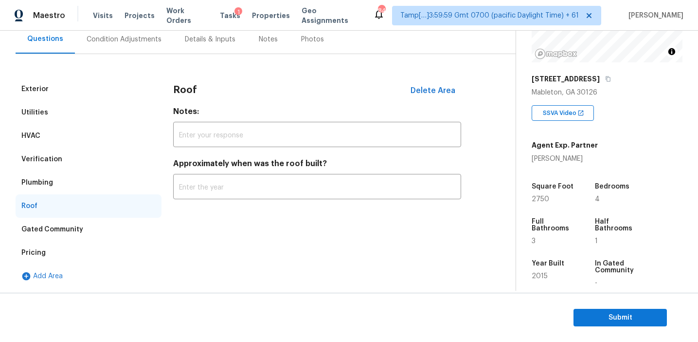
click at [54, 186] on div "Plumbing" at bounding box center [89, 182] width 146 height 23
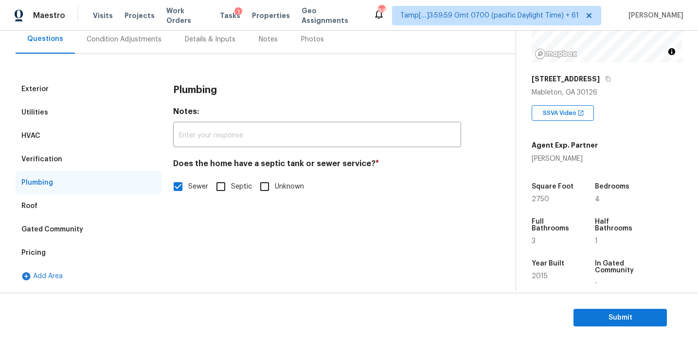
click at [64, 151] on div "Verification" at bounding box center [89, 158] width 146 height 23
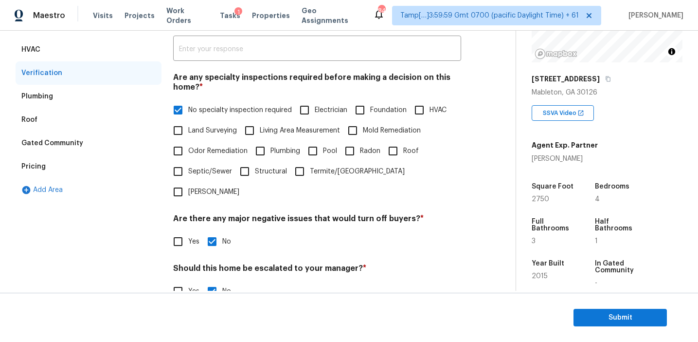
scroll to position [89, 0]
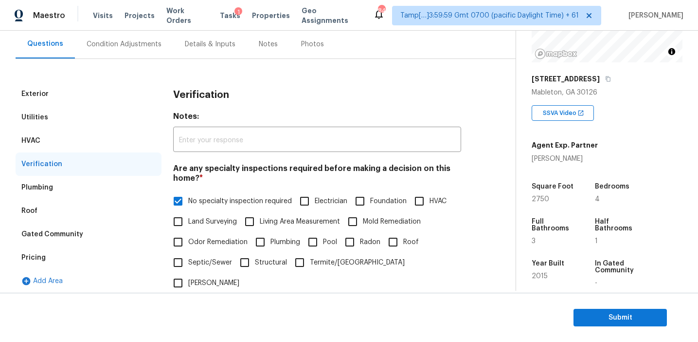
click at [87, 136] on div "HVAC" at bounding box center [89, 140] width 146 height 23
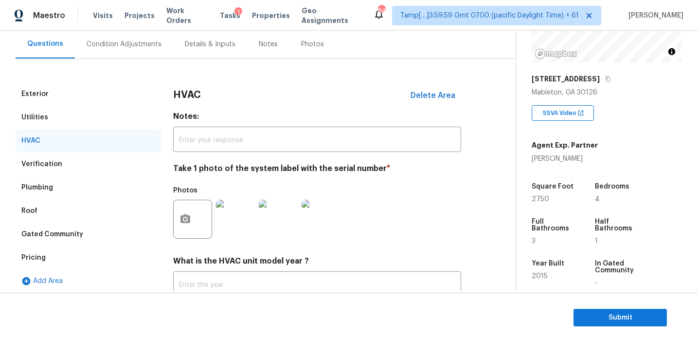
click at [92, 106] on div "Utilities" at bounding box center [89, 117] width 146 height 23
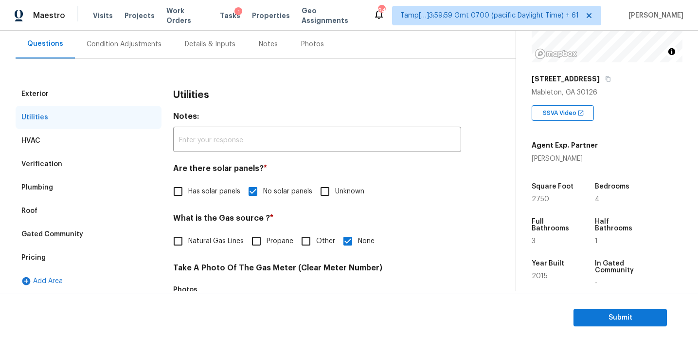
click at [92, 131] on div "HVAC" at bounding box center [89, 140] width 146 height 23
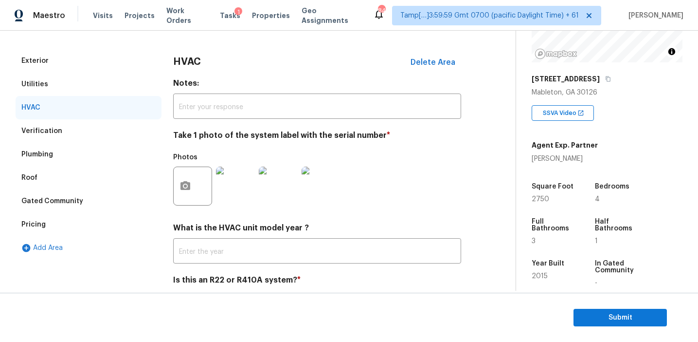
scroll to position [85, 0]
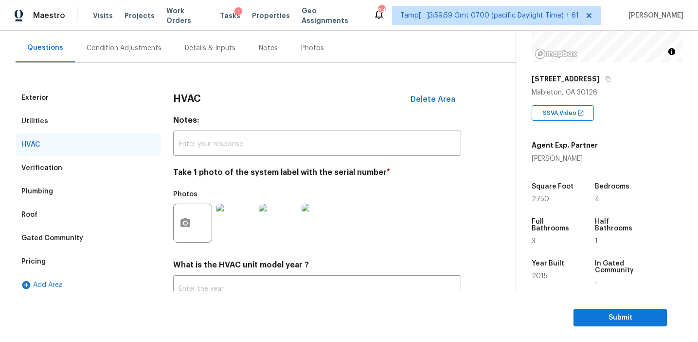
click at [111, 120] on div "Utilities" at bounding box center [89, 120] width 146 height 23
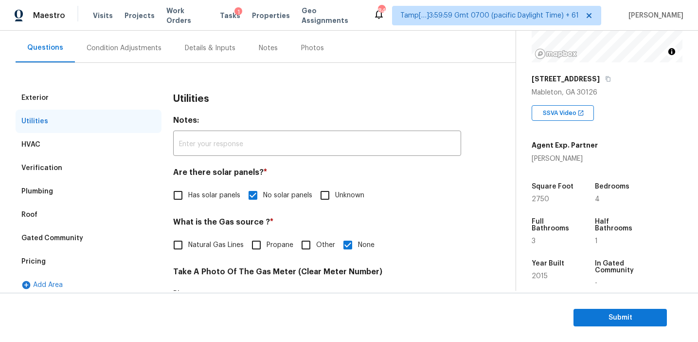
click at [106, 98] on div "Exterior" at bounding box center [89, 97] width 146 height 23
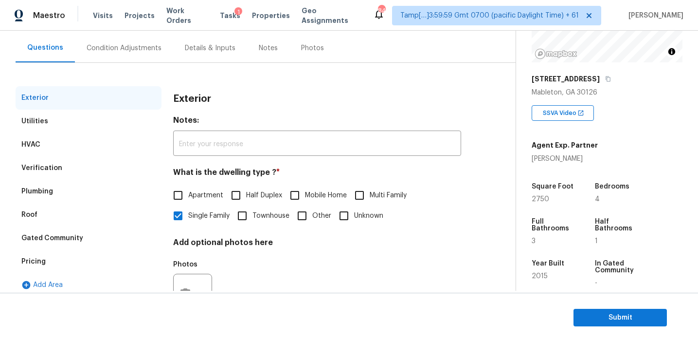
click at [125, 57] on div "Condition Adjustments" at bounding box center [124, 48] width 98 height 29
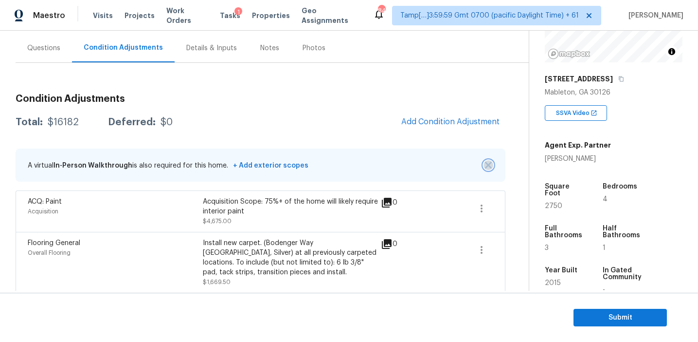
click at [487, 166] on img "button" at bounding box center [488, 165] width 7 height 7
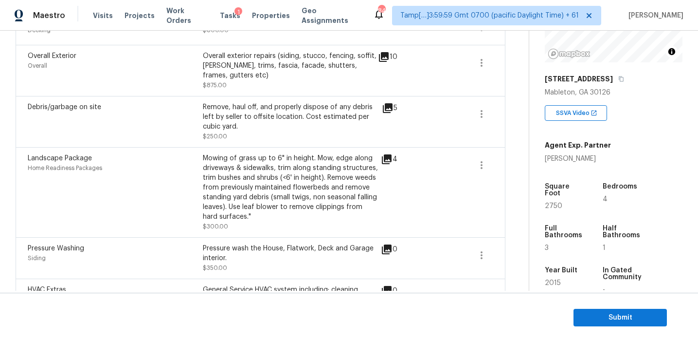
scroll to position [506, 0]
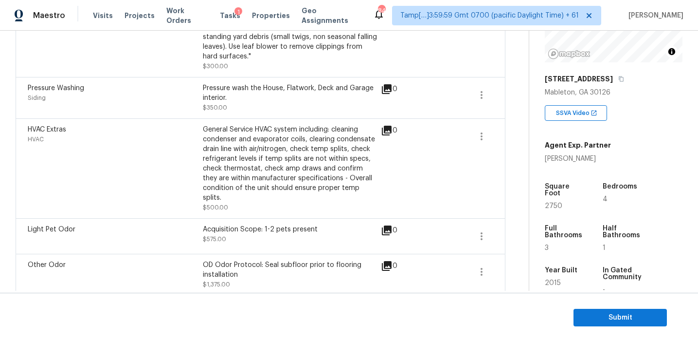
click at [258, 206] on div "HVAC Extras HVAC General Service HVAC system including: cleaning condenser and …" at bounding box center [261, 168] width 490 height 100
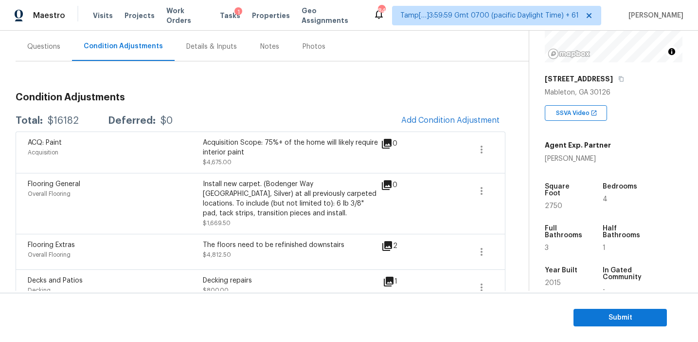
scroll to position [86, 0]
click at [480, 190] on icon "button" at bounding box center [482, 191] width 12 height 12
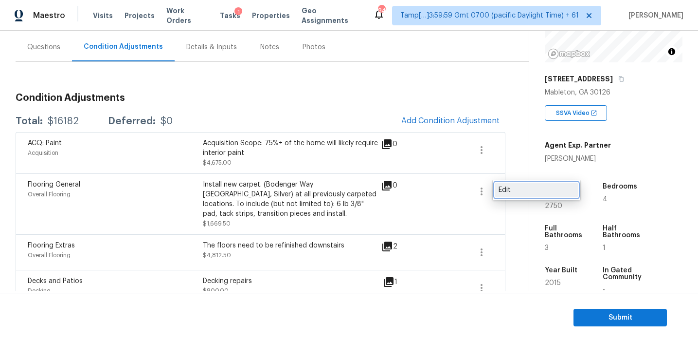
click at [504, 190] on div "Edit" at bounding box center [537, 190] width 76 height 10
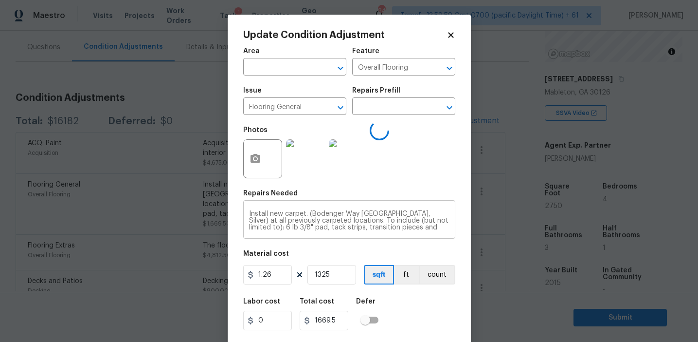
click at [303, 208] on div "Install new carpet. (Bodenger Way [GEOGRAPHIC_DATA], Silver) at all previously …" at bounding box center [349, 220] width 212 height 36
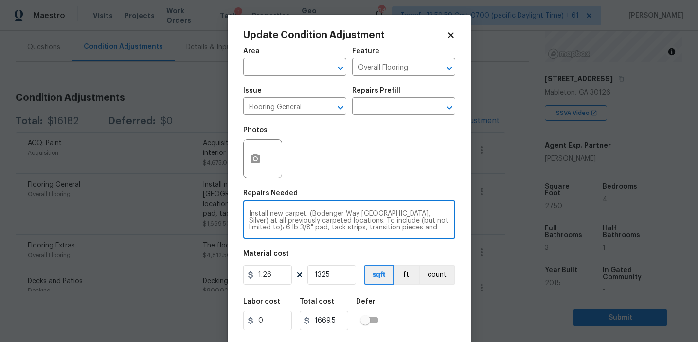
click at [303, 208] on div "Install new carpet. (Bodenger Way [GEOGRAPHIC_DATA], Silver) at all previously …" at bounding box center [349, 220] width 212 height 36
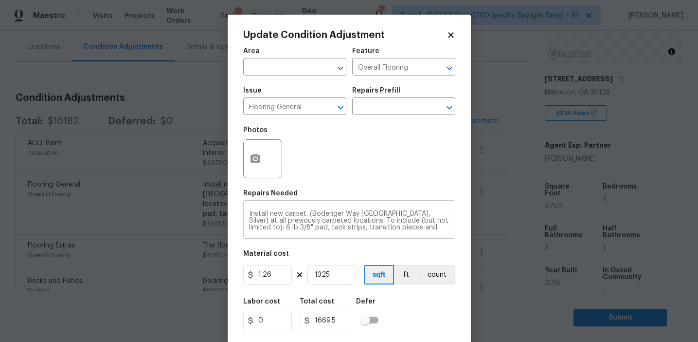
click at [303, 208] on div "Install new carpet. (Bodenger Way [GEOGRAPHIC_DATA], Silver) at all previously …" at bounding box center [349, 220] width 212 height 36
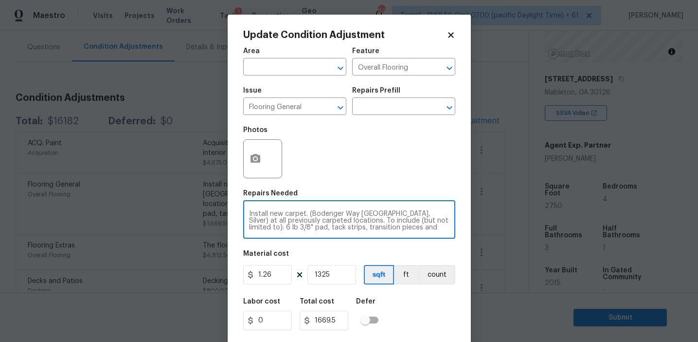
click at [305, 212] on textarea "Install new carpet. (Bodenger Way [GEOGRAPHIC_DATA], Silver) at all previously …" at bounding box center [349, 220] width 201 height 20
paste textarea "carpet replaced upstairs"
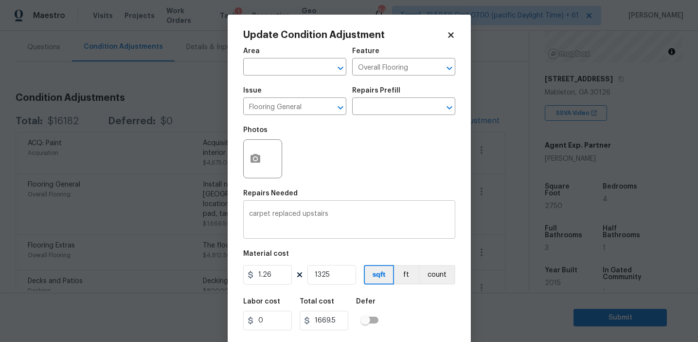
click at [253, 213] on textarea "carpet replaced upstairs" at bounding box center [349, 220] width 201 height 20
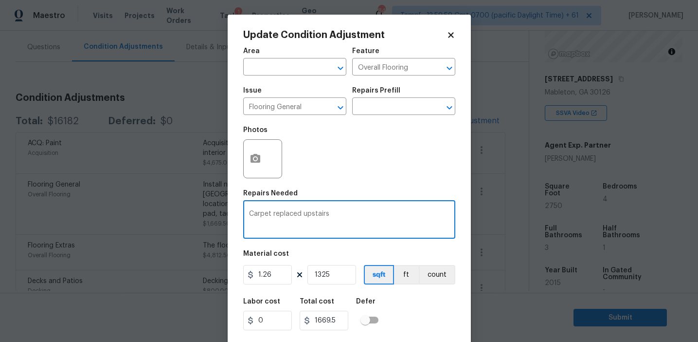
type textarea "Carpet replaced upstairs"
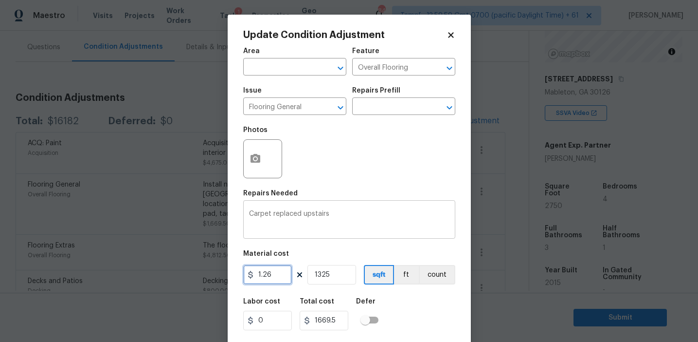
scroll to position [22, 0]
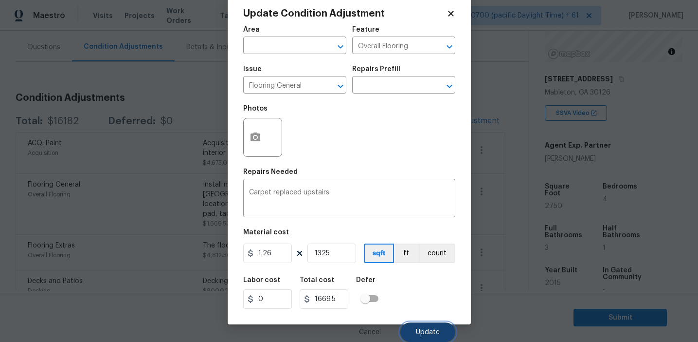
click at [418, 324] on button "Update" at bounding box center [428, 331] width 55 height 19
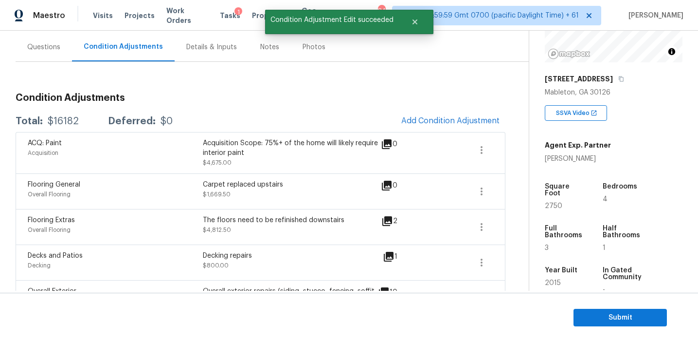
scroll to position [0, 0]
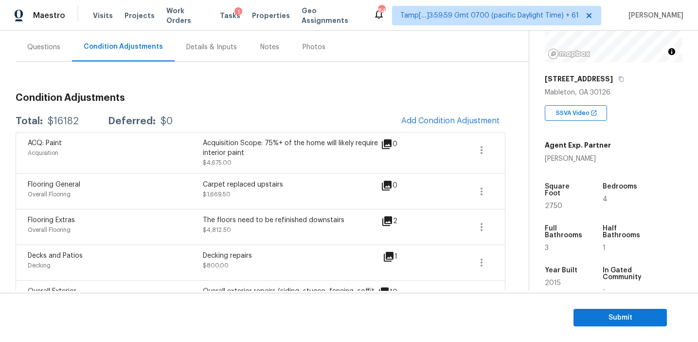
click at [229, 101] on h3 "Condition Adjustments" at bounding box center [261, 98] width 490 height 10
click at [249, 110] on div "Total: $16182 Deferred: $0 Add Condition Adjustment" at bounding box center [261, 120] width 490 height 21
click at [252, 116] on div "Total: $16182 Deferred: $0 Add Condition Adjustment" at bounding box center [261, 120] width 490 height 21
click at [583, 310] on button "Submit" at bounding box center [620, 318] width 93 height 18
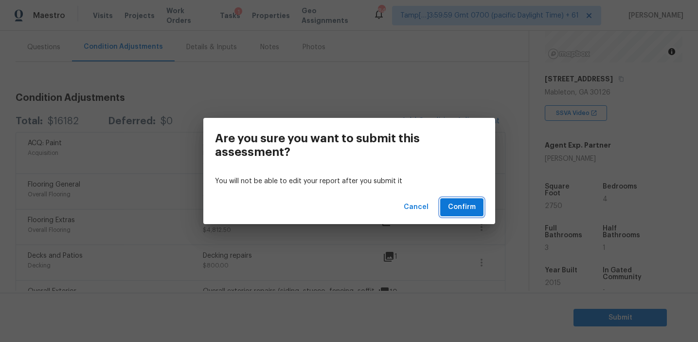
click at [457, 203] on span "Confirm" at bounding box center [462, 207] width 28 height 12
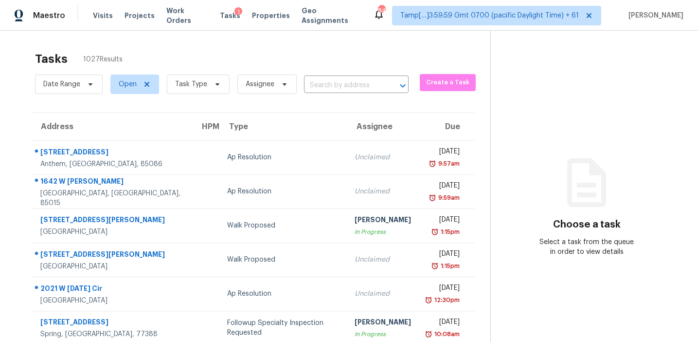
click at [191, 56] on div "Tasks 1027 Results" at bounding box center [263, 58] width 456 height 25
click at [338, 101] on section "Tasks 1027 Results Date Range Open Task Type Assignee ​ Create a Task Address H…" at bounding box center [253, 276] width 475 height 461
click at [338, 95] on div "Date Range Open Task Type Assignee ​" at bounding box center [222, 84] width 374 height 25
click at [336, 87] on input "text" at bounding box center [342, 85] width 77 height 15
paste input "[STREET_ADDRESS][PERSON_NAME]"
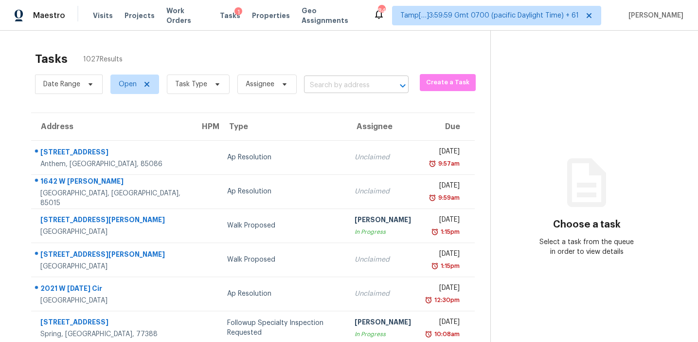
type input "[STREET_ADDRESS][PERSON_NAME]"
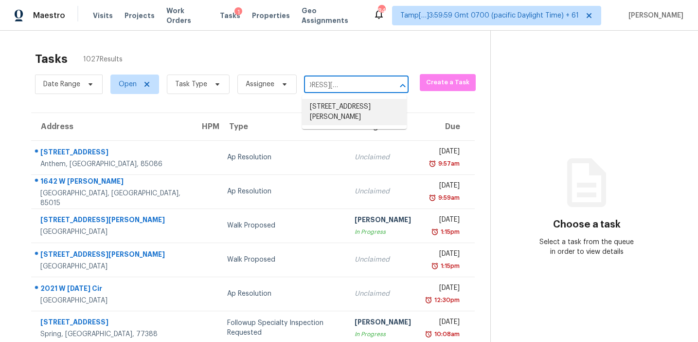
click at [344, 112] on li "[STREET_ADDRESS][PERSON_NAME]" at bounding box center [354, 112] width 105 height 26
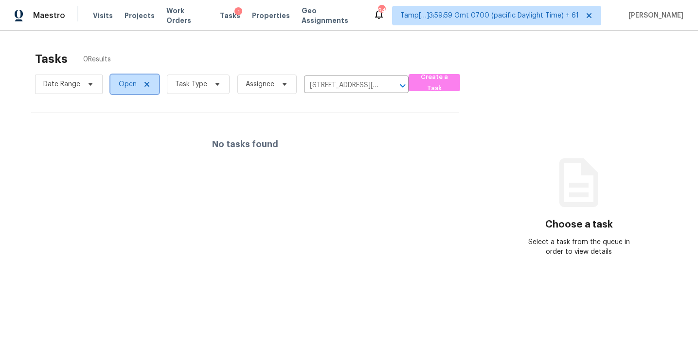
click at [126, 85] on span "Open" at bounding box center [128, 84] width 18 height 10
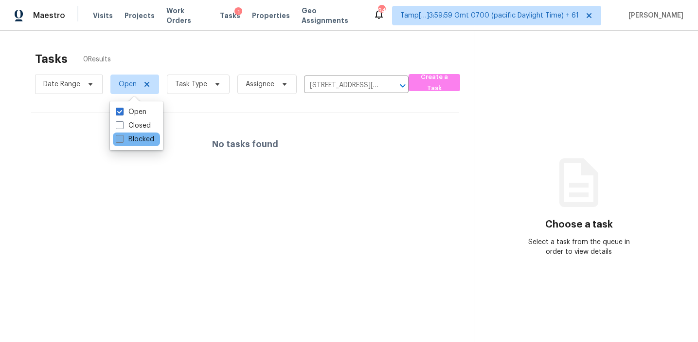
click at [142, 136] on label "Blocked" at bounding box center [135, 139] width 38 height 10
click at [122, 136] on input "Blocked" at bounding box center [119, 137] width 6 height 6
checkbox input "true"
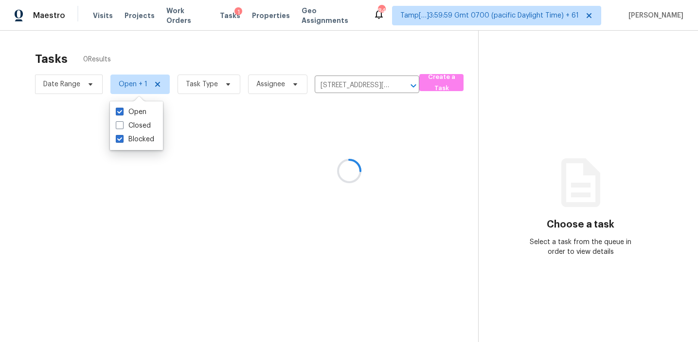
click at [185, 52] on div at bounding box center [349, 171] width 698 height 342
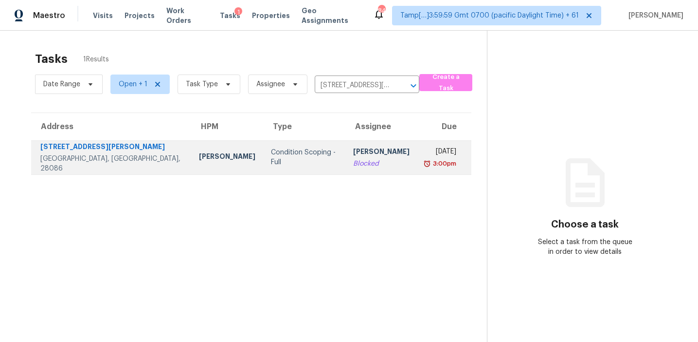
click at [286, 149] on td "Condition Scoping - Full" at bounding box center [304, 157] width 82 height 34
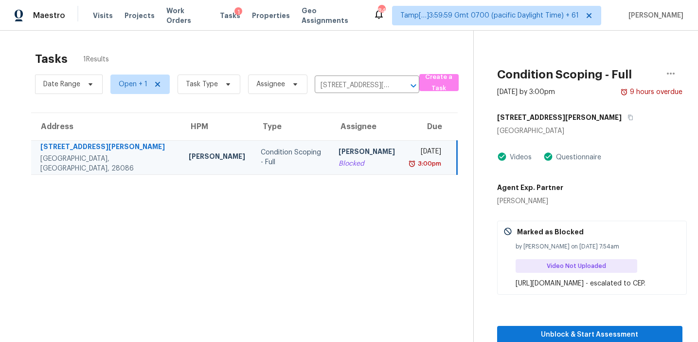
click at [325, 212] on section "Tasks 1 Results Date Range Open + 1 Task Type Assignee [STREET_ADDRESS] ​ Creat…" at bounding box center [245, 209] width 458 height 326
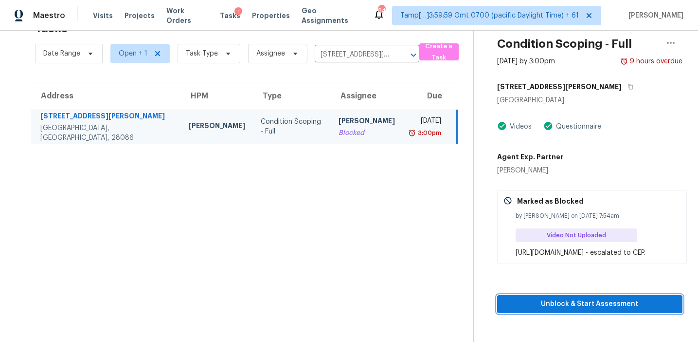
click at [526, 310] on span "Unblock & Start Assessment" at bounding box center [590, 304] width 170 height 12
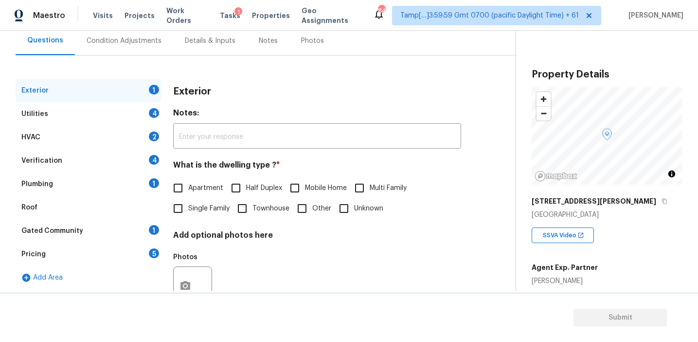
scroll to position [92, 0]
click at [133, 260] on div "Pricing 5" at bounding box center [89, 253] width 146 height 23
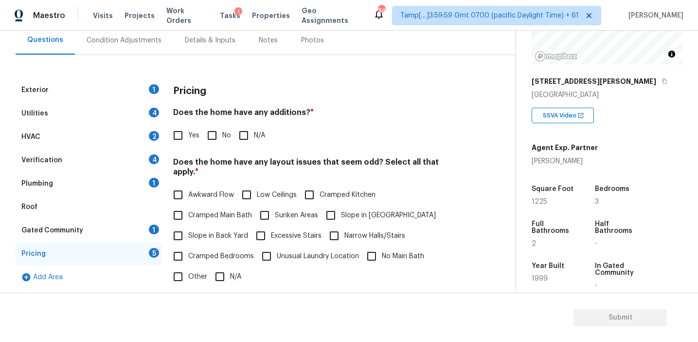
scroll to position [119, 0]
click at [186, 66] on div "Exterior 1 Utilities 4 HVAC 2 Verification 4 Plumbing 1 Roof Gated Community 1 …" at bounding box center [254, 256] width 477 height 402
click at [257, 119] on h4 "Does the home have any additions? *" at bounding box center [317, 115] width 288 height 14
click at [231, 121] on h4 "Does the home have any additions? *" at bounding box center [317, 115] width 288 height 14
click at [213, 135] on input "No" at bounding box center [212, 135] width 20 height 20
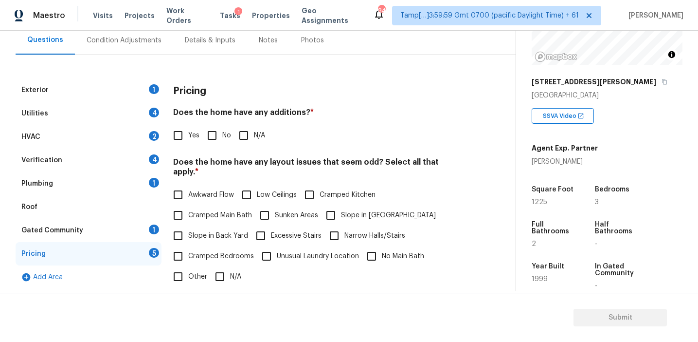
checkbox input "true"
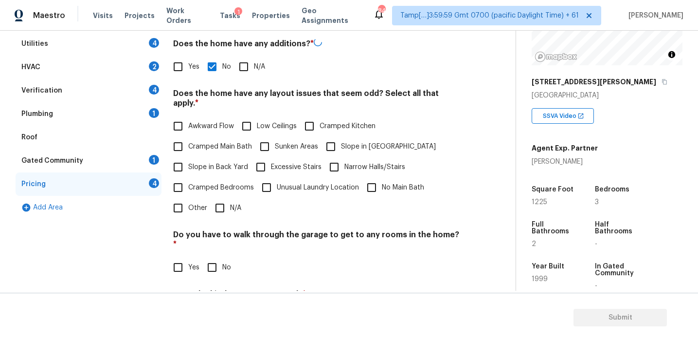
click at [232, 162] on span "Slope in Back Yard" at bounding box center [218, 167] width 60 height 10
click at [188, 159] on input "Slope in Back Yard" at bounding box center [178, 167] width 20 height 20
checkbox input "true"
click at [340, 142] on input "Slope in [GEOGRAPHIC_DATA]" at bounding box center [331, 146] width 20 height 20
checkbox input "true"
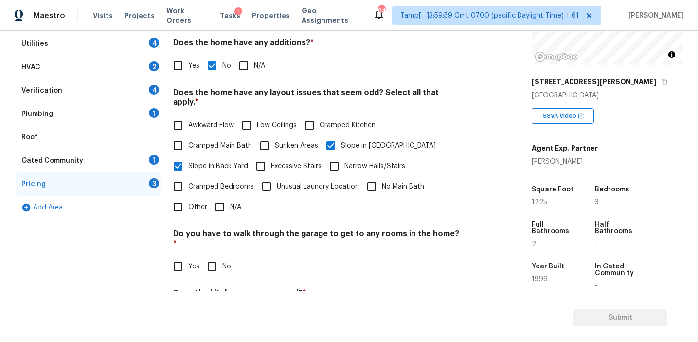
click at [179, 65] on input "Yes" at bounding box center [178, 65] width 20 height 20
checkbox input "true"
checkbox input "false"
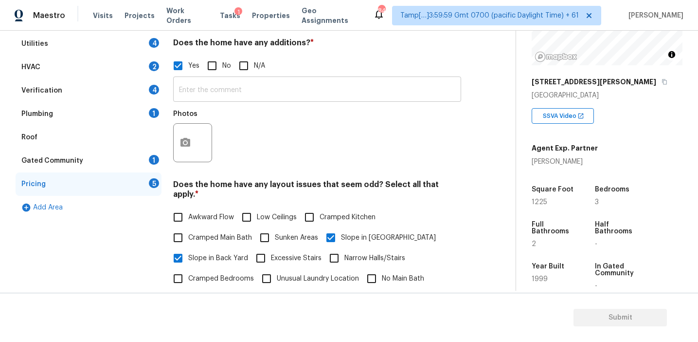
click at [207, 96] on input "text" at bounding box center [317, 90] width 288 height 23
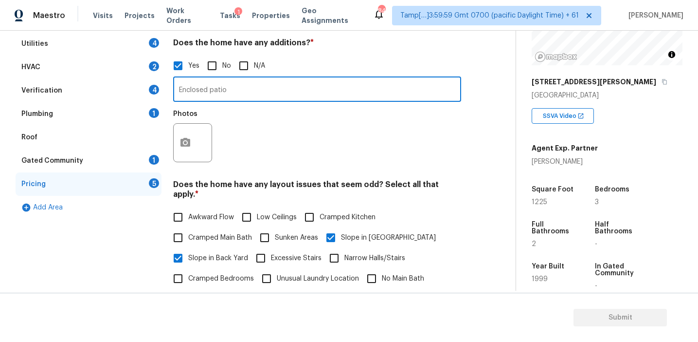
type input "Enclosed patio"
click at [182, 139] on icon "button" at bounding box center [186, 143] width 12 height 12
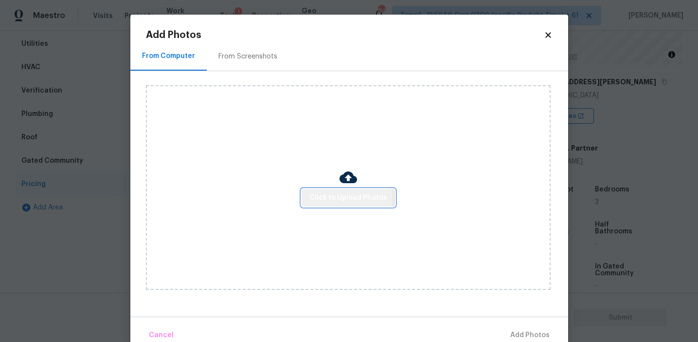
click at [336, 201] on span "Click to Upload Photos" at bounding box center [349, 198] width 78 height 12
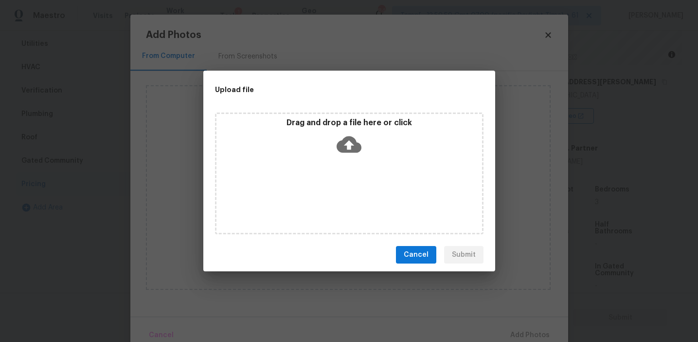
click at [337, 130] on div "Drag and drop a file here or click" at bounding box center [350, 139] width 266 height 42
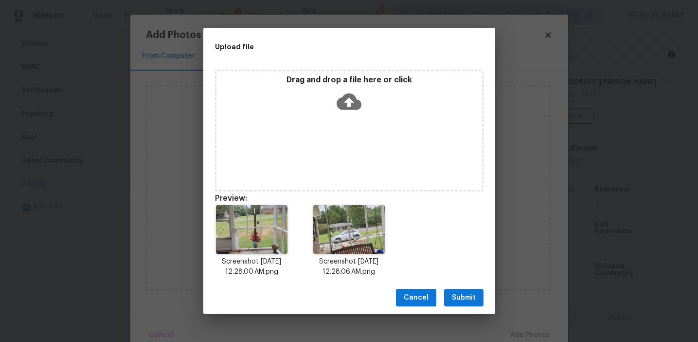
click at [464, 292] on span "Submit" at bounding box center [464, 298] width 24 height 12
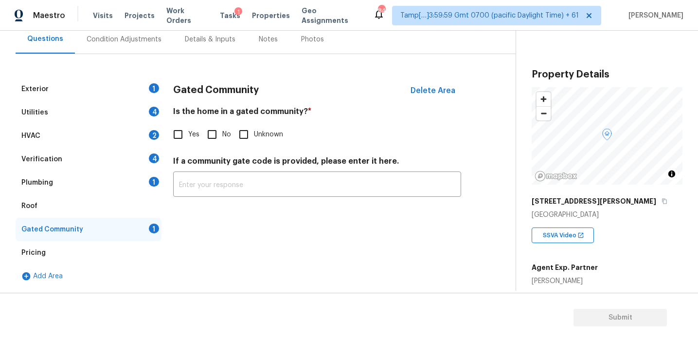
scroll to position [119, 0]
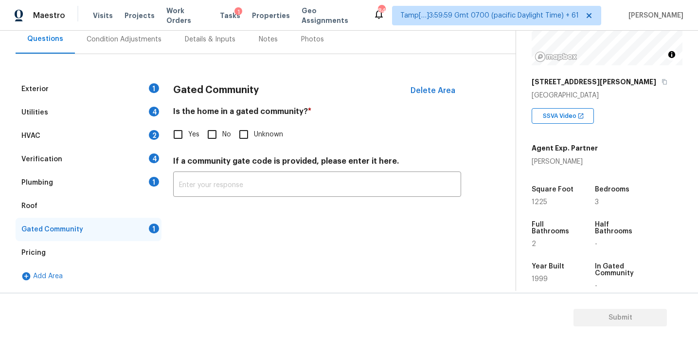
click at [216, 137] on input "No" at bounding box center [212, 134] width 20 height 20
checkbox input "true"
click at [136, 182] on div "Plumbing 1" at bounding box center [89, 182] width 146 height 23
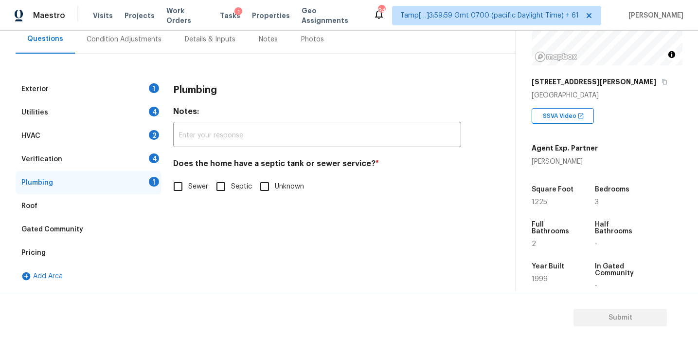
click at [184, 189] on input "Sewer" at bounding box center [178, 186] width 20 height 20
checkbox input "true"
click at [233, 186] on span "Septic" at bounding box center [241, 187] width 21 height 10
click at [231, 186] on input "Septic" at bounding box center [221, 186] width 20 height 20
checkbox input "true"
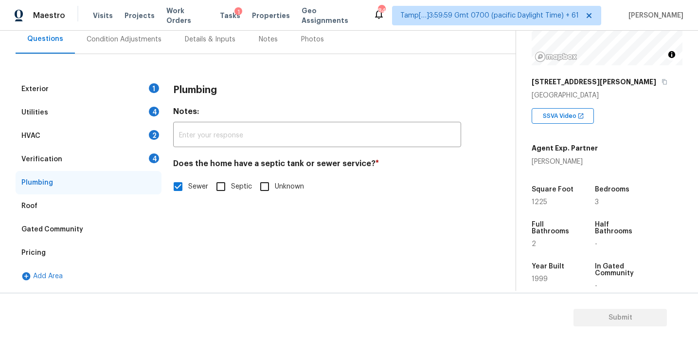
checkbox input "false"
click at [149, 159] on div "4" at bounding box center [154, 158] width 10 height 10
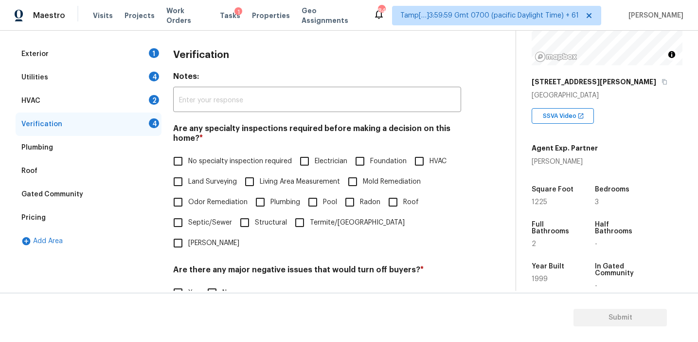
scroll to position [179, 0]
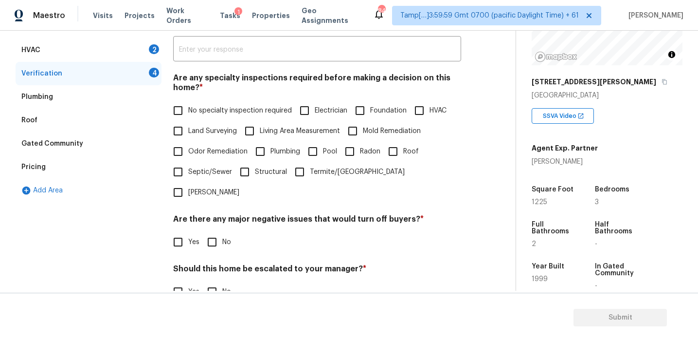
click at [210, 232] on input "No" at bounding box center [212, 242] width 20 height 20
checkbox input "true"
click at [210, 114] on span "No specialty inspection required" at bounding box center [240, 111] width 104 height 10
click at [188, 114] on input "No specialty inspection required" at bounding box center [178, 110] width 20 height 20
checkbox input "true"
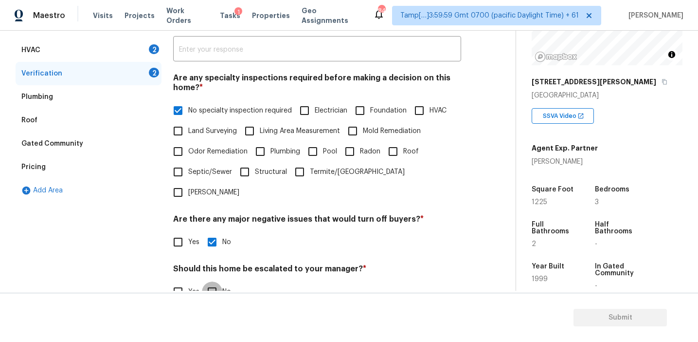
click at [211, 281] on input "No" at bounding box center [212, 291] width 20 height 20
checkbox input "true"
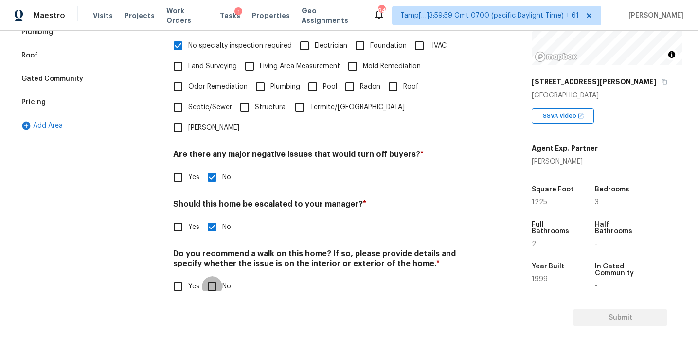
click at [213, 276] on input "No" at bounding box center [212, 286] width 20 height 20
checkbox input "true"
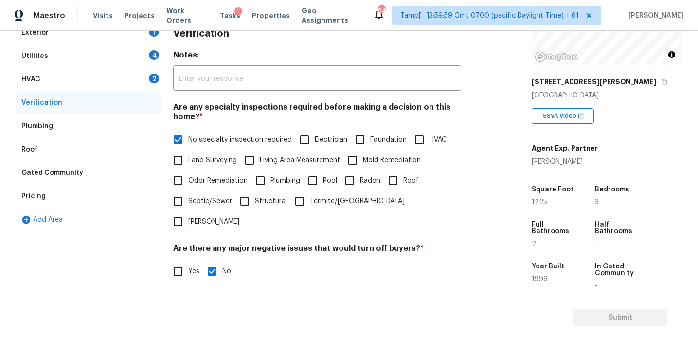
scroll to position [141, 0]
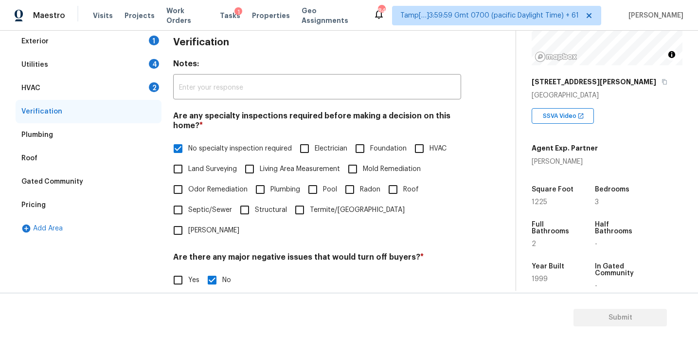
click at [145, 75] on div "Utilities 4" at bounding box center [89, 64] width 146 height 23
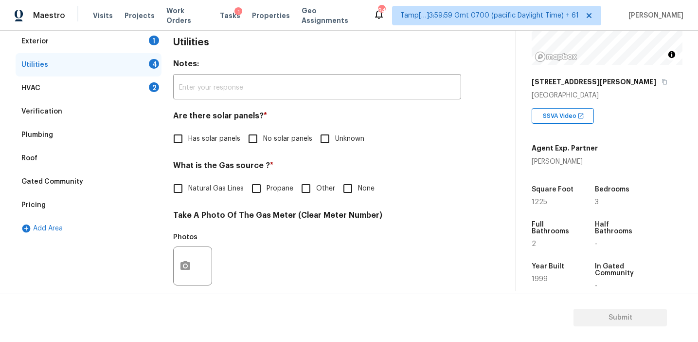
click at [146, 89] on div "HVAC 2" at bounding box center [89, 87] width 146 height 23
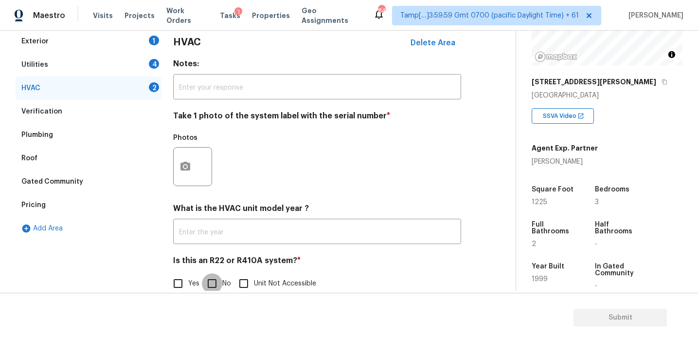
click at [213, 280] on input "No" at bounding box center [212, 283] width 20 height 20
checkbox input "true"
click at [182, 165] on icon "button" at bounding box center [186, 166] width 10 height 9
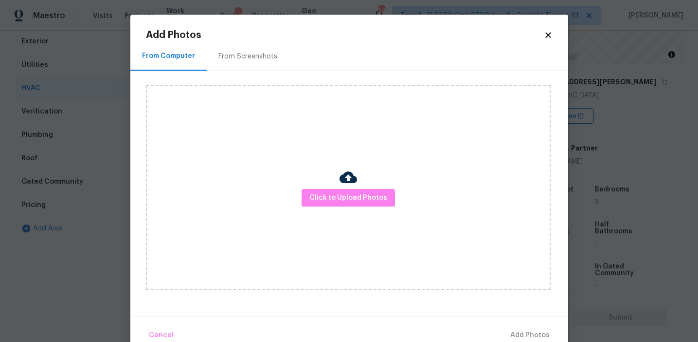
click at [245, 58] on div "From Screenshots" at bounding box center [248, 57] width 59 height 10
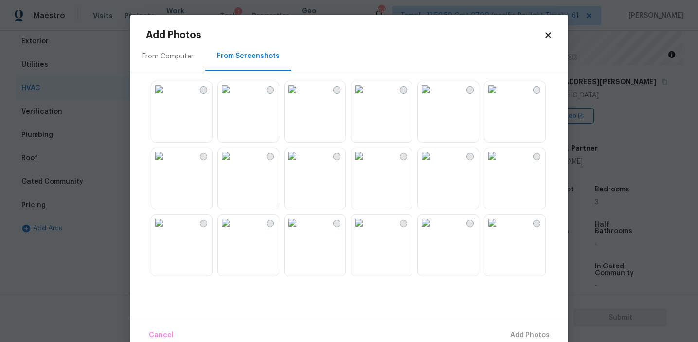
scroll to position [63, 0]
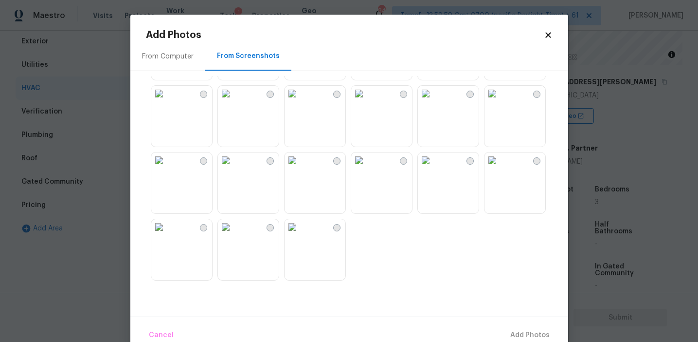
click at [183, 56] on div "From Computer" at bounding box center [168, 57] width 52 height 10
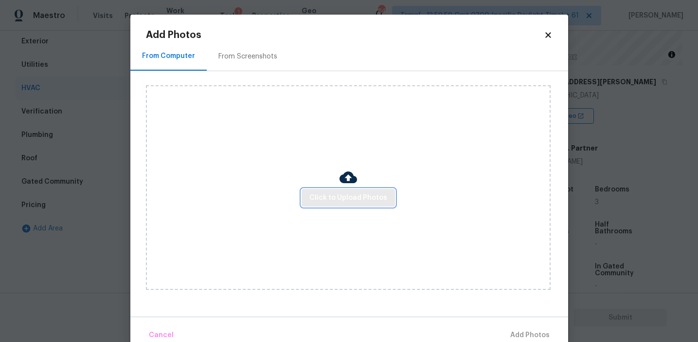
click at [362, 198] on span "Click to Upload Photos" at bounding box center [349, 198] width 78 height 12
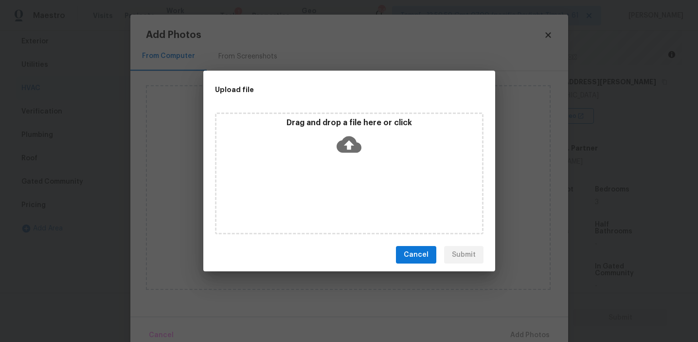
click at [326, 121] on p "Drag and drop a file here or click" at bounding box center [350, 123] width 266 height 10
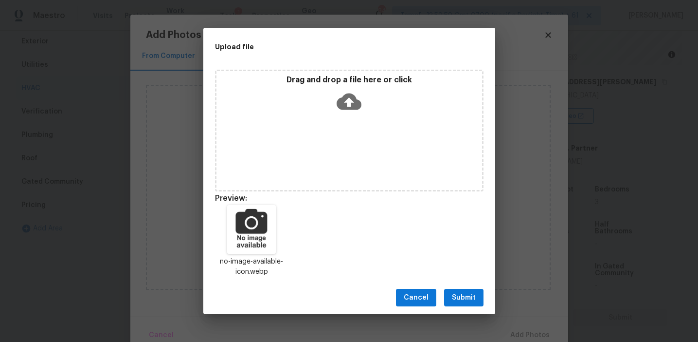
click at [464, 290] on button "Submit" at bounding box center [463, 298] width 39 height 18
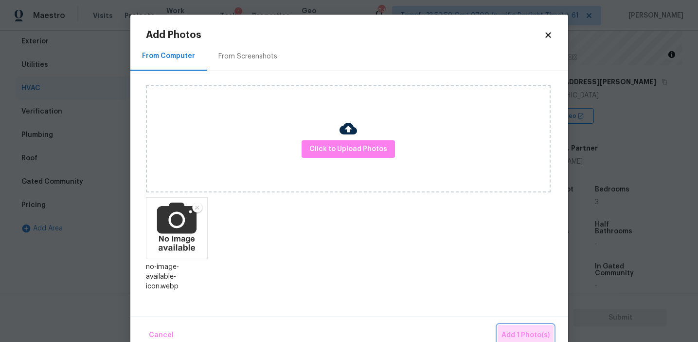
click at [510, 328] on button "Add 1 Photo(s)" at bounding box center [526, 335] width 56 height 21
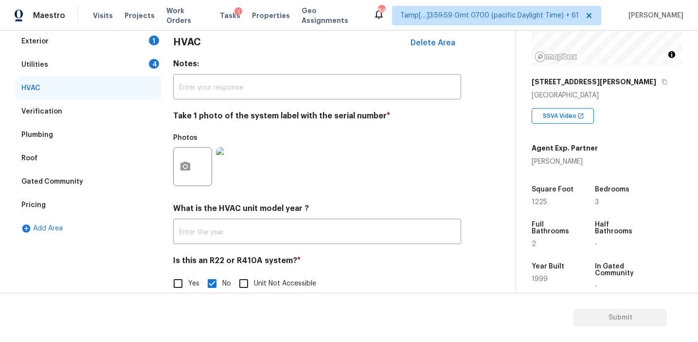
click at [138, 67] on div "Utilities 4" at bounding box center [89, 64] width 146 height 23
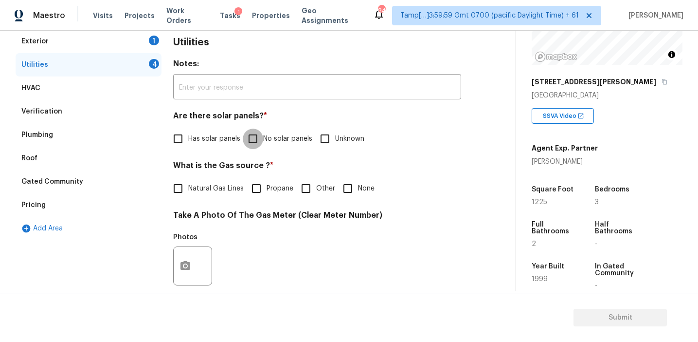
click at [257, 139] on input "No solar panels" at bounding box center [253, 138] width 20 height 20
checkbox input "true"
click at [345, 187] on input "None" at bounding box center [348, 188] width 20 height 20
checkbox input "true"
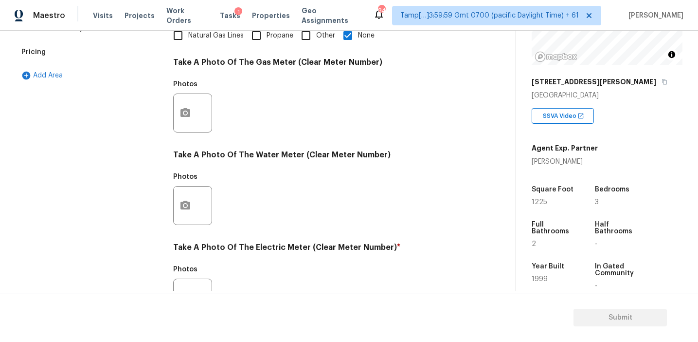
scroll to position [391, 0]
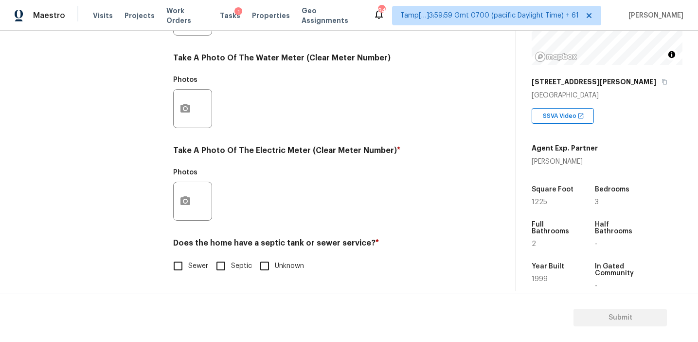
click at [188, 262] on span "Sewer" at bounding box center [198, 266] width 20 height 10
click at [188, 262] on input "Sewer" at bounding box center [178, 265] width 20 height 20
checkbox input "true"
click at [226, 266] on input "Septic" at bounding box center [221, 266] width 20 height 20
checkbox input "true"
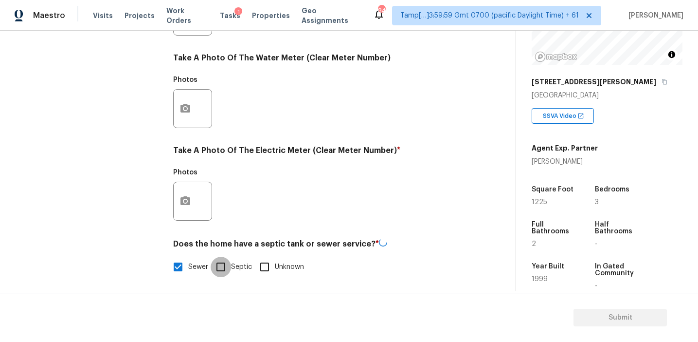
checkbox input "false"
click at [198, 198] on div at bounding box center [192, 201] width 39 height 39
click at [190, 201] on icon "button" at bounding box center [186, 200] width 10 height 9
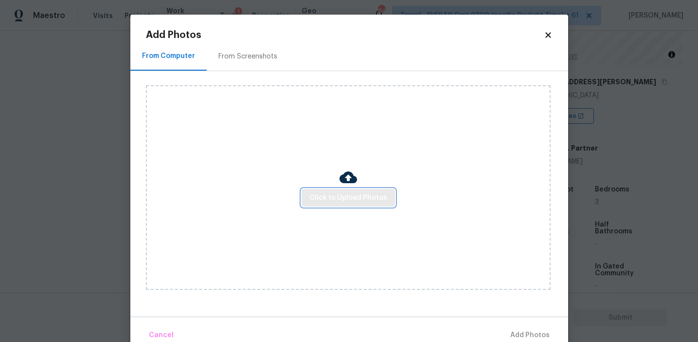
click at [311, 192] on span "Click to Upload Photos" at bounding box center [349, 198] width 78 height 12
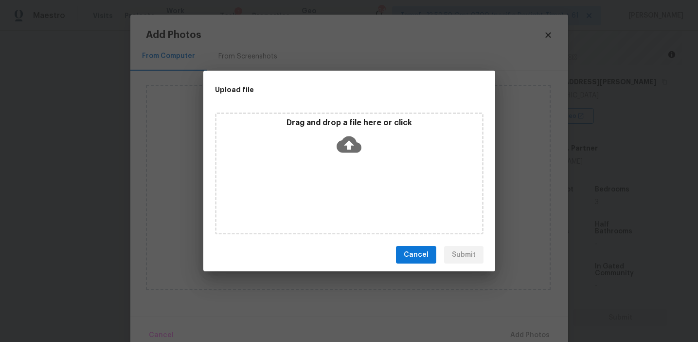
click at [312, 128] on div "Drag and drop a file here or click" at bounding box center [350, 139] width 266 height 42
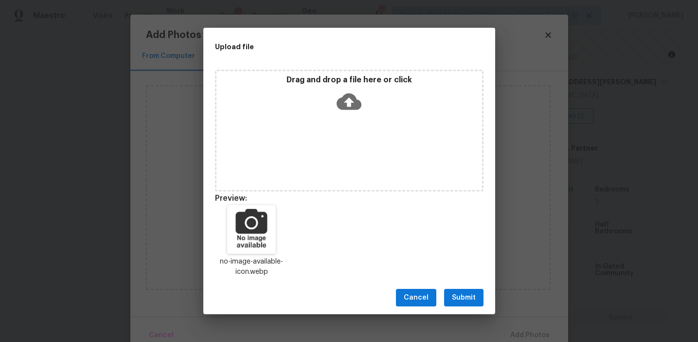
click at [453, 294] on span "Submit" at bounding box center [464, 298] width 24 height 12
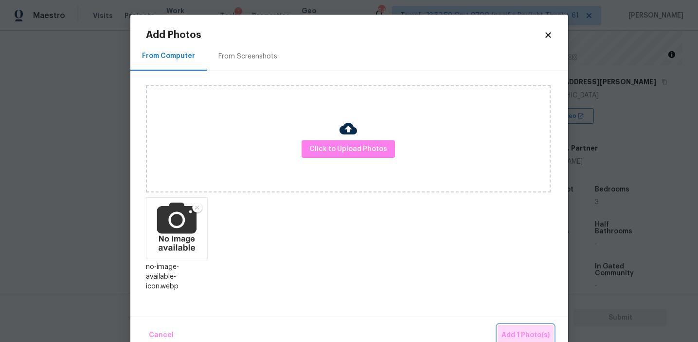
click at [519, 331] on span "Add 1 Photo(s)" at bounding box center [526, 335] width 48 height 12
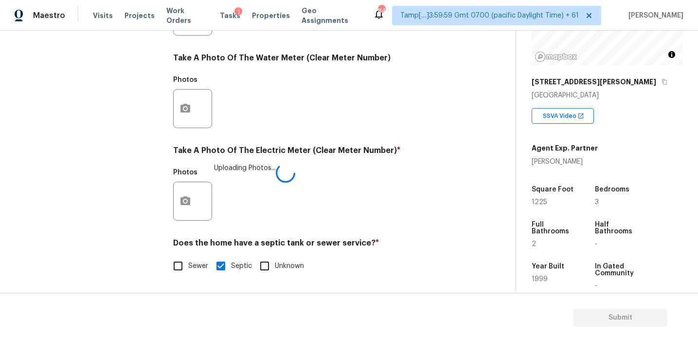
click at [333, 174] on div "Photos Uploading Photos..." at bounding box center [317, 194] width 288 height 63
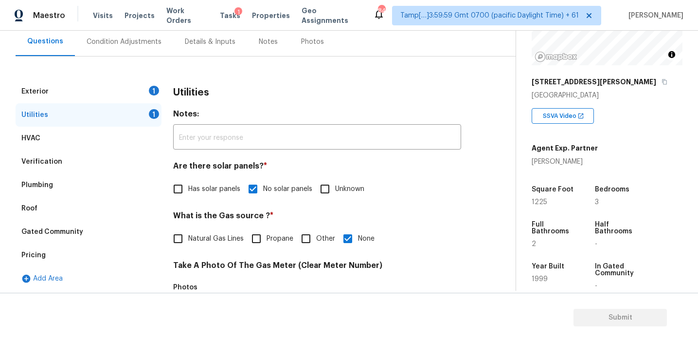
scroll to position [91, 0]
click at [141, 91] on div "Exterior 1" at bounding box center [89, 90] width 146 height 23
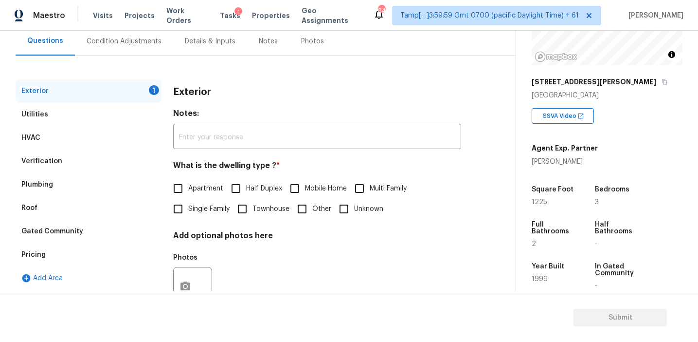
click at [195, 215] on label "Single Family" at bounding box center [199, 209] width 62 height 20
click at [188, 215] on input "Single Family" at bounding box center [178, 209] width 20 height 20
checkbox input "true"
click at [143, 34] on div "Condition Adjustments" at bounding box center [124, 41] width 98 height 29
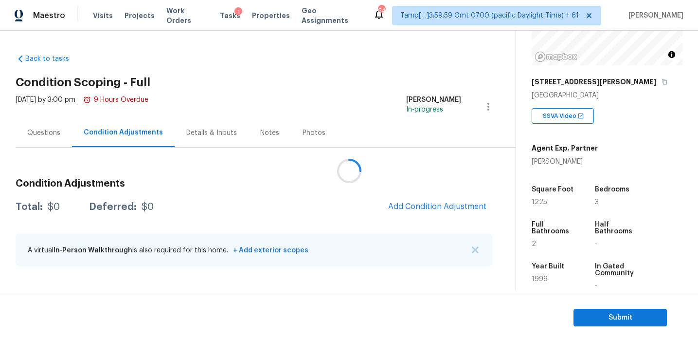
click at [301, 183] on div at bounding box center [349, 171] width 698 height 342
click at [365, 203] on div at bounding box center [349, 171] width 698 height 342
click at [358, 200] on div at bounding box center [349, 171] width 698 height 342
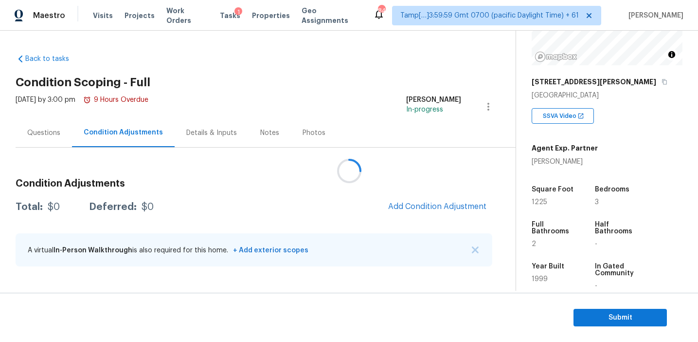
click at [358, 200] on div at bounding box center [349, 171] width 698 height 342
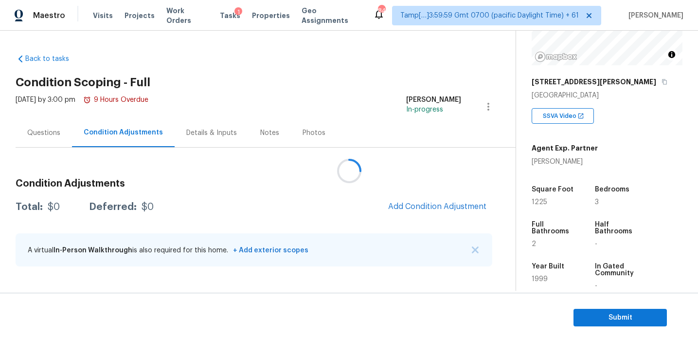
click at [358, 200] on div at bounding box center [349, 171] width 698 height 342
click at [406, 213] on button "Add Condition Adjustment" at bounding box center [438, 206] width 110 height 20
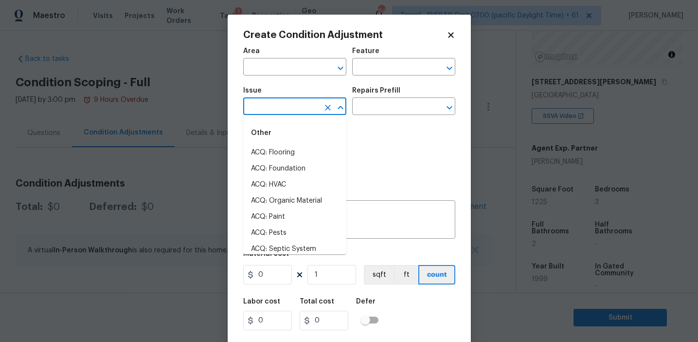
click at [279, 102] on input "text" at bounding box center [281, 107] width 76 height 15
type input "o"
type input "d"
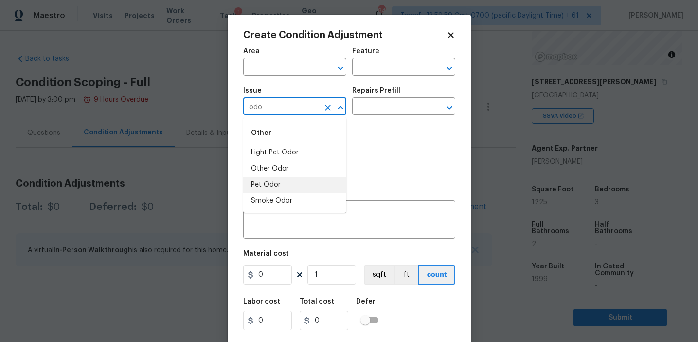
click at [300, 186] on li "Pet Odor" at bounding box center [294, 185] width 103 height 16
type input "Pet Odor"
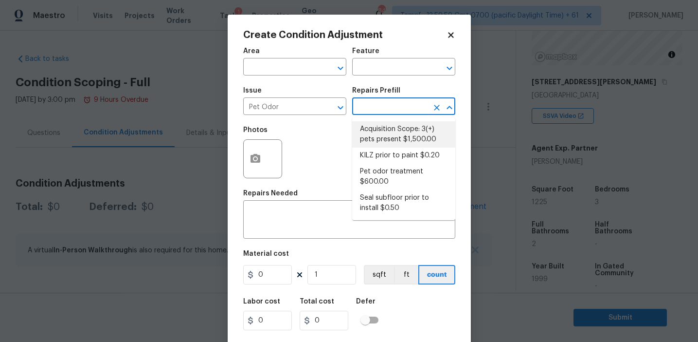
click at [394, 135] on li "Acquisition Scope: 3(+) pets present $1,500.00" at bounding box center [403, 134] width 103 height 26
type textarea "Acquisition Scope: 3(+) pets present"
type input "1500"
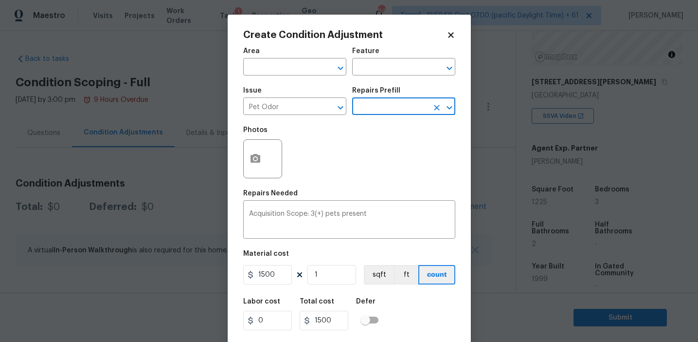
scroll to position [22, 0]
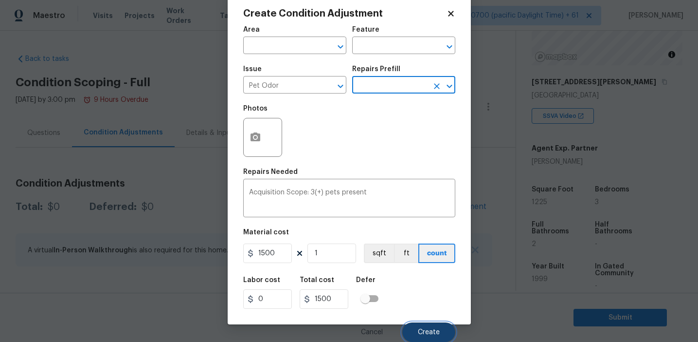
click at [414, 327] on button "Create" at bounding box center [428, 331] width 53 height 19
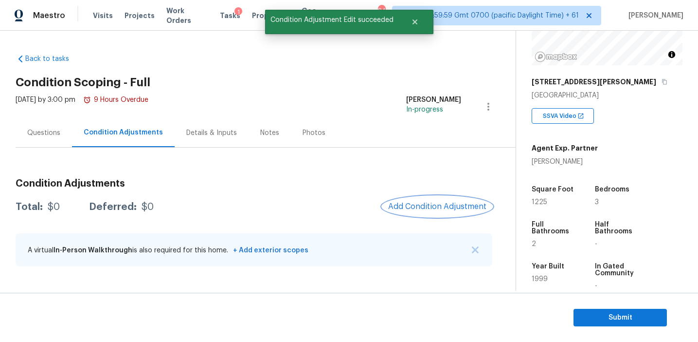
scroll to position [0, 0]
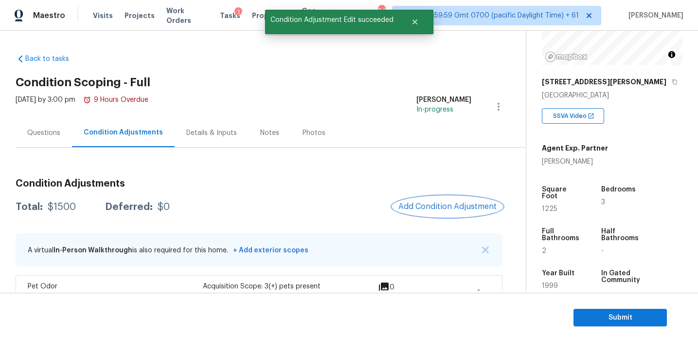
click at [416, 204] on span "Add Condition Adjustment" at bounding box center [448, 206] width 98 height 9
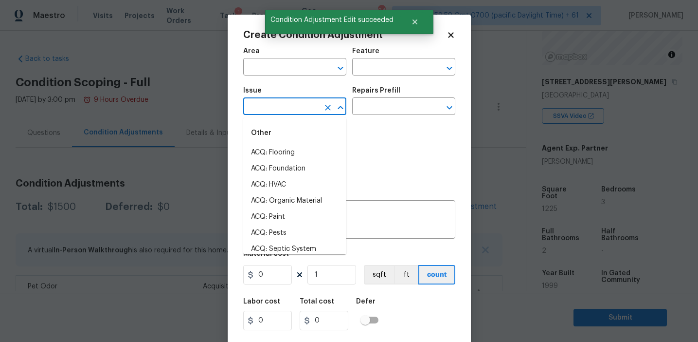
click at [280, 111] on input "text" at bounding box center [281, 107] width 76 height 15
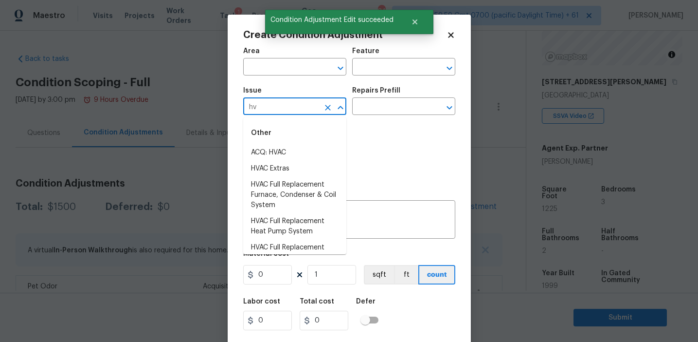
click at [296, 151] on li "ACQ: HVAC" at bounding box center [294, 153] width 103 height 16
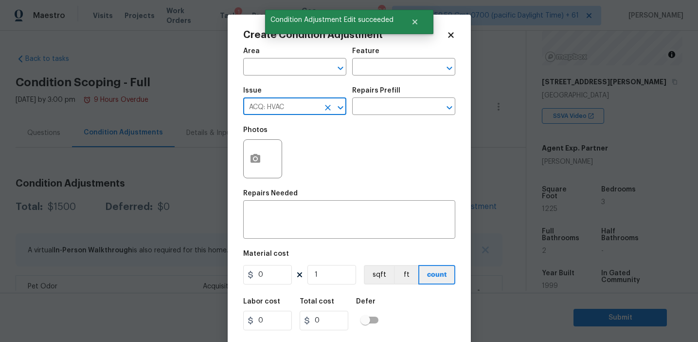
type input "ACQ: HVAC"
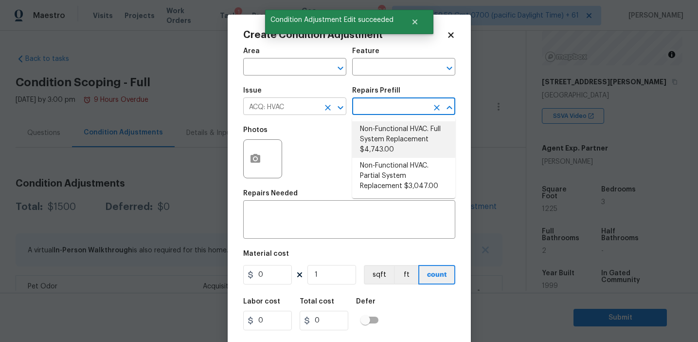
click at [324, 108] on icon "Clear" at bounding box center [328, 108] width 10 height 10
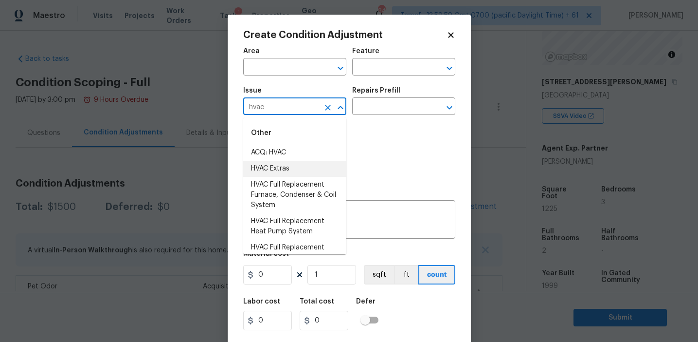
click at [286, 162] on li "HVAC Extras" at bounding box center [294, 169] width 103 height 16
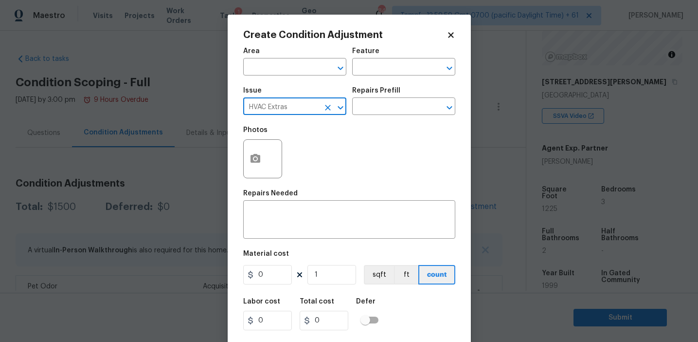
type input "HVAC Extras"
click at [286, 162] on div "Photos" at bounding box center [349, 152] width 212 height 63
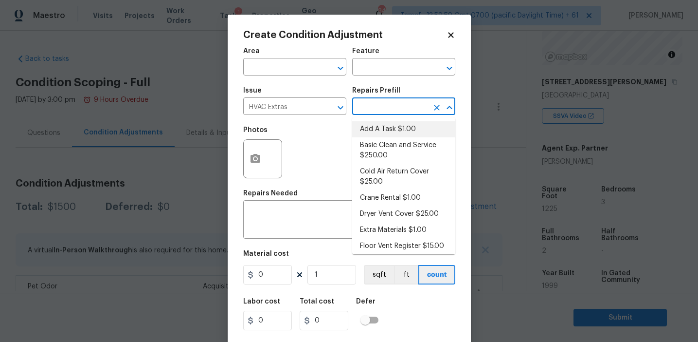
click at [381, 104] on input "text" at bounding box center [390, 107] width 76 height 15
click at [384, 153] on li "Basic Clean and Service $250.00" at bounding box center [403, 150] width 103 height 26
type input "HVAC"
type textarea "General Service HVAC system including: cleaning condenser and evaporator coils,…"
type input "250"
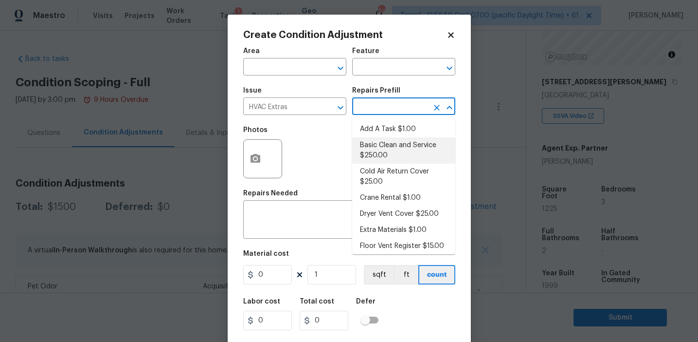
type input "250"
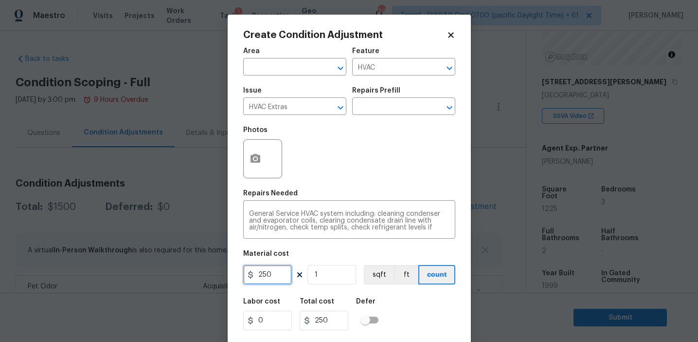
click at [281, 271] on input "250" at bounding box center [267, 274] width 49 height 19
type input "750"
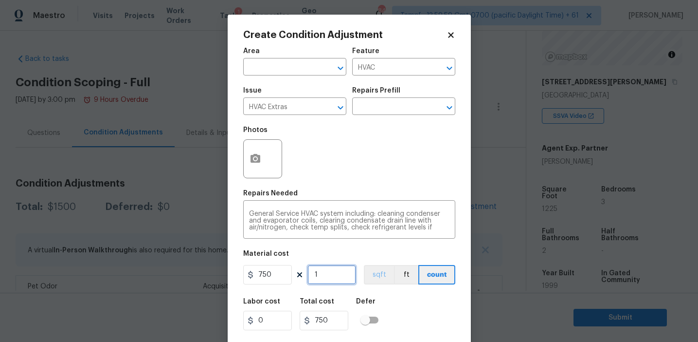
scroll to position [22, 0]
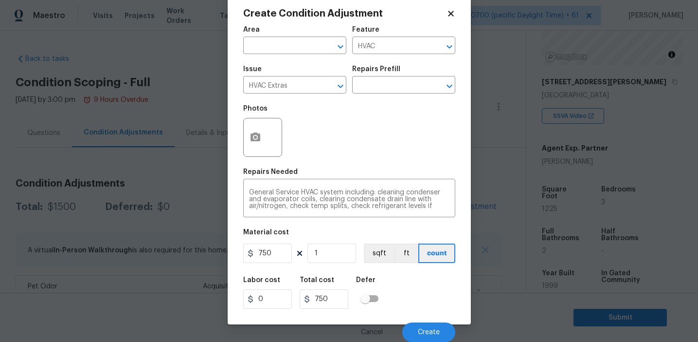
click at [418, 304] on div "Labor cost 0 Total cost 750 Defer" at bounding box center [349, 293] width 212 height 44
click at [429, 331] on span "Create" at bounding box center [429, 331] width 22 height 7
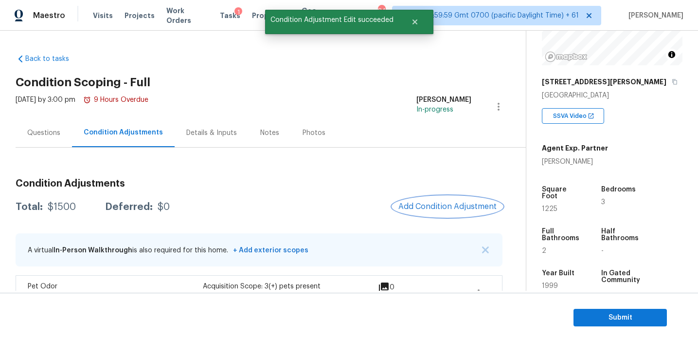
scroll to position [0, 0]
click at [432, 210] on span "Add Condition Adjustment" at bounding box center [448, 206] width 98 height 9
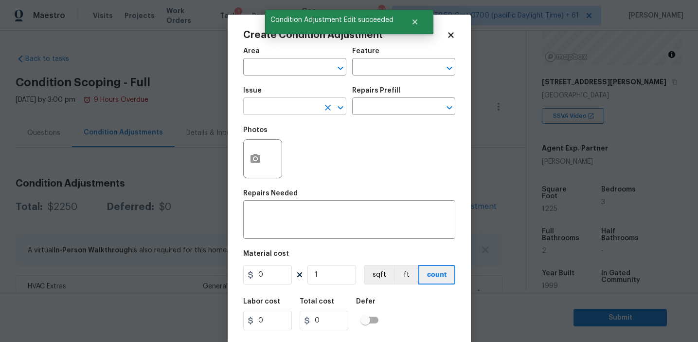
click at [292, 111] on input "text" at bounding box center [281, 107] width 76 height 15
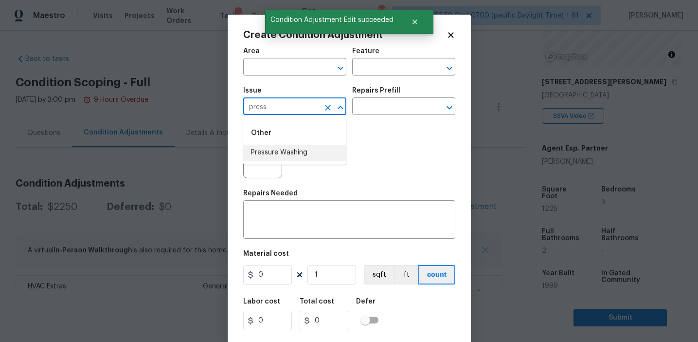
click at [298, 151] on li "Pressure Washing" at bounding box center [294, 153] width 103 height 16
type input "Pressure Washing"
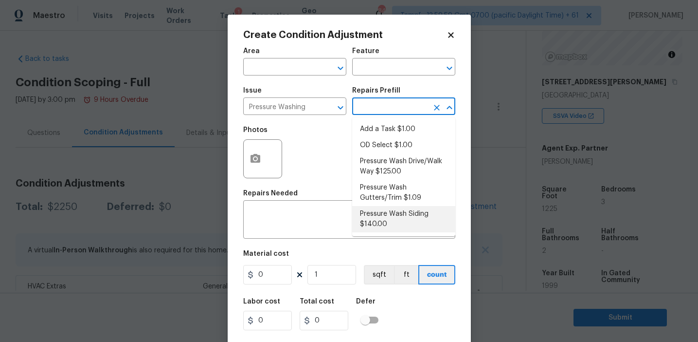
click at [383, 224] on li "Pressure Wash Siding $140.00" at bounding box center [403, 219] width 103 height 26
type input "Siding"
type textarea "Protect areas as needed for pressure washing. Pressure wash the siding on the h…"
type input "140"
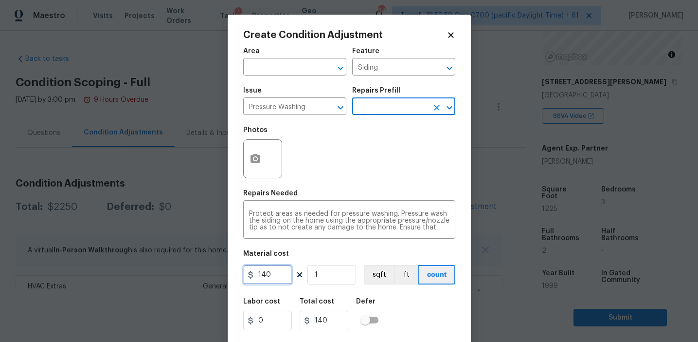
click at [276, 265] on input "140" at bounding box center [267, 274] width 49 height 19
type input "200"
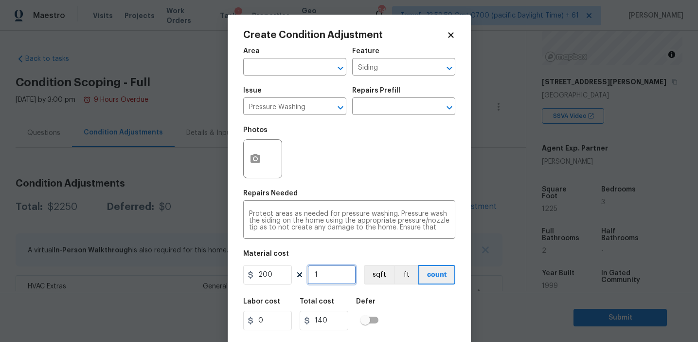
type input "200"
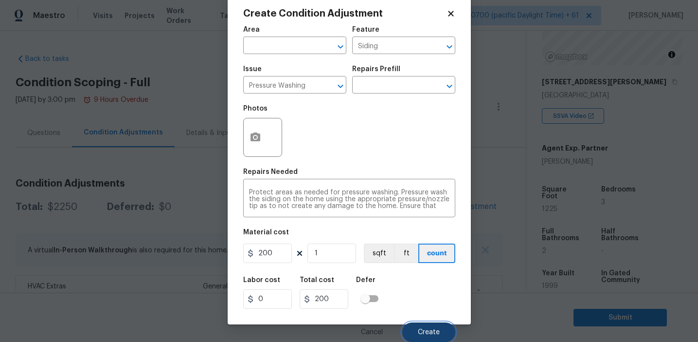
click at [424, 334] on span "Create" at bounding box center [429, 331] width 22 height 7
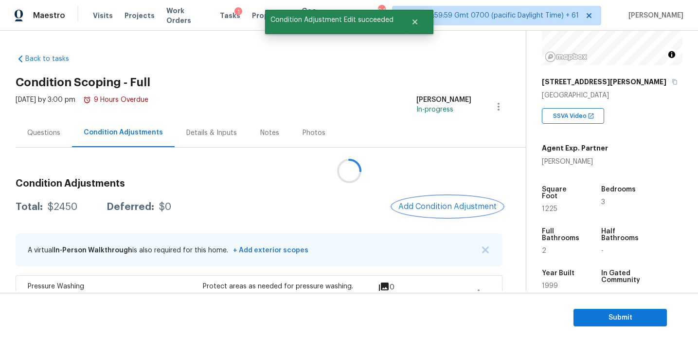
scroll to position [0, 0]
click at [424, 201] on div at bounding box center [349, 171] width 698 height 342
click at [424, 201] on button "Add Condition Adjustment" at bounding box center [448, 206] width 110 height 20
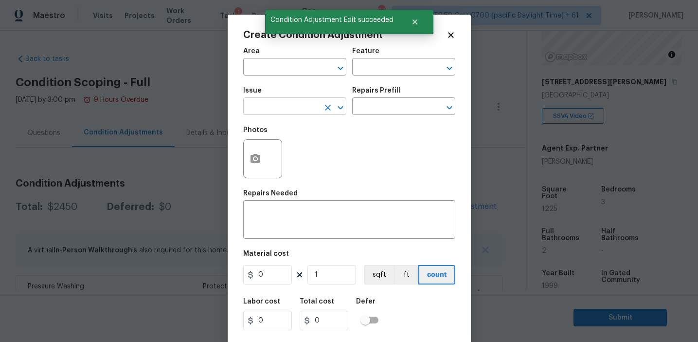
click at [288, 112] on input "text" at bounding box center [281, 107] width 76 height 15
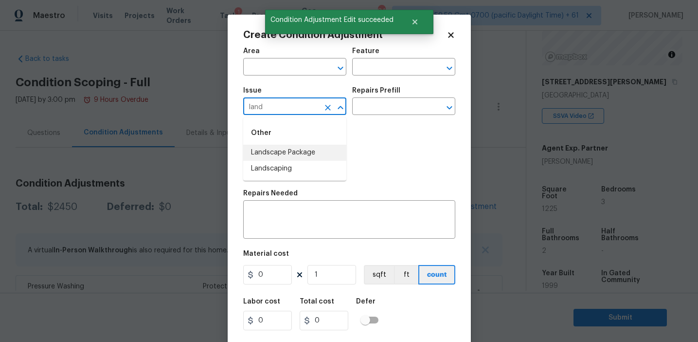
click at [307, 157] on li "Landscape Package" at bounding box center [294, 153] width 103 height 16
type input "Landscape Package"
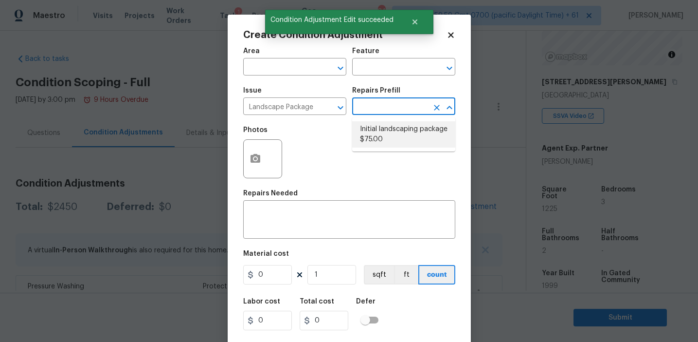
click at [379, 131] on li "Initial landscaping package $75.00" at bounding box center [403, 134] width 103 height 26
type input "Home Readiness Packages"
type textarea "Mowing of grass up to 6" in height. Mow, edge along driveways & sidewalks, trim…"
type input "75"
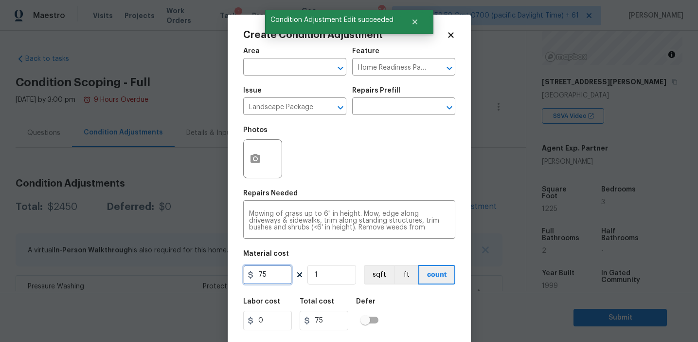
click at [275, 279] on input "75" at bounding box center [267, 274] width 49 height 19
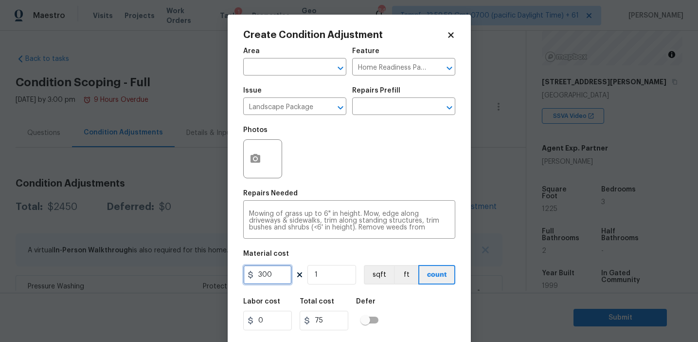
type input "300"
click at [240, 167] on div "Create Condition Adjustment Area ​ Feature Home Readiness Packages ​ Issue Land…" at bounding box center [349, 180] width 243 height 331
click at [258, 164] on icon "button" at bounding box center [256, 159] width 12 height 12
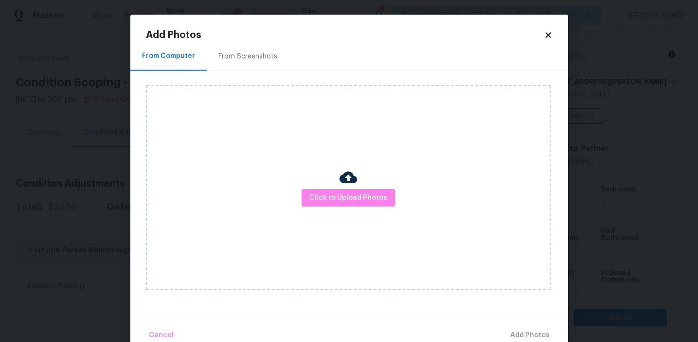
click at [255, 58] on div "From Screenshots" at bounding box center [248, 57] width 59 height 10
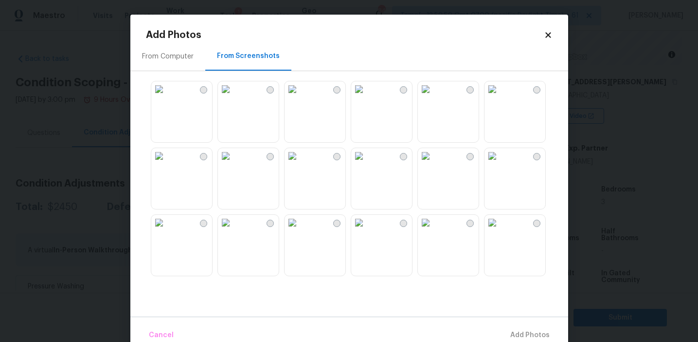
click at [199, 62] on div "From Computer" at bounding box center [167, 56] width 75 height 29
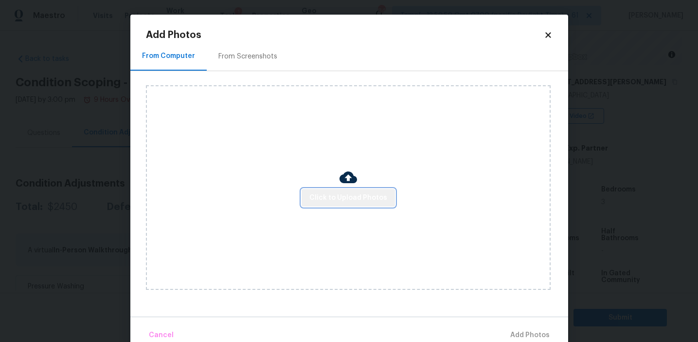
click at [364, 198] on span "Click to Upload Photos" at bounding box center [349, 198] width 78 height 12
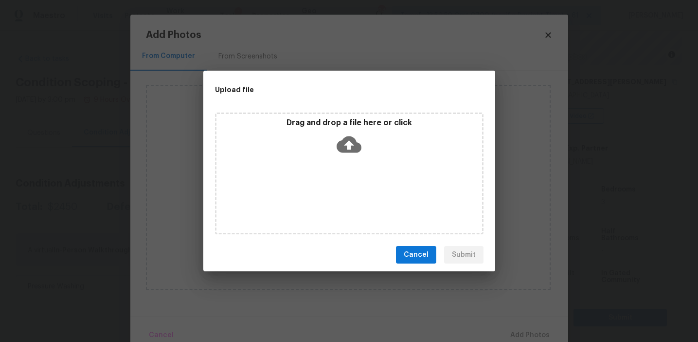
click at [411, 255] on span "Cancel" at bounding box center [416, 255] width 25 height 12
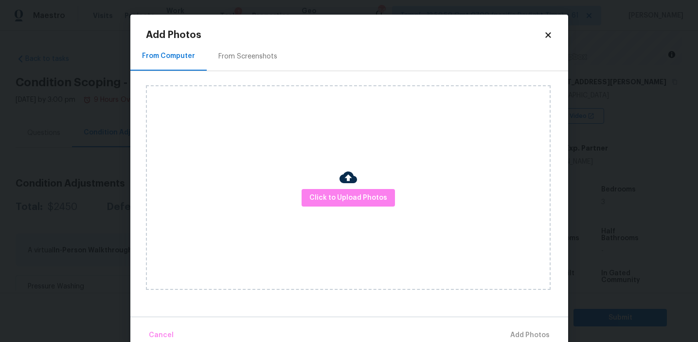
click at [542, 334] on div "Cancel Add Photos" at bounding box center [349, 330] width 438 height 29
click at [547, 34] on icon at bounding box center [548, 34] width 5 height 5
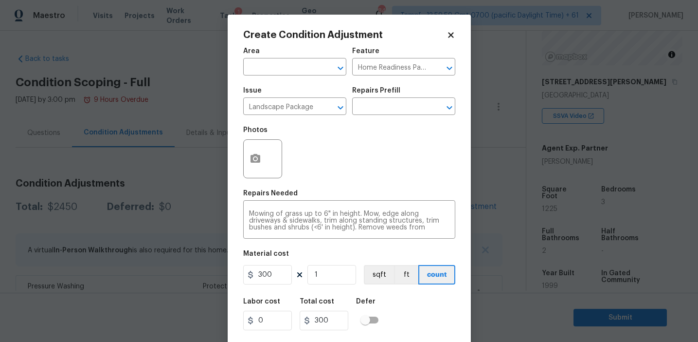
click at [414, 288] on div "Area ​ Feature Home Readiness Packages ​ Issue Landscape Package ​ Repairs Pref…" at bounding box center [349, 202] width 212 height 321
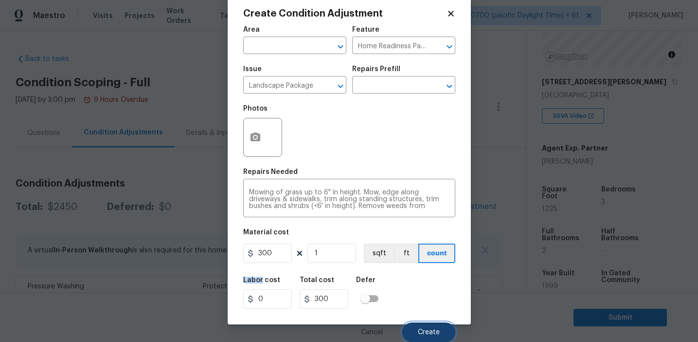
click at [425, 328] on button "Create" at bounding box center [428, 331] width 53 height 19
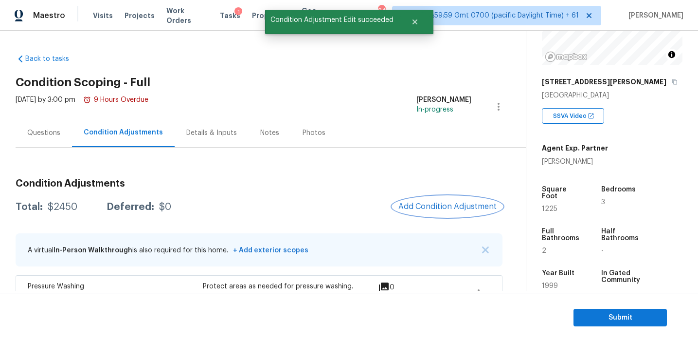
scroll to position [0, 0]
click at [430, 205] on span "Add Condition Adjustment" at bounding box center [448, 206] width 98 height 9
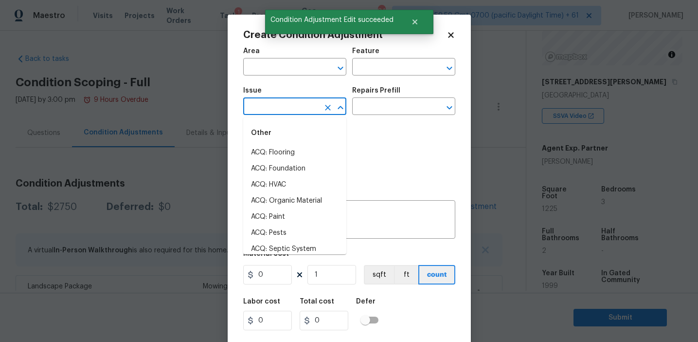
click at [271, 107] on input "text" at bounding box center [281, 107] width 76 height 15
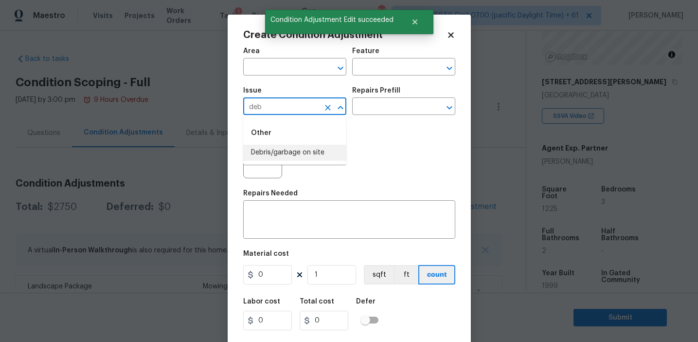
click at [282, 155] on li "Debris/garbage on site" at bounding box center [294, 153] width 103 height 16
type input "Debris/garbage on site"
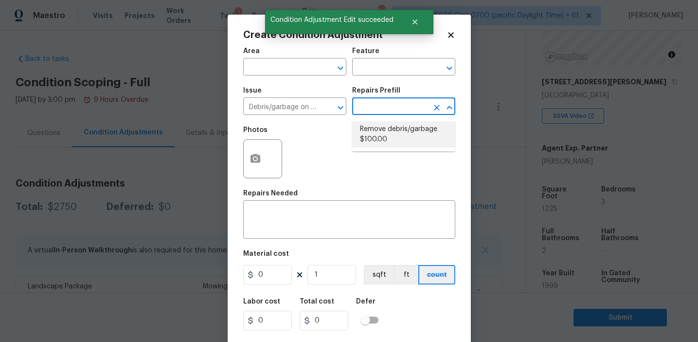
click at [387, 134] on li "Remove debris/garbage $100.00" at bounding box center [403, 134] width 103 height 26
type textarea "Remove, haul off, and properly dispose of any debris left by seller to offsite …"
type input "100"
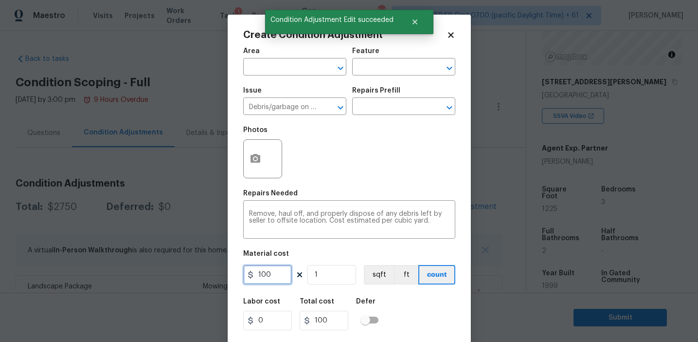
click at [279, 274] on input "100" at bounding box center [267, 274] width 49 height 19
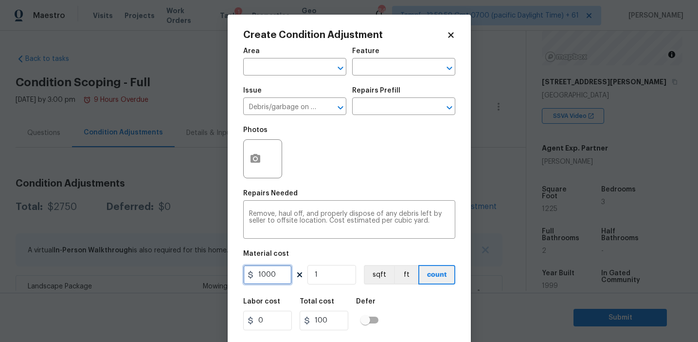
type input "1000"
type input "3"
type input "3000"
type input "3"
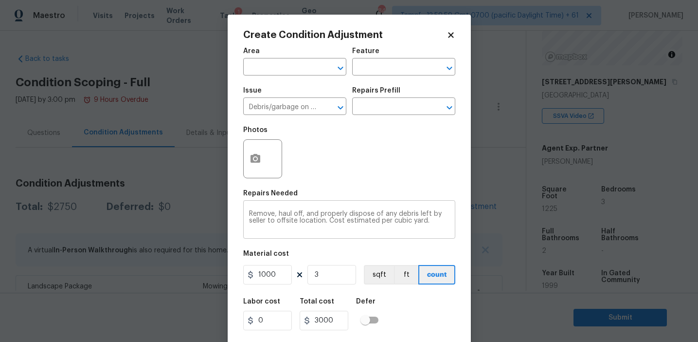
click at [272, 215] on textarea "Remove, haul off, and properly dispose of any debris left by seller to offsite …" at bounding box center [349, 220] width 201 height 20
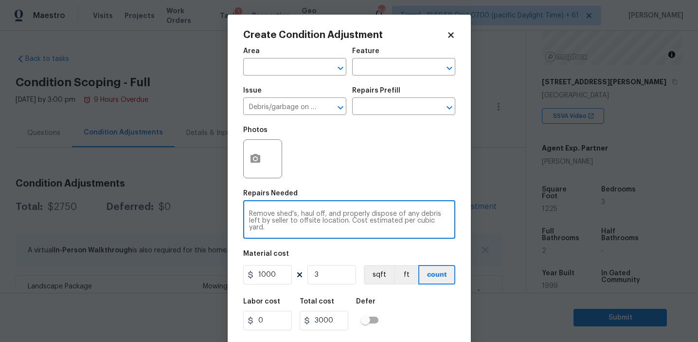
type textarea "Remove shed's, haul off, and properly dispose of any debris left by seller to o…"
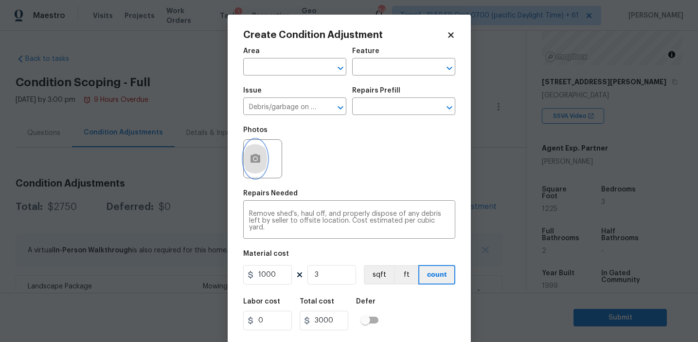
click at [251, 156] on icon "button" at bounding box center [256, 158] width 10 height 9
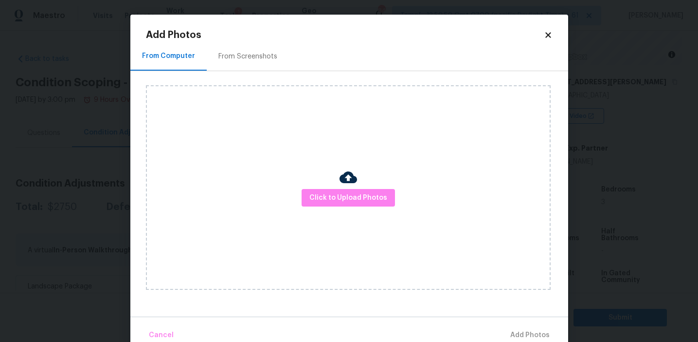
click at [257, 55] on div "From Screenshots" at bounding box center [248, 57] width 59 height 10
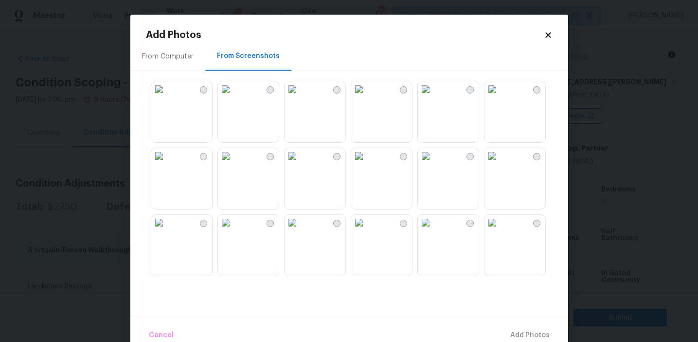
click at [186, 52] on div "From Computer" at bounding box center [168, 57] width 52 height 10
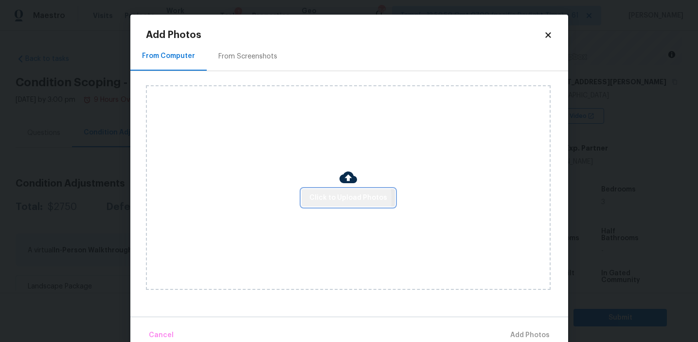
click at [315, 200] on span "Click to Upload Photos" at bounding box center [349, 198] width 78 height 12
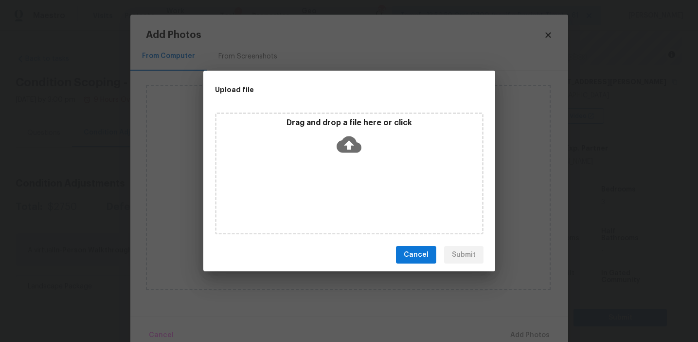
click at [312, 128] on div "Drag and drop a file here or click" at bounding box center [350, 139] width 266 height 42
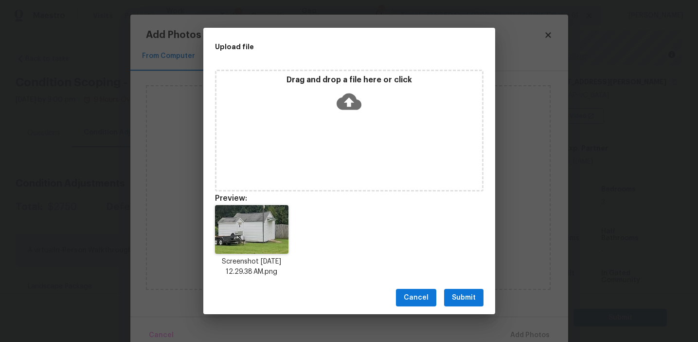
click at [461, 292] on span "Submit" at bounding box center [464, 298] width 24 height 12
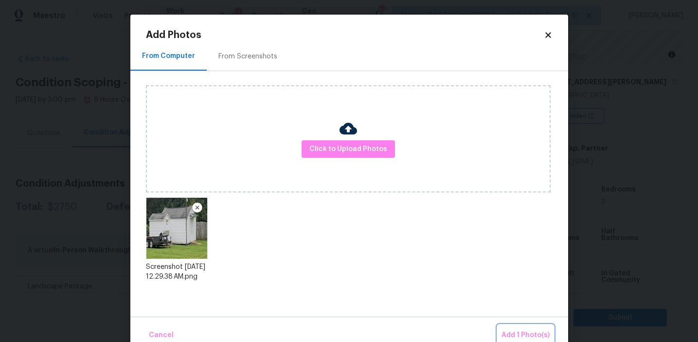
click at [511, 335] on span "Add 1 Photo(s)" at bounding box center [526, 335] width 48 height 12
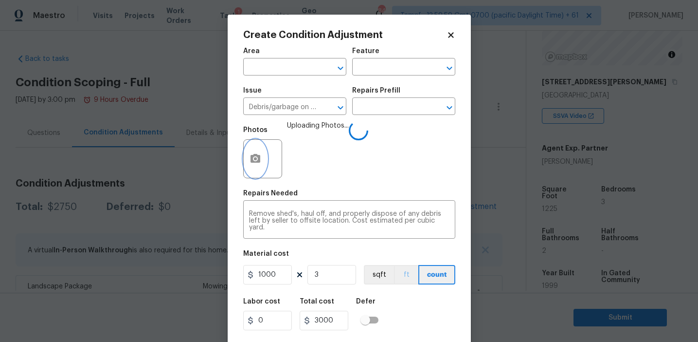
scroll to position [22, 0]
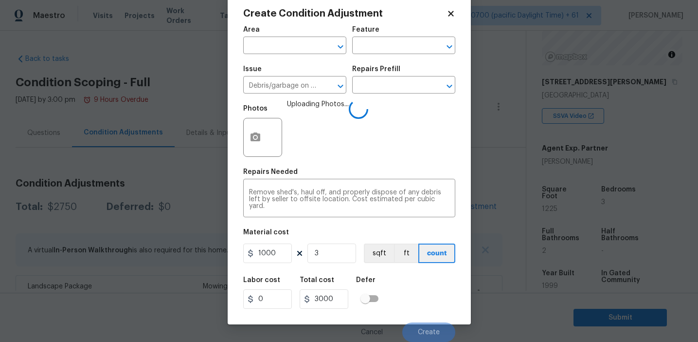
click at [410, 299] on div "Labor cost 0 Total cost 3000 Defer" at bounding box center [349, 293] width 212 height 44
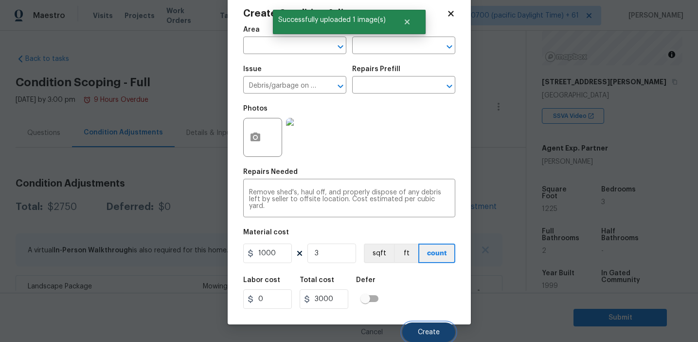
click at [416, 324] on button "Create" at bounding box center [428, 331] width 53 height 19
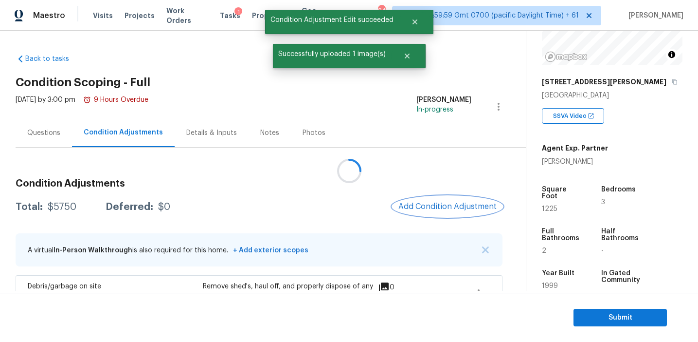
scroll to position [0, 0]
click at [420, 206] on span "Add Condition Adjustment" at bounding box center [448, 206] width 98 height 9
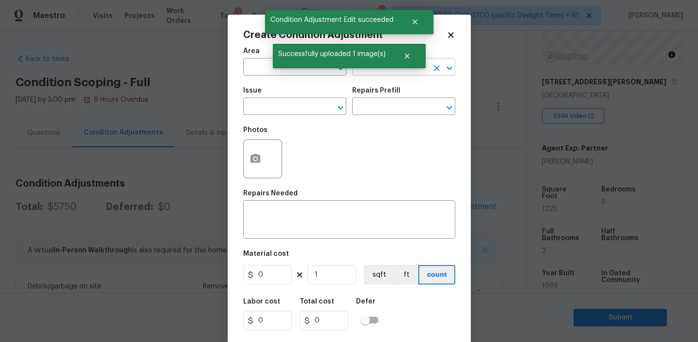
click at [365, 68] on input "text" at bounding box center [390, 67] width 76 height 15
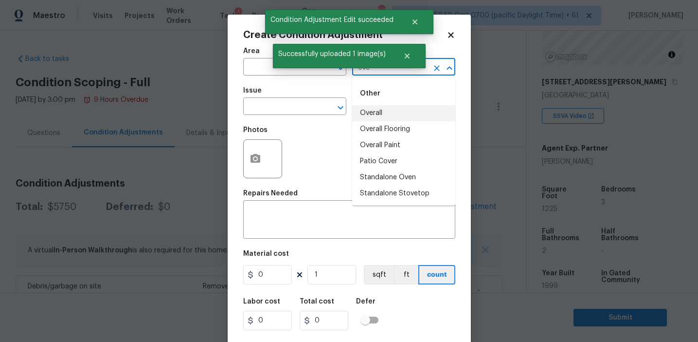
click at [372, 112] on li "Overall" at bounding box center [403, 113] width 103 height 16
type input "Overall"
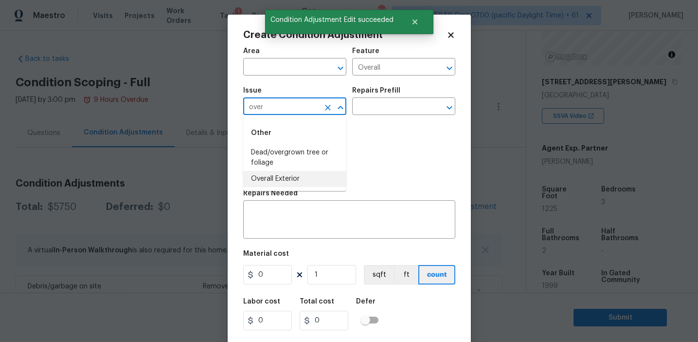
click at [310, 182] on li "Overall Exterior" at bounding box center [294, 179] width 103 height 16
type input "Overall Exterior"
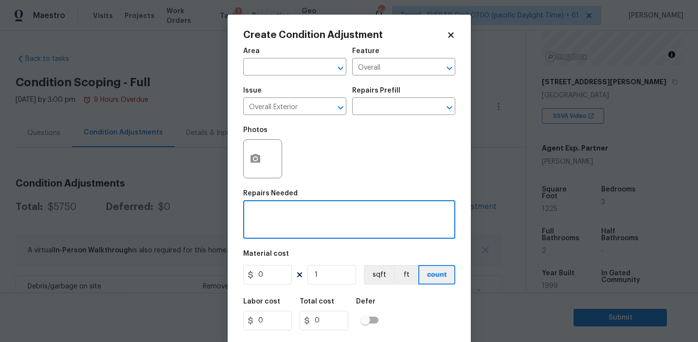
click at [330, 214] on textarea at bounding box center [349, 220] width 201 height 20
paste textarea "Overall exterior repairs (siding, stucco, fencing, decking, soffit, eaves, trim…"
click at [412, 214] on textarea "Overall exterior repairs (siding, stucco, fencing, decking, soffit, eaves, trim…" at bounding box center [349, 220] width 201 height 20
type textarea "Overall exterior repairs (siding, stucco, fencing, soffit, [PERSON_NAME], trims…"
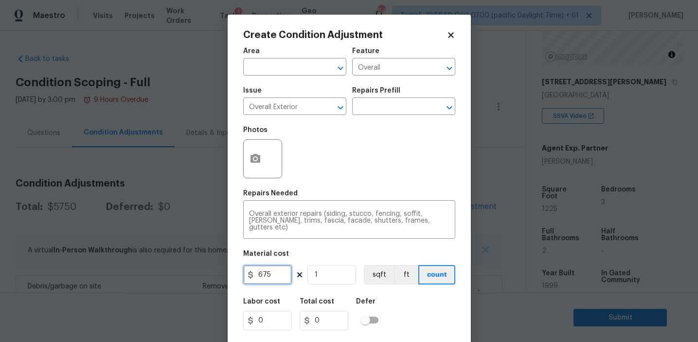
type input "675"
click at [243, 167] on div at bounding box center [262, 158] width 39 height 39
click at [256, 162] on icon "button" at bounding box center [256, 158] width 10 height 9
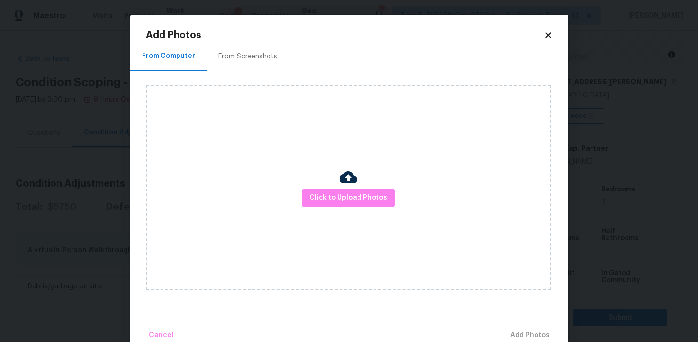
click at [258, 61] on div "From Screenshots" at bounding box center [248, 57] width 59 height 10
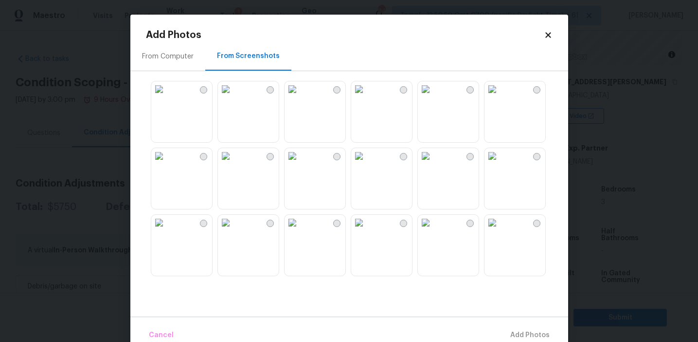
click at [193, 62] on div "From Computer" at bounding box center [167, 56] width 75 height 29
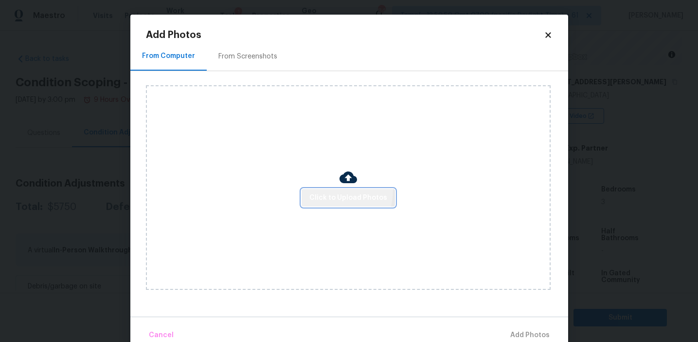
click at [324, 189] on button "Click to Upload Photos" at bounding box center [348, 198] width 93 height 18
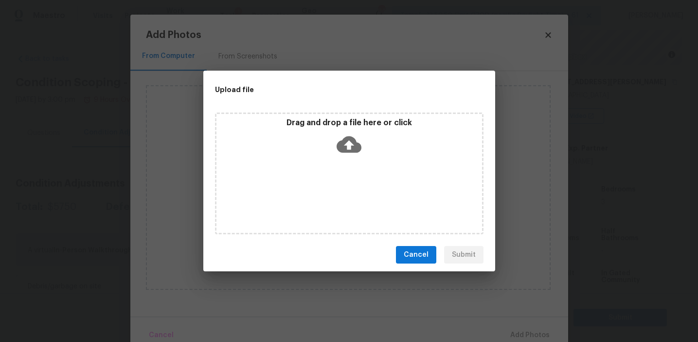
click at [325, 119] on p "Drag and drop a file here or click" at bounding box center [350, 123] width 266 height 10
